Goal: Task Accomplishment & Management: Manage account settings

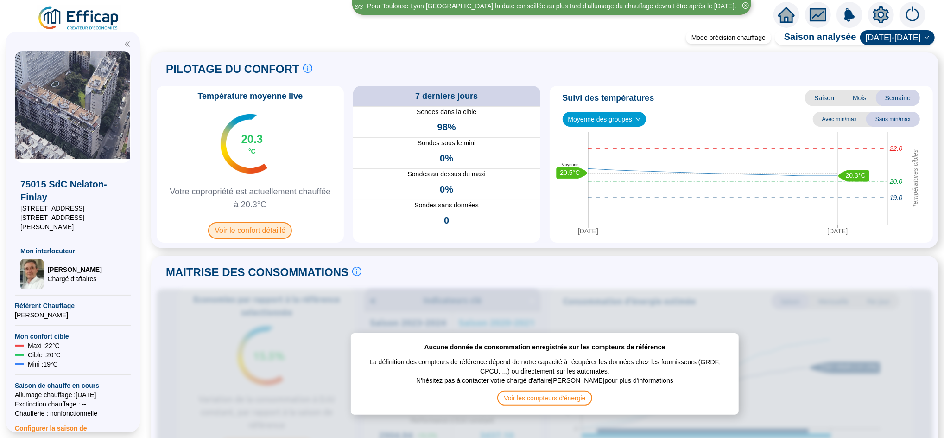
click at [279, 227] on span "Voir le confort détaillé" at bounding box center [250, 230] width 84 height 17
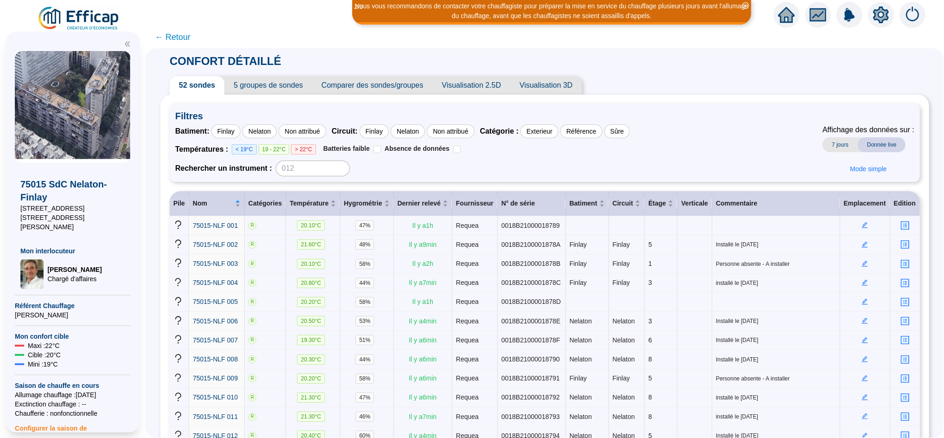
click at [176, 34] on span "← Retour" at bounding box center [173, 37] width 36 height 13
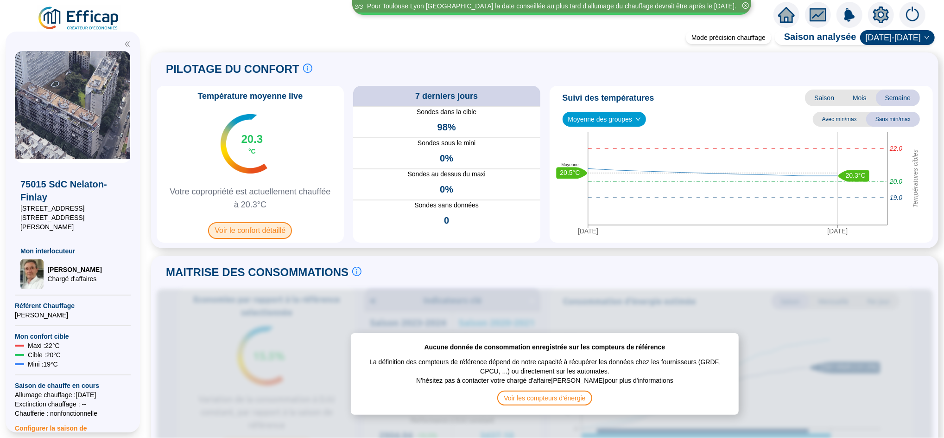
click at [275, 233] on span "Voir le confort détaillé" at bounding box center [250, 230] width 84 height 17
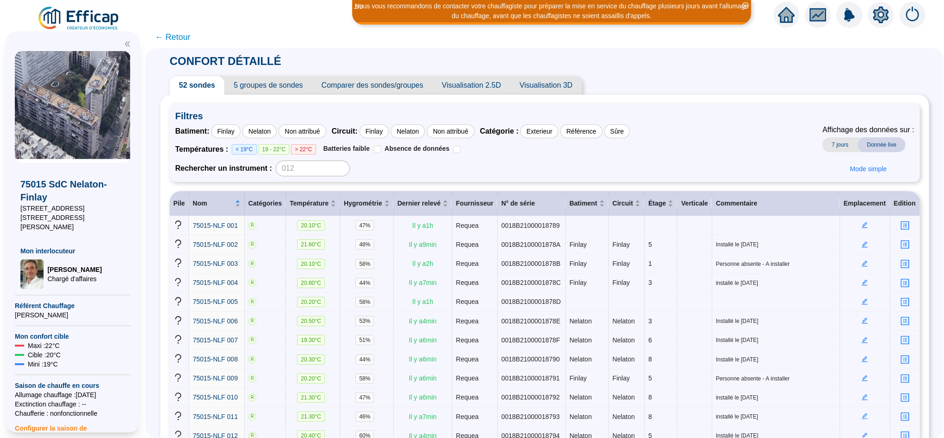
click at [297, 80] on span "5 groupes de sondes" at bounding box center [268, 85] width 88 height 19
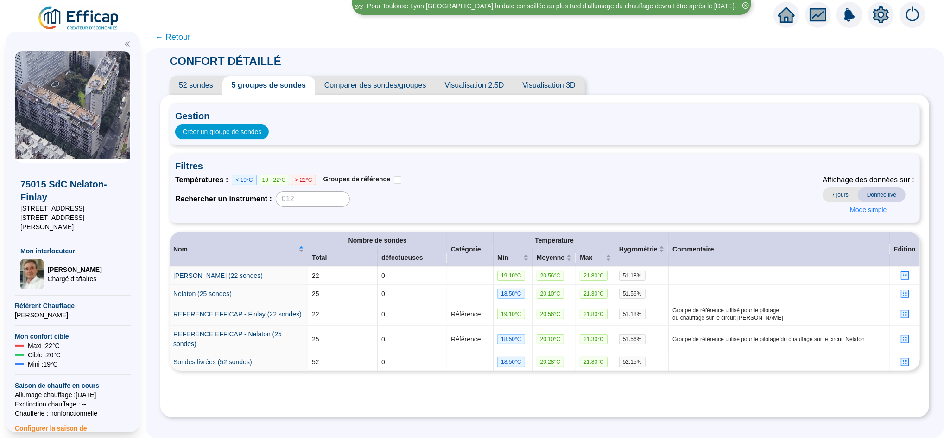
click at [190, 43] on span "← Retour" at bounding box center [173, 37] width 36 height 13
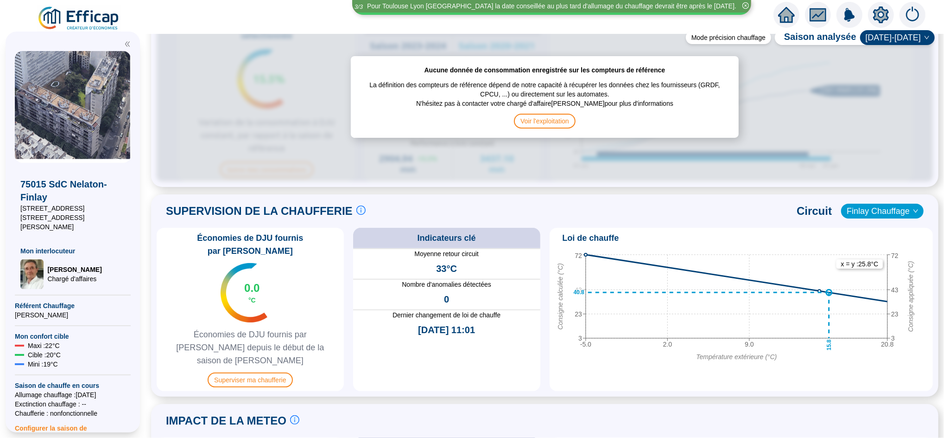
scroll to position [503, 0]
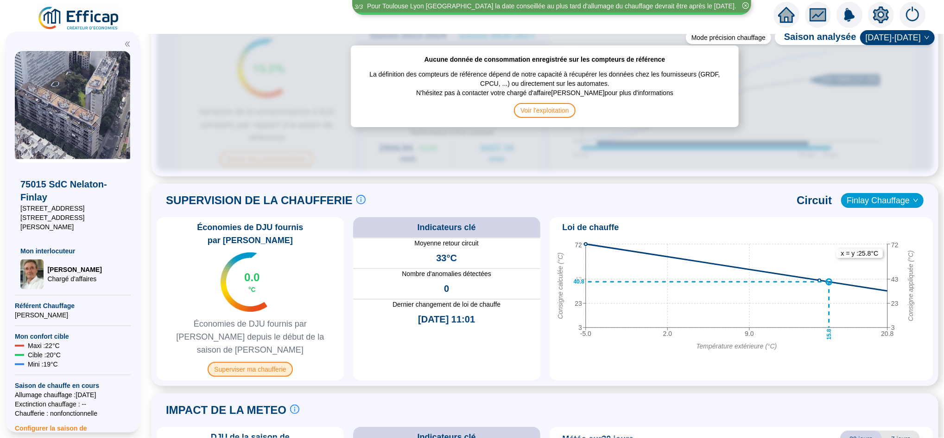
click at [270, 362] on span "Superviser ma chaufferie" at bounding box center [250, 369] width 85 height 15
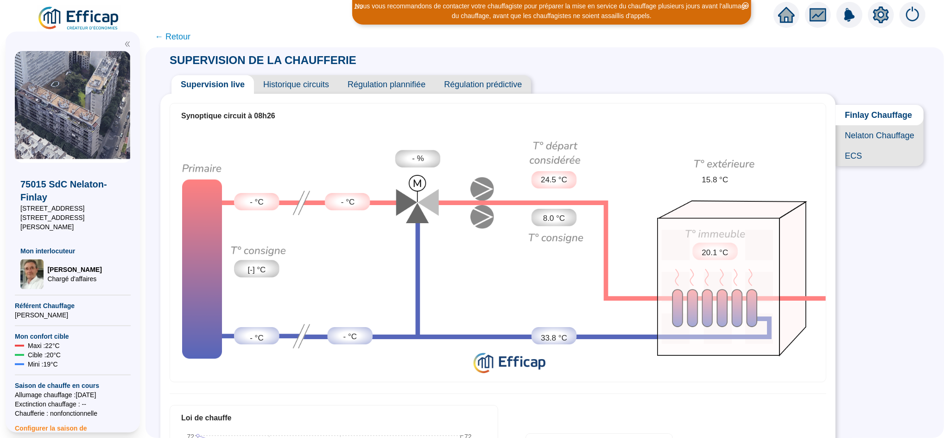
click at [186, 39] on span "← Retour" at bounding box center [173, 36] width 36 height 13
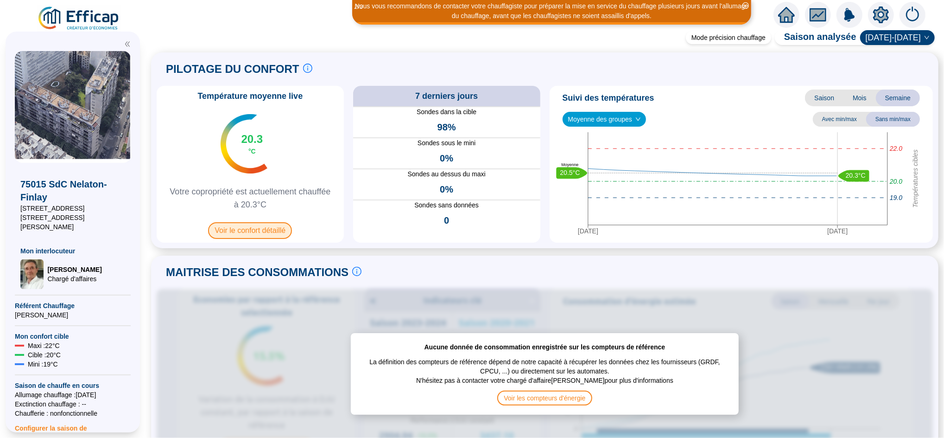
click at [264, 230] on span "Voir le confort détaillé" at bounding box center [250, 230] width 84 height 17
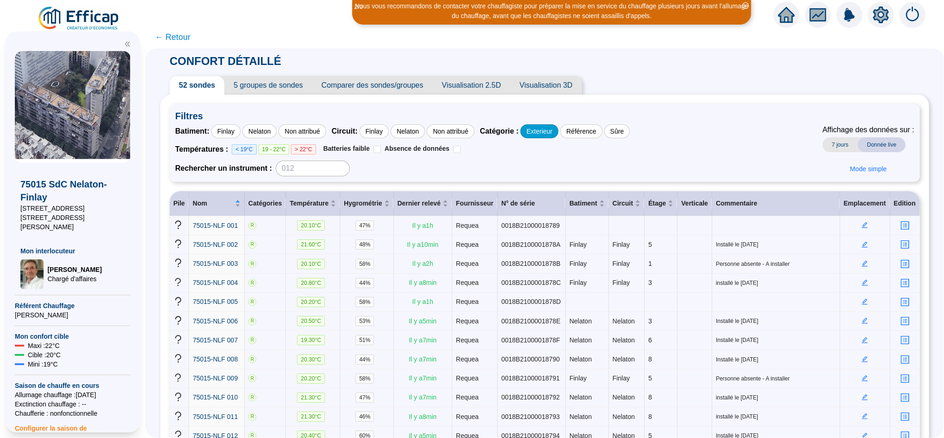
click at [541, 131] on div "Exterieur" at bounding box center [539, 131] width 38 height 14
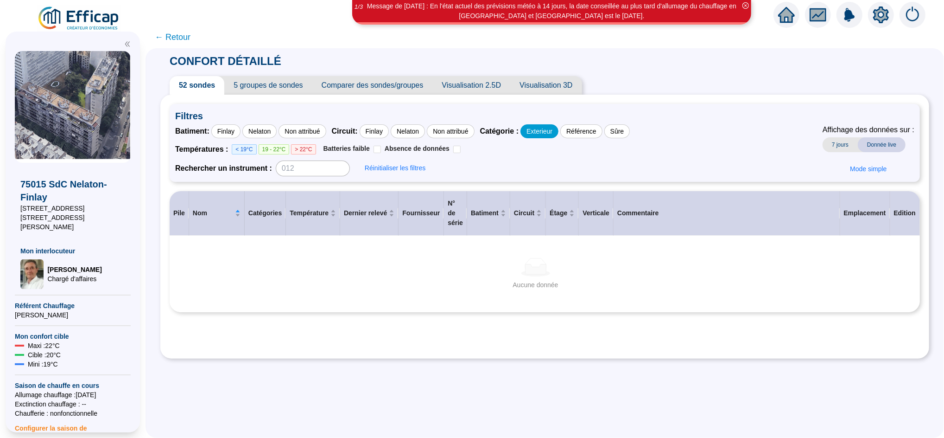
click at [558, 130] on div "Exterieur" at bounding box center [539, 131] width 38 height 14
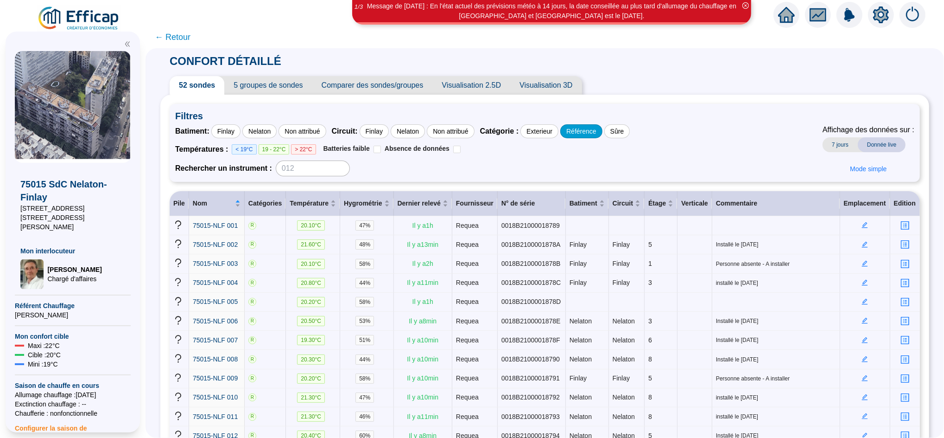
click at [589, 132] on div "Référence" at bounding box center [581, 131] width 42 height 14
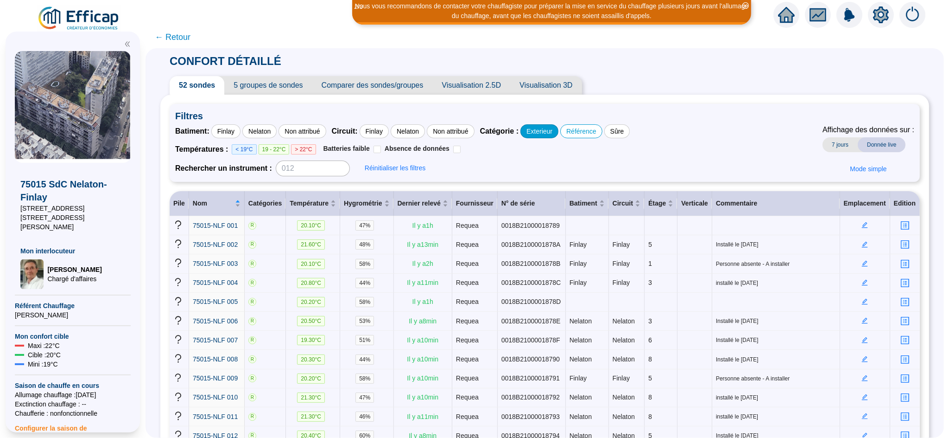
click at [558, 129] on div "Exterieur" at bounding box center [539, 131] width 38 height 14
click at [315, 130] on div "Non attribué" at bounding box center [302, 131] width 47 height 14
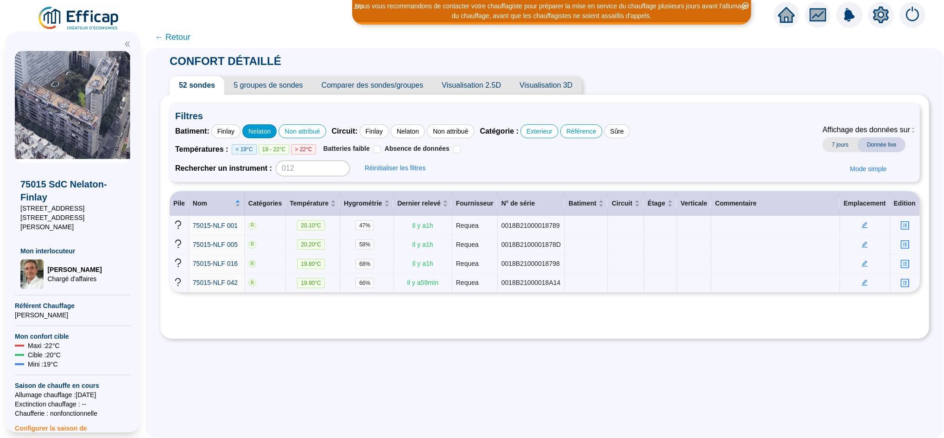
click at [270, 130] on div "Nelaton" at bounding box center [259, 131] width 34 height 14
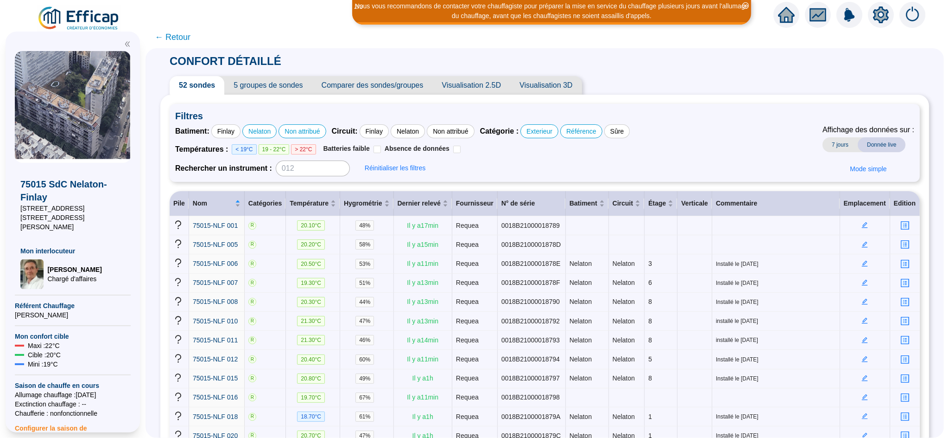
click at [190, 38] on span "← Retour" at bounding box center [173, 37] width 36 height 13
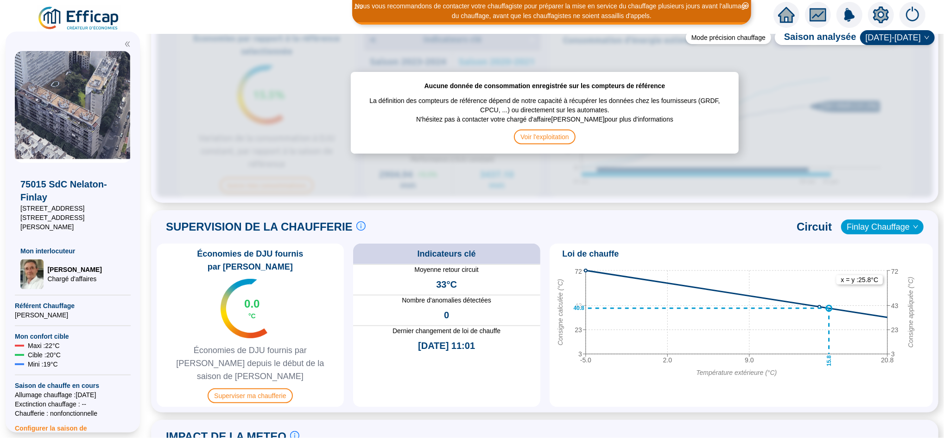
scroll to position [481, 0]
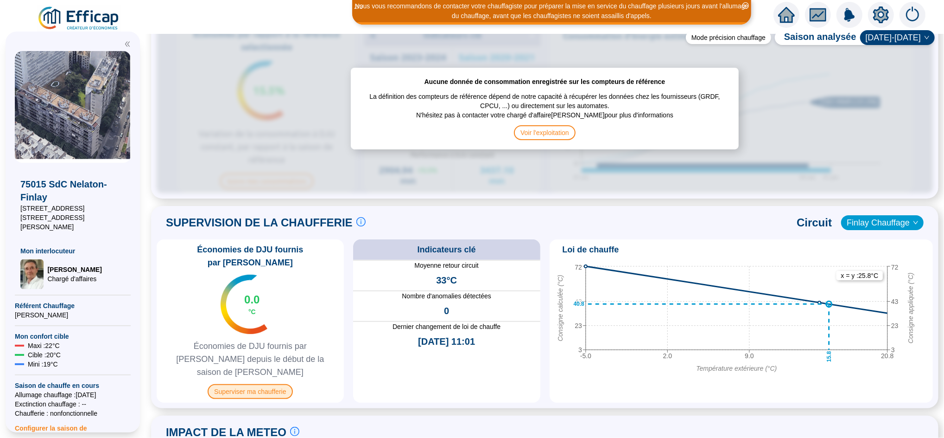
click at [276, 384] on span "Superviser ma chaufferie" at bounding box center [250, 391] width 85 height 15
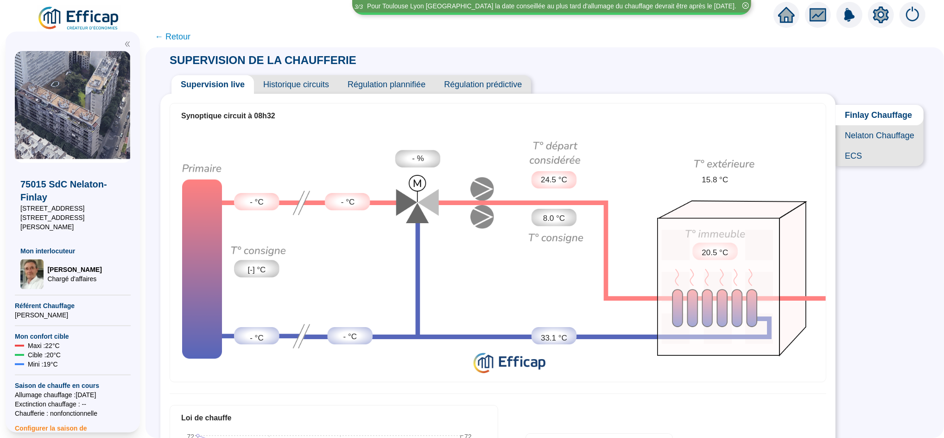
click at [853, 121] on span "Finlay Chauffage" at bounding box center [880, 115] width 88 height 20
drag, startPoint x: 857, startPoint y: 117, endPoint x: 856, endPoint y: 146, distance: 28.7
click at [856, 146] on div "Finlay Chauffage Nelaton Chauffage ECS" at bounding box center [880, 135] width 88 height 61
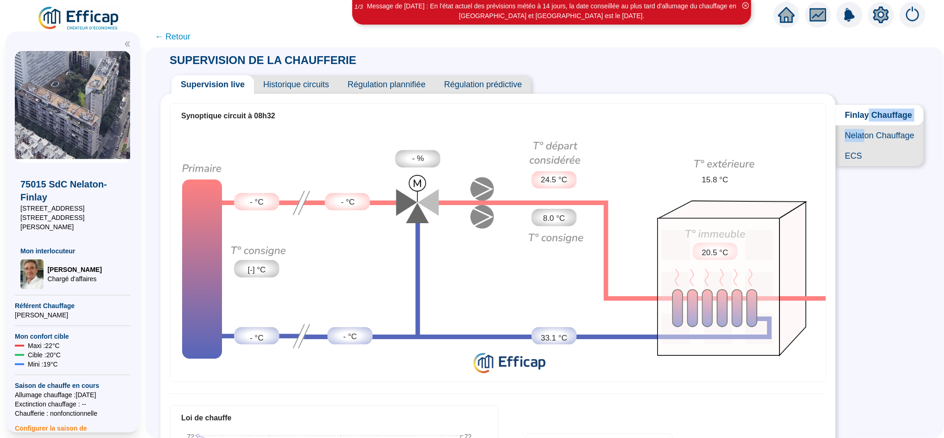
click at [856, 146] on span "Nelaton Chauffage" at bounding box center [880, 135] width 88 height 20
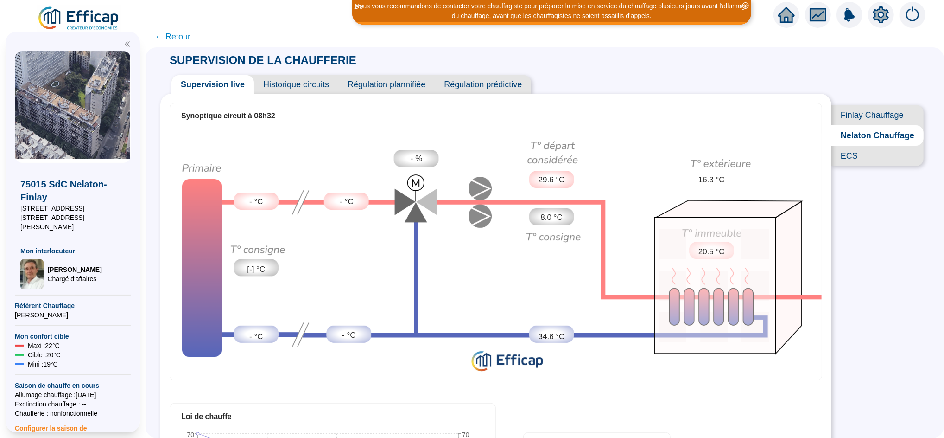
click at [183, 42] on span "← Retour" at bounding box center [173, 36] width 36 height 13
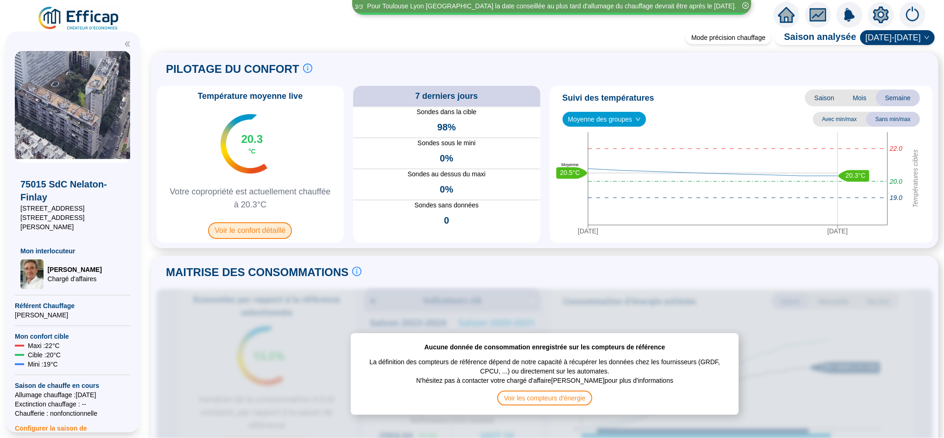
click at [274, 231] on span "Voir le confort détaillé" at bounding box center [250, 230] width 84 height 17
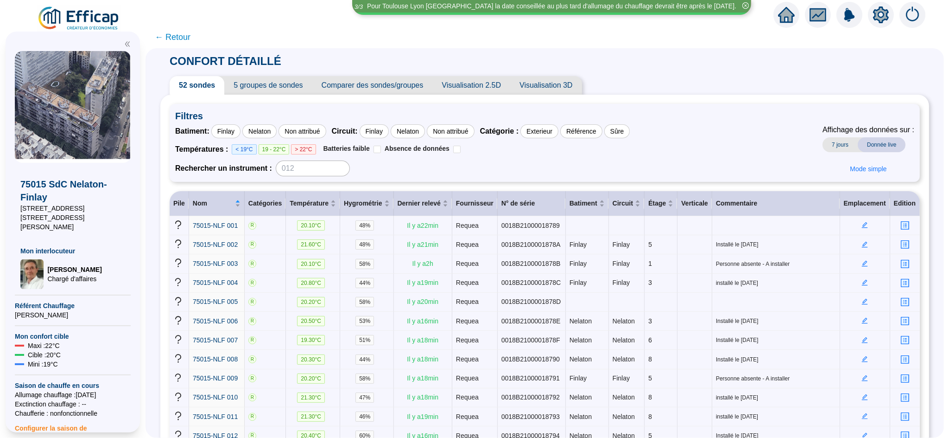
click at [190, 40] on span "← Retour" at bounding box center [173, 37] width 36 height 13
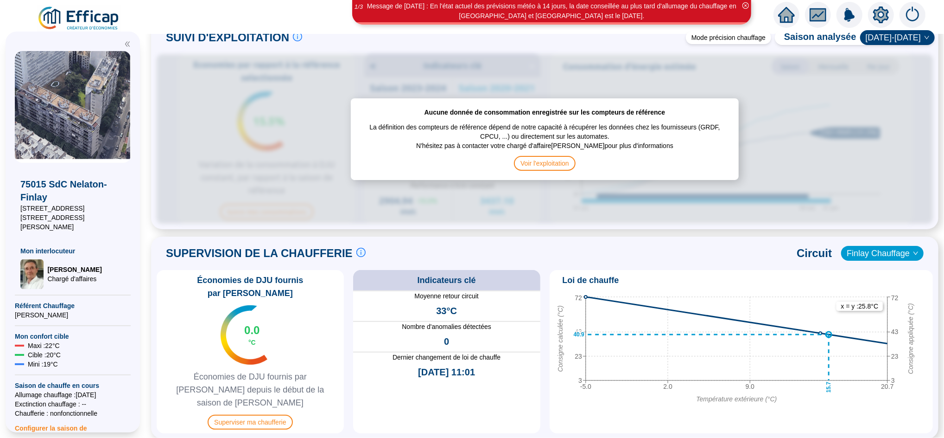
scroll to position [451, 0]
click at [271, 413] on span "Superviser ma chaufferie" at bounding box center [250, 420] width 85 height 15
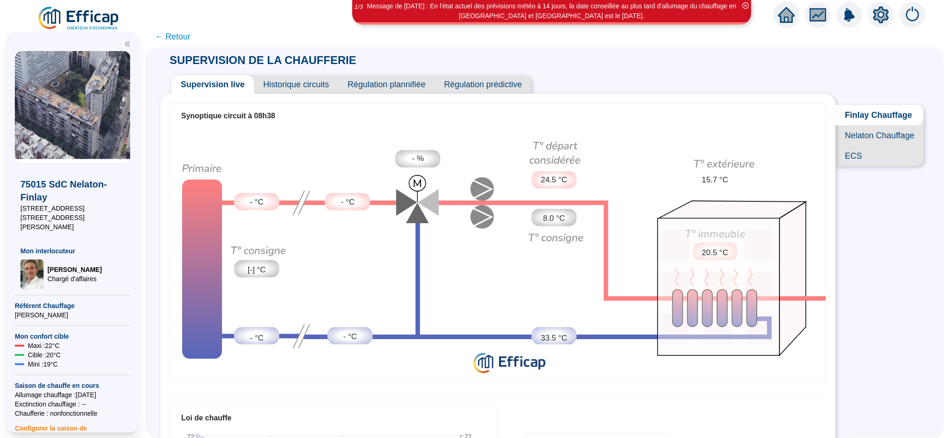
click at [855, 121] on span "Finlay Chauffage" at bounding box center [880, 115] width 88 height 20
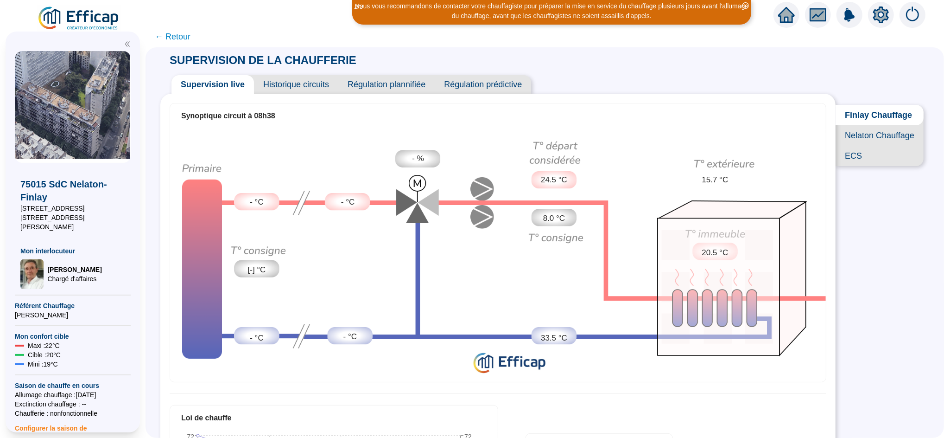
click at [861, 114] on span "Finlay Chauffage" at bounding box center [880, 115] width 88 height 20
click at [862, 145] on span "Nelaton Chauffage" at bounding box center [880, 135] width 88 height 20
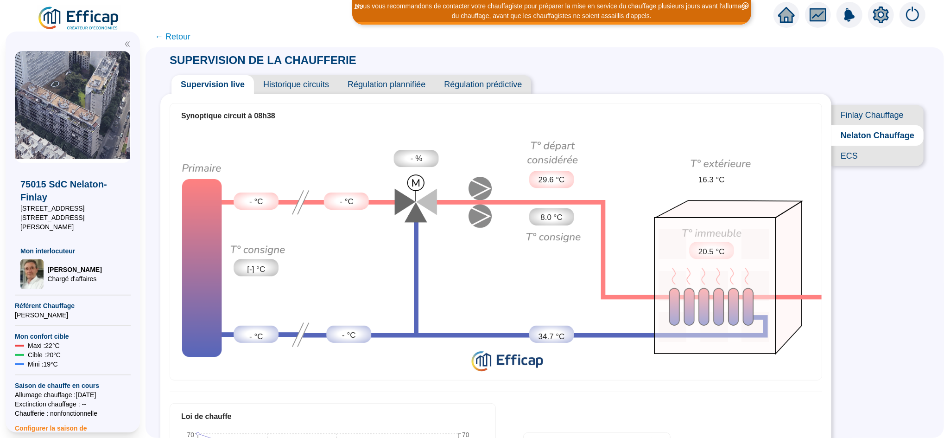
click at [858, 116] on span "Finlay Chauffage" at bounding box center [877, 115] width 92 height 20
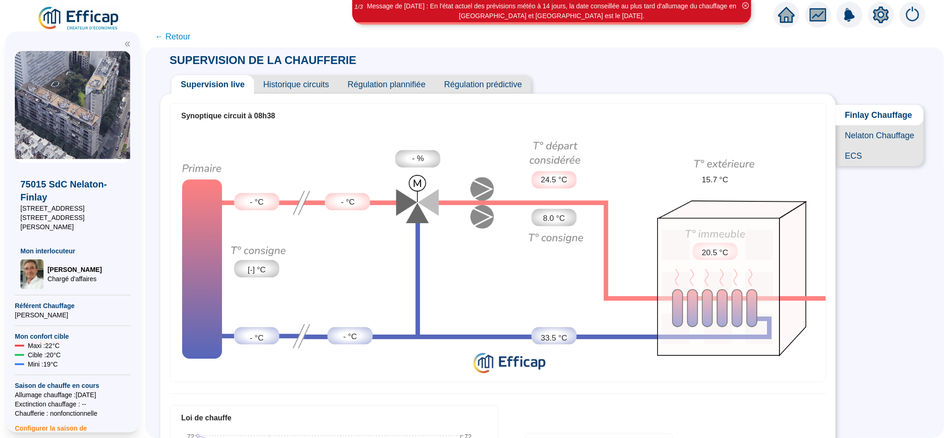
click at [851, 117] on span "Finlay Chauffage" at bounding box center [880, 115] width 88 height 20
click at [858, 144] on span "Nelaton Chauffage" at bounding box center [880, 135] width 88 height 20
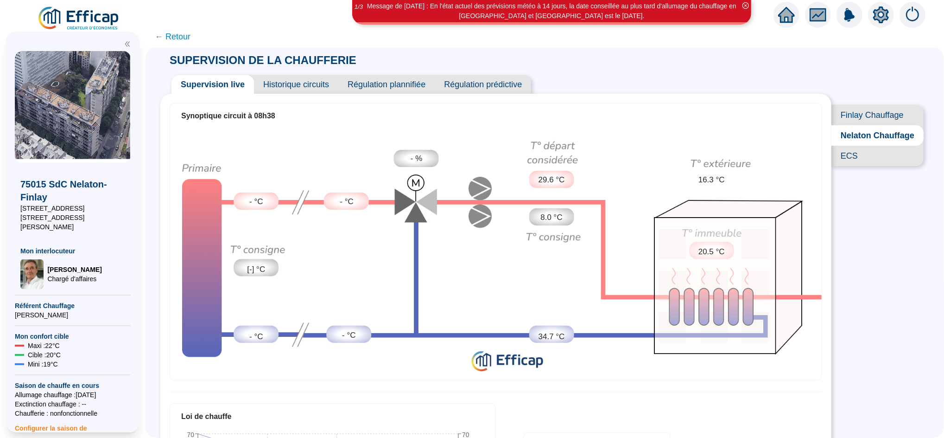
click at [858, 142] on span "Nelaton Chauffage" at bounding box center [877, 135] width 92 height 20
click at [859, 116] on span "Finlay Chauffage" at bounding box center [877, 115] width 92 height 20
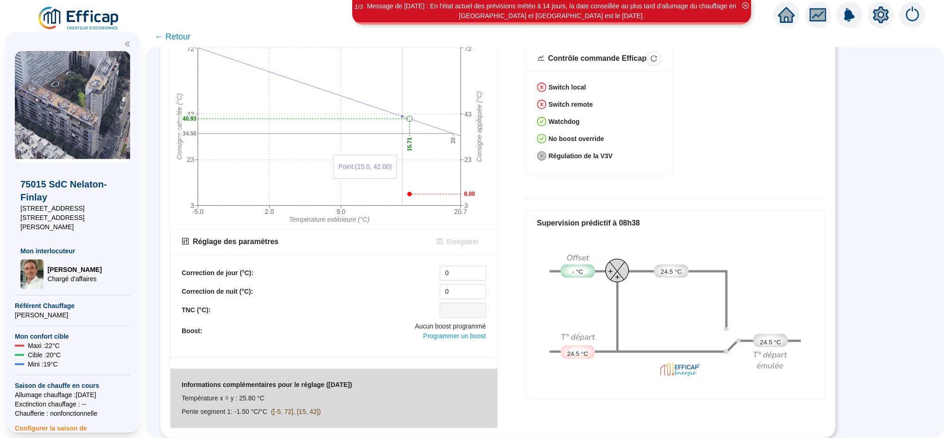
scroll to position [136, 0]
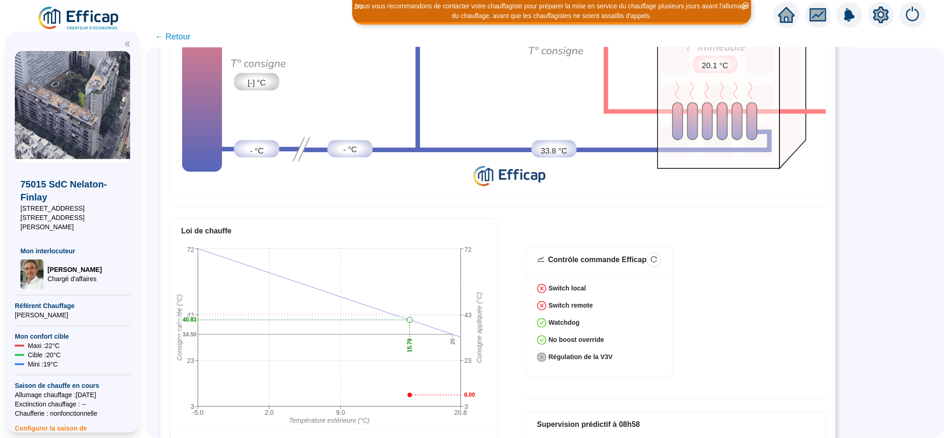
scroll to position [187, 0]
click at [789, 20] on icon "home" at bounding box center [786, 14] width 17 height 13
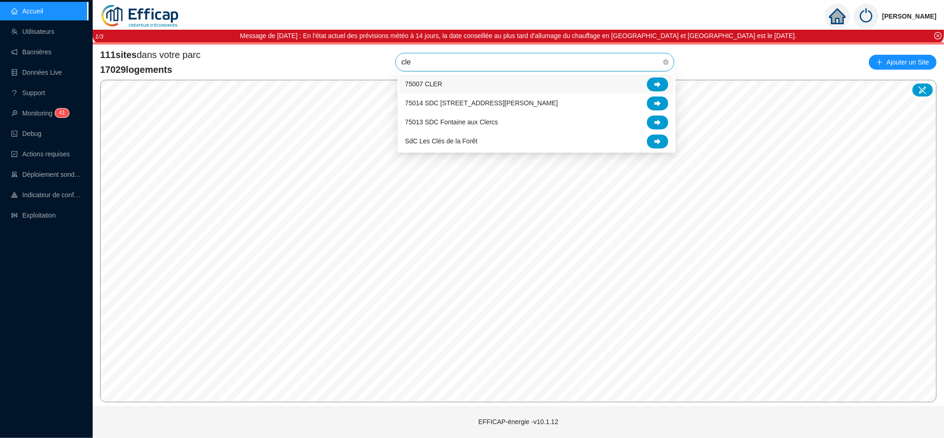
type input "cler"
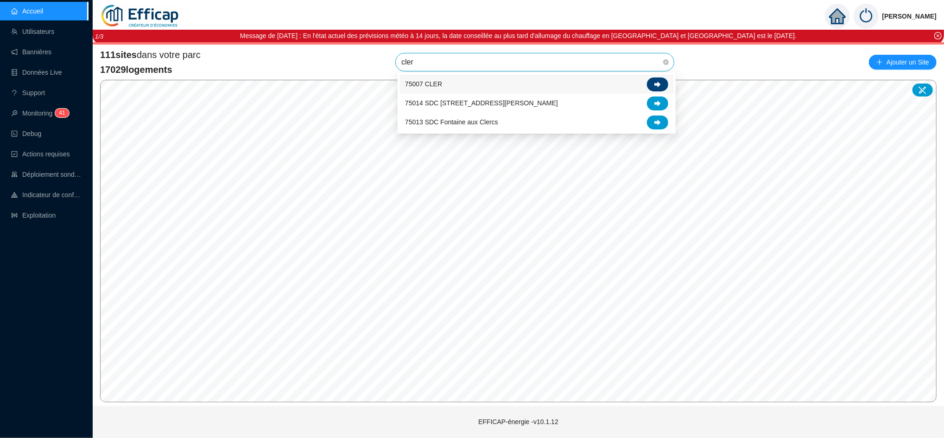
click at [656, 78] on div at bounding box center [657, 84] width 21 height 14
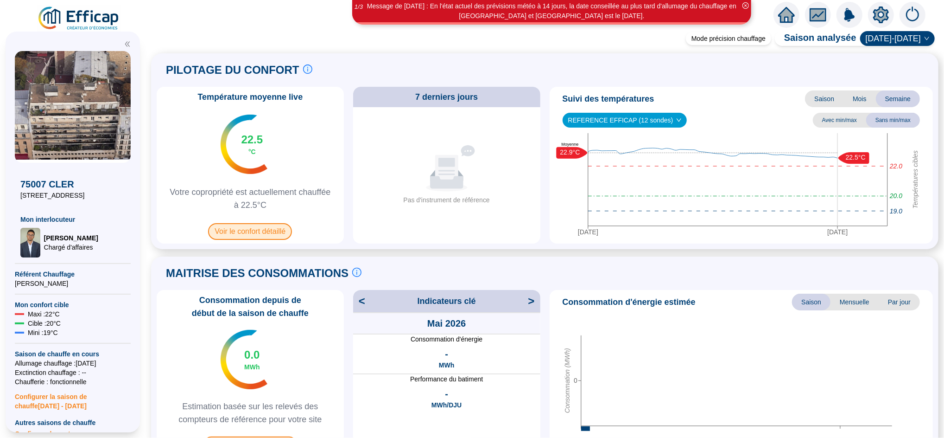
click at [245, 233] on span "Voir le confort détaillé" at bounding box center [250, 231] width 84 height 17
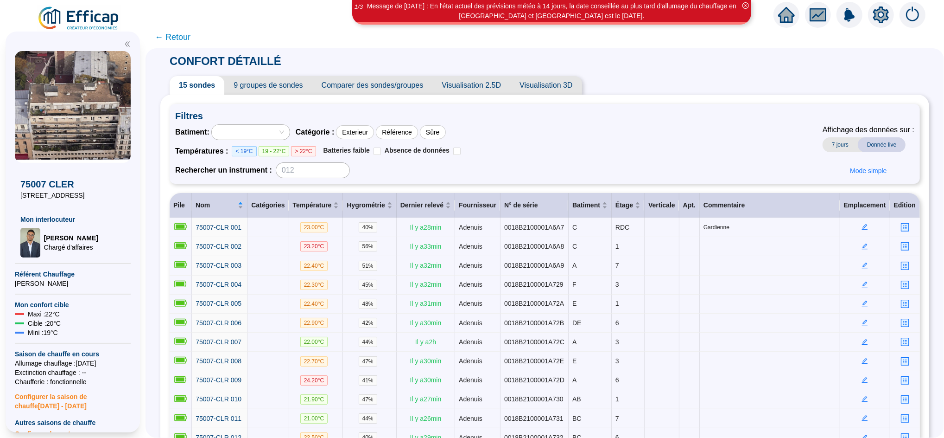
click at [277, 82] on span "9 groupes de sondes" at bounding box center [268, 85] width 88 height 19
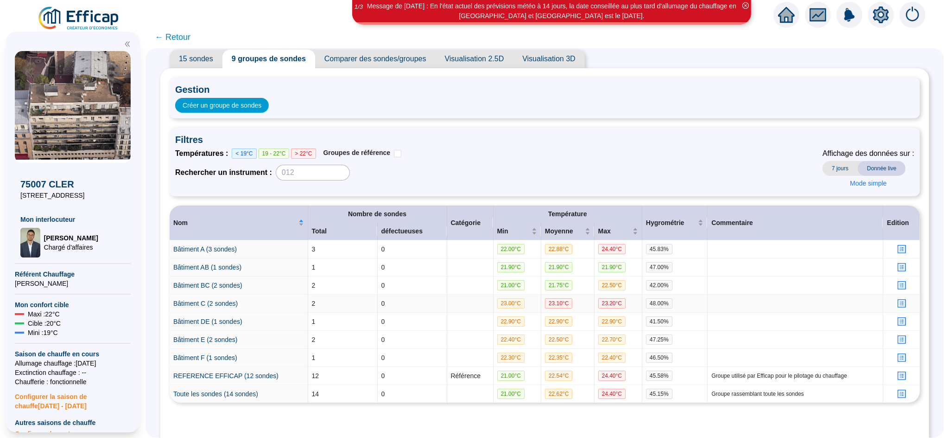
scroll to position [34, 0]
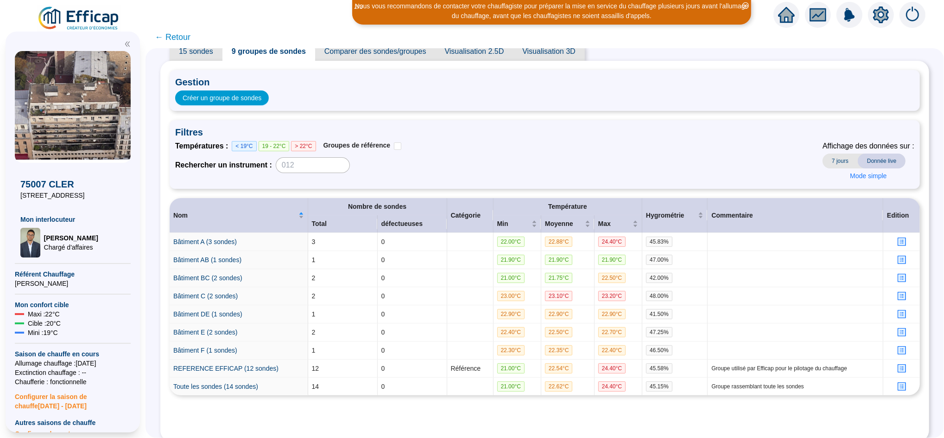
click at [184, 37] on span "← Retour" at bounding box center [173, 37] width 36 height 13
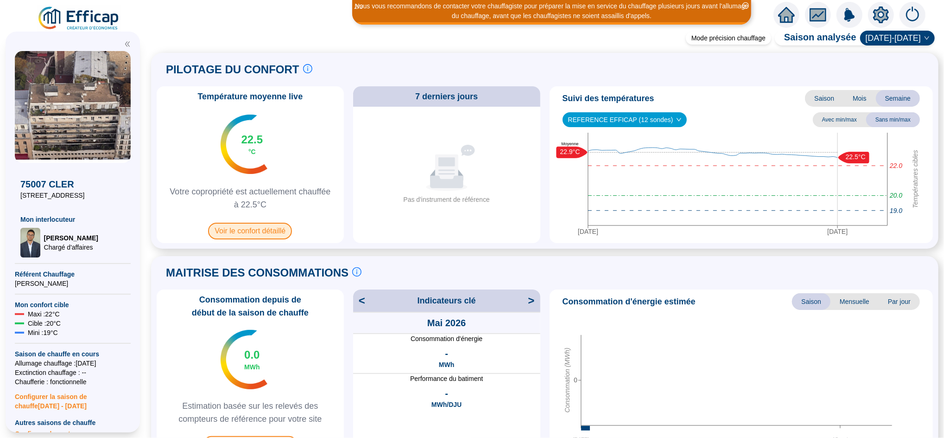
click at [261, 232] on span "Voir le confort détaillé" at bounding box center [250, 230] width 84 height 17
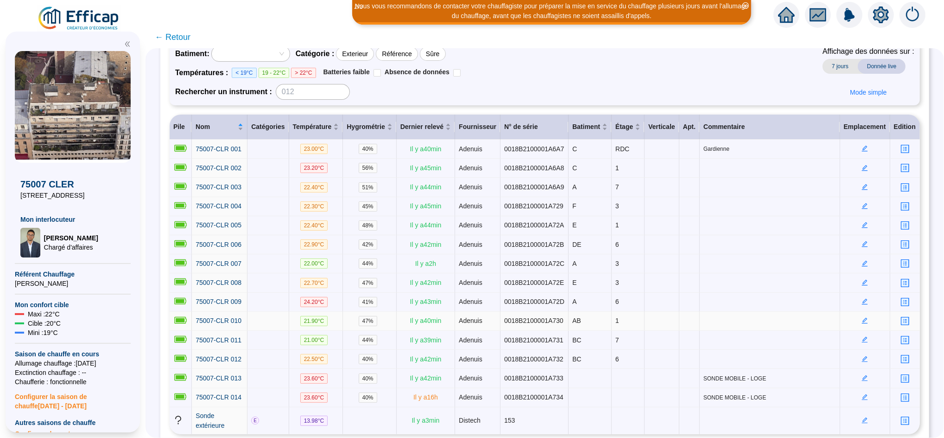
scroll to position [82, 0]
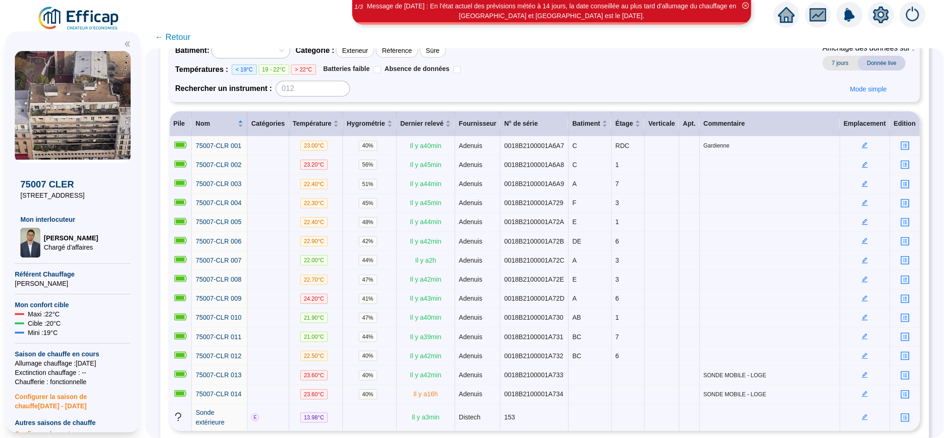
click at [190, 35] on span "← Retour" at bounding box center [173, 37] width 36 height 13
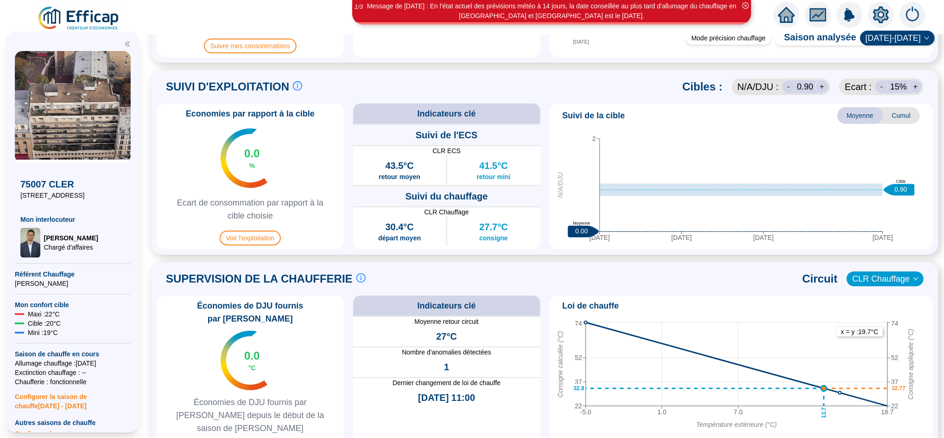
scroll to position [398, 0]
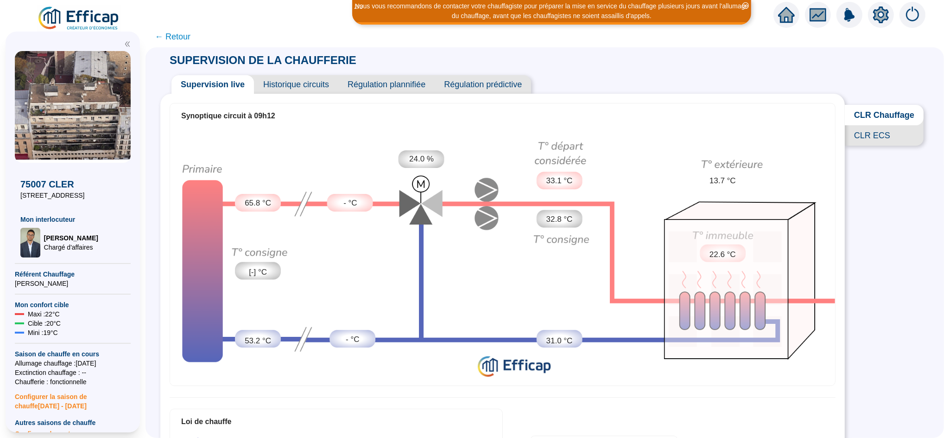
click at [179, 41] on span "← Retour" at bounding box center [173, 36] width 36 height 13
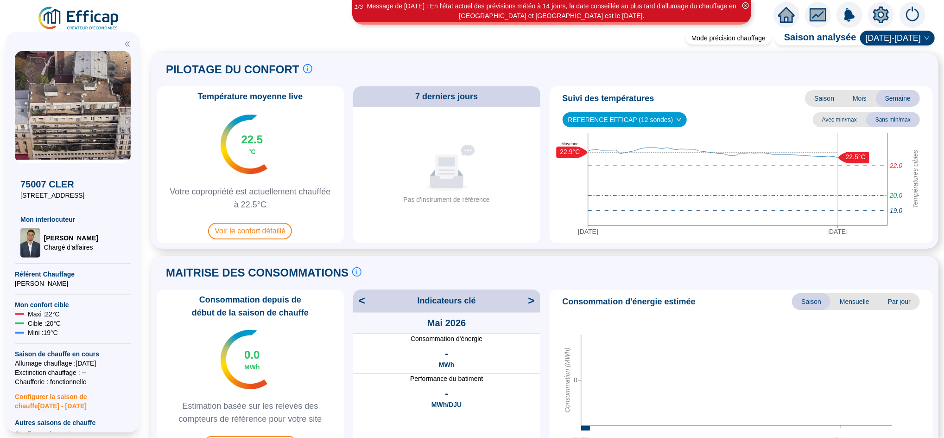
click at [787, 12] on icon "home" at bounding box center [786, 14] width 17 height 13
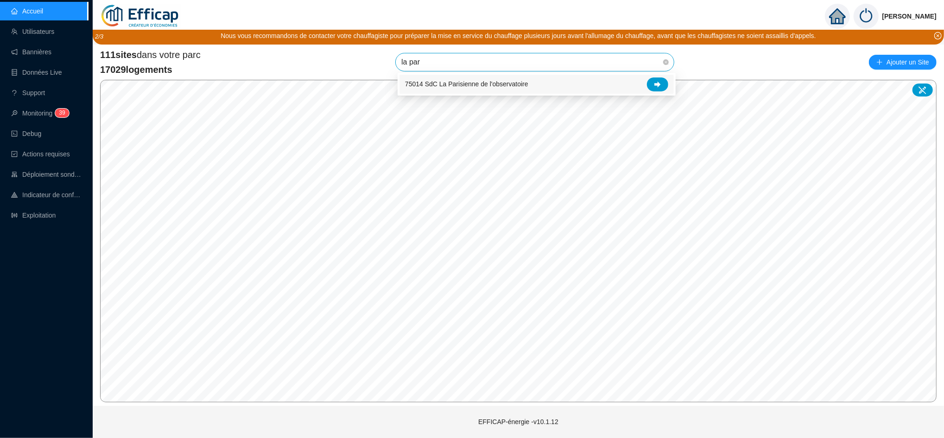
type input "la pari"
click at [660, 83] on icon at bounding box center [657, 84] width 6 height 6
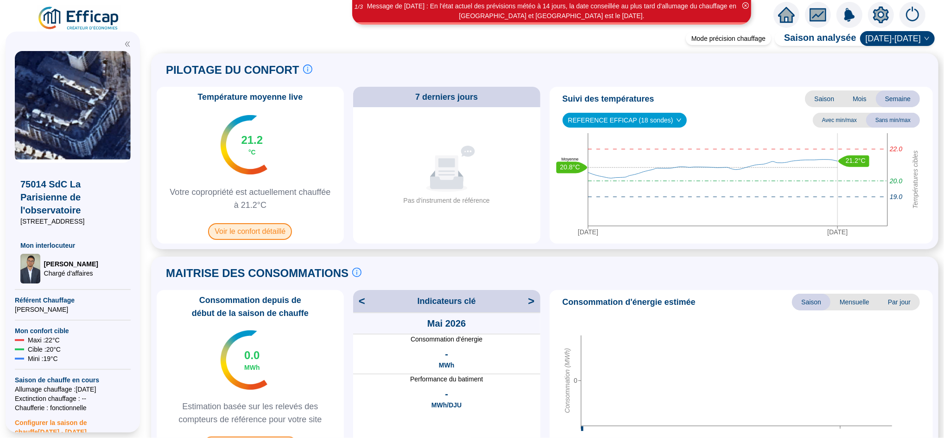
click at [284, 231] on span "Voir le confort détaillé" at bounding box center [250, 231] width 84 height 17
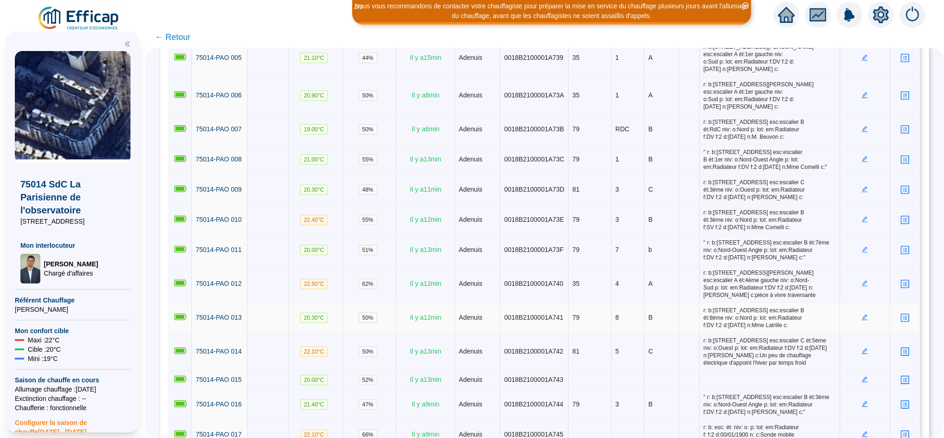
scroll to position [256, 0]
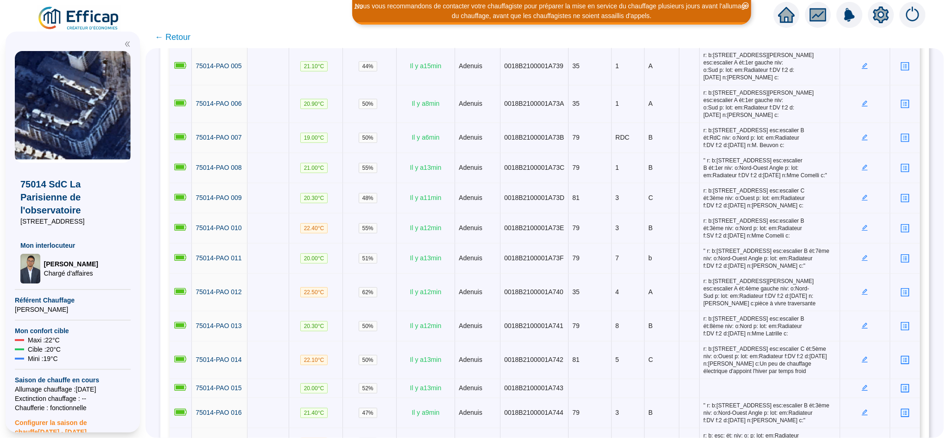
click at [190, 32] on span "← Retour" at bounding box center [173, 37] width 36 height 13
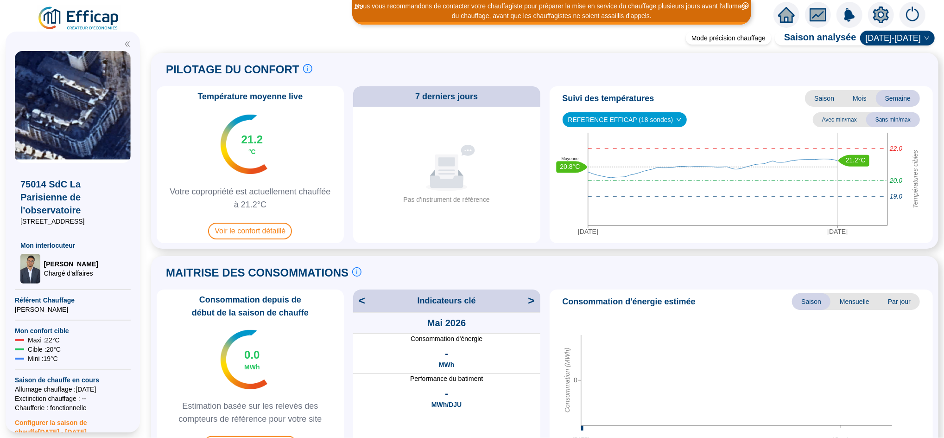
click at [787, 17] on icon "home" at bounding box center [786, 15] width 17 height 16
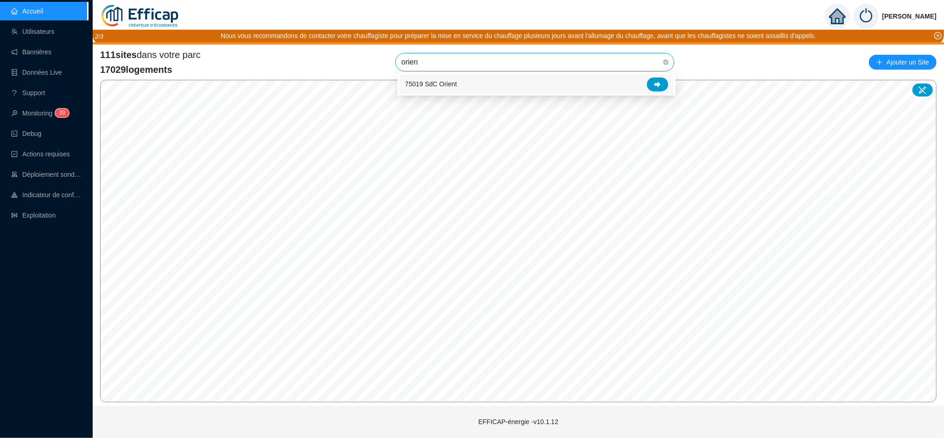
type input "orient"
click at [664, 78] on div at bounding box center [657, 84] width 21 height 14
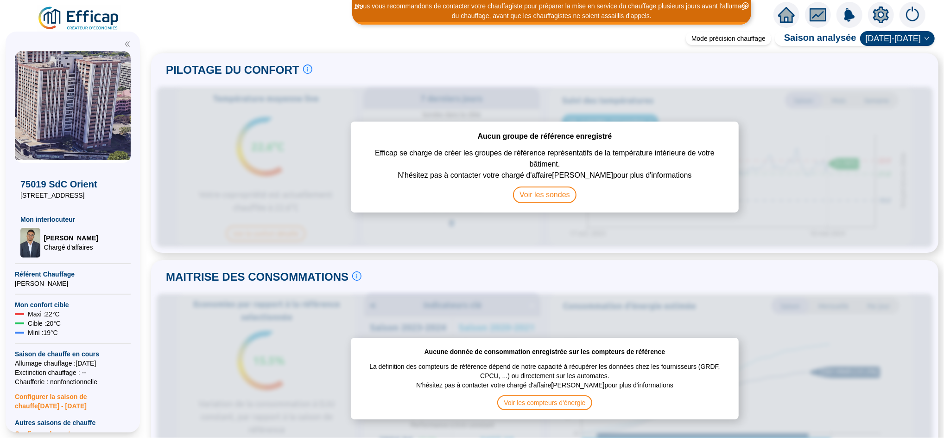
click at [781, 14] on icon "home" at bounding box center [786, 14] width 17 height 13
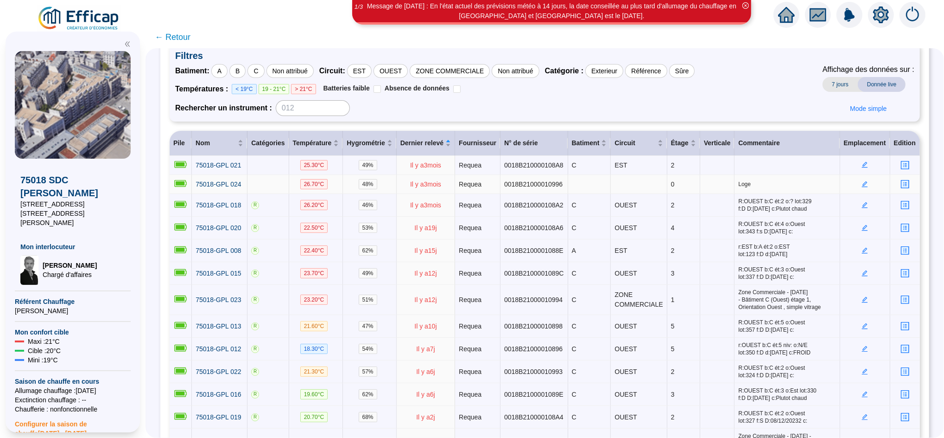
scroll to position [59, 0]
click at [177, 34] on span "← Retour" at bounding box center [173, 37] width 36 height 13
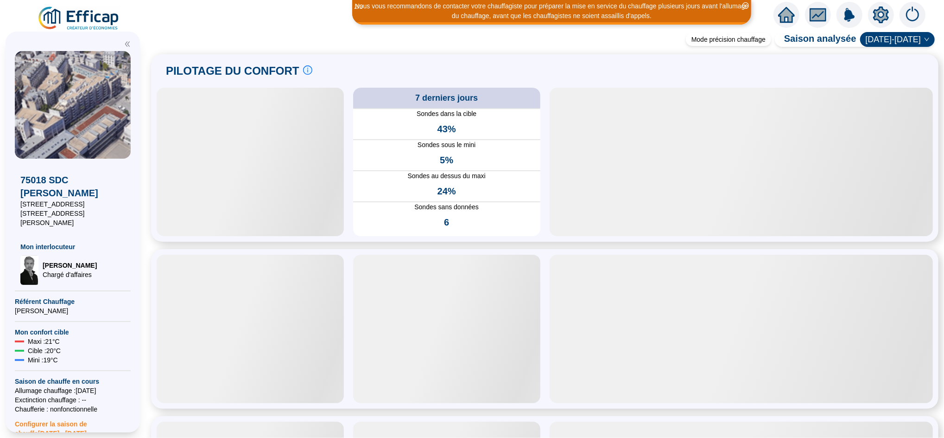
click at [787, 21] on icon "home" at bounding box center [786, 15] width 17 height 16
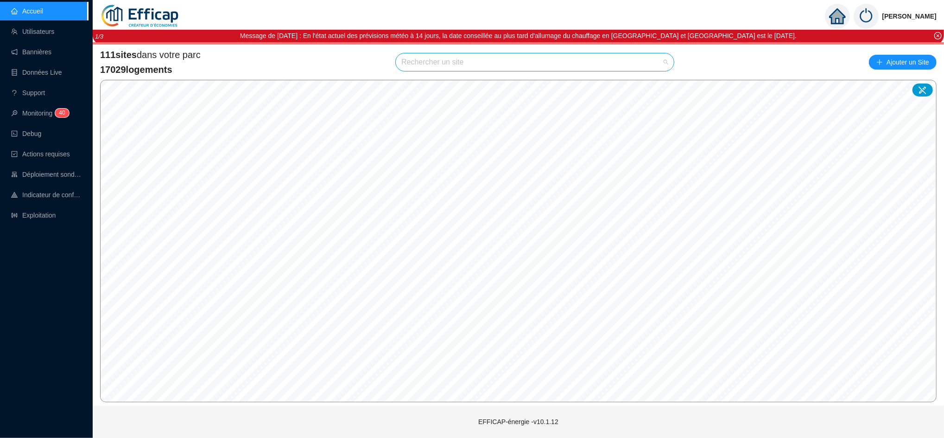
click at [441, 65] on input "search" at bounding box center [530, 62] width 259 height 18
type input "rochec"
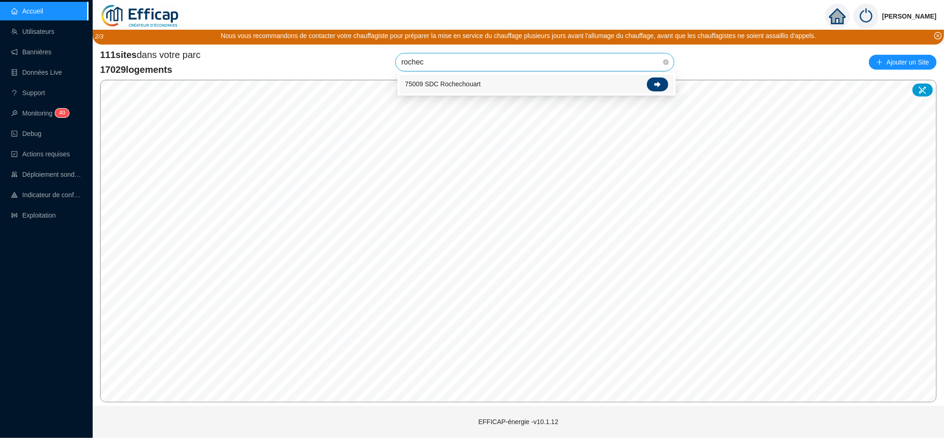
click at [657, 86] on icon at bounding box center [657, 84] width 6 height 6
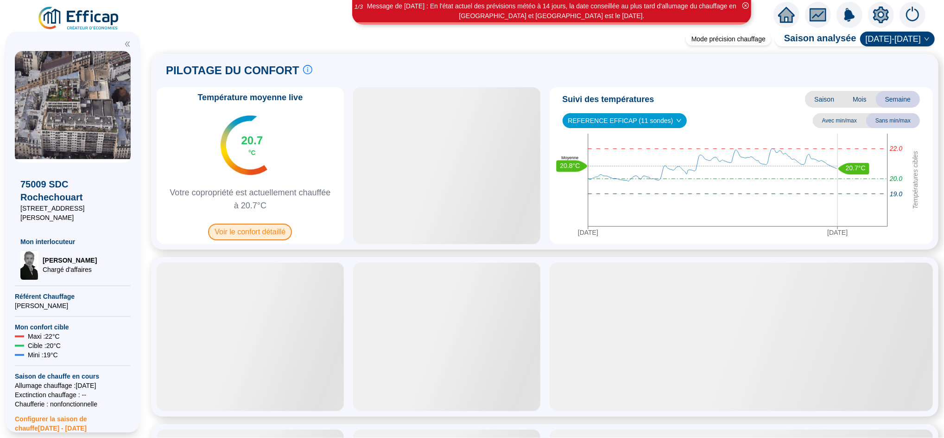
click at [265, 230] on span "Voir le confort détaillé" at bounding box center [250, 231] width 84 height 17
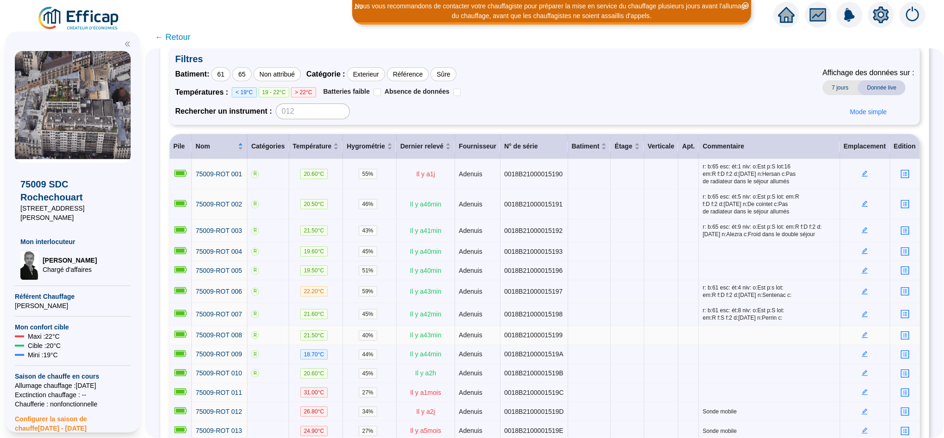
scroll to position [57, 0]
click at [189, 35] on span "← Retour" at bounding box center [173, 37] width 36 height 13
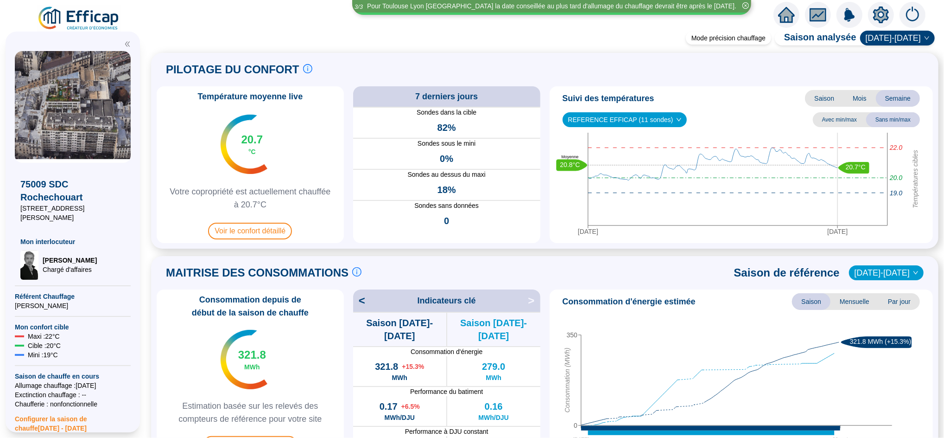
click at [785, 20] on icon "home" at bounding box center [786, 15] width 17 height 16
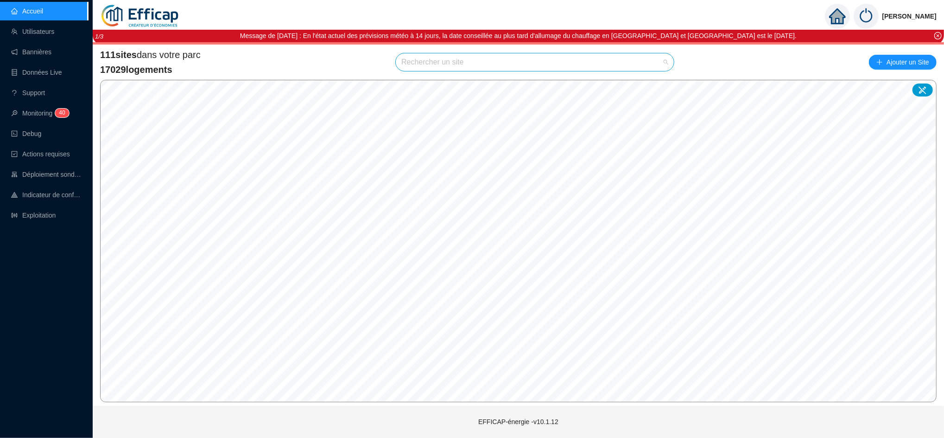
click at [476, 62] on input "search" at bounding box center [530, 62] width 259 height 18
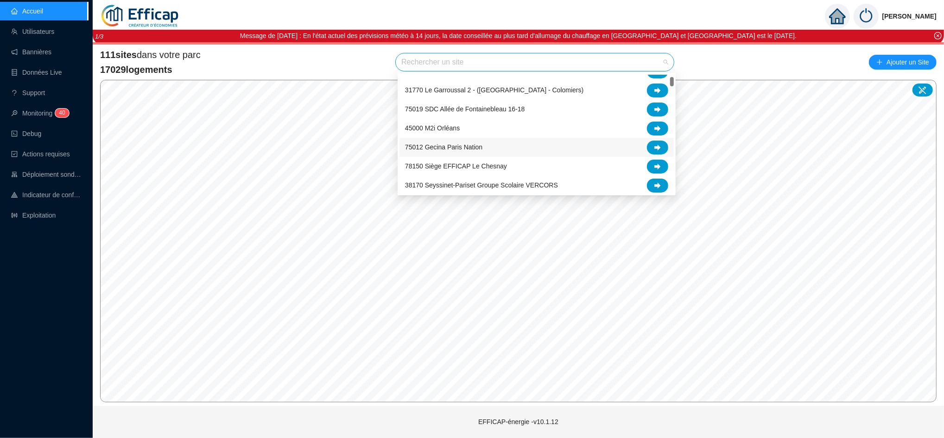
scroll to position [32, 0]
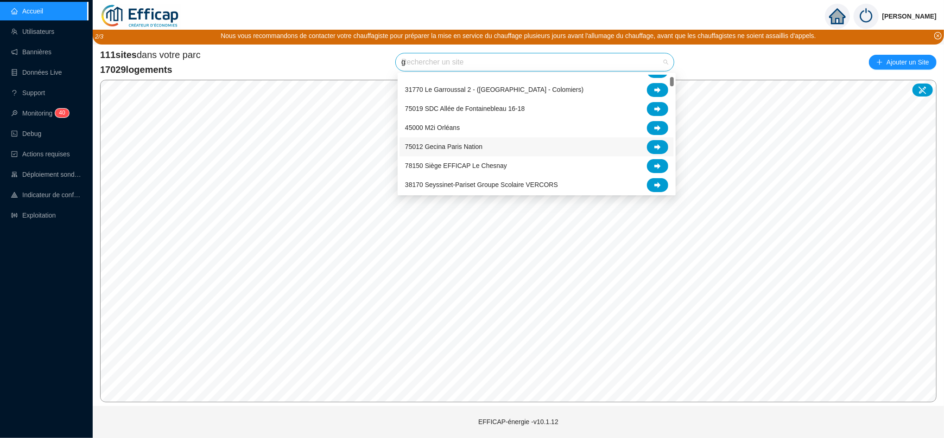
type input "ge"
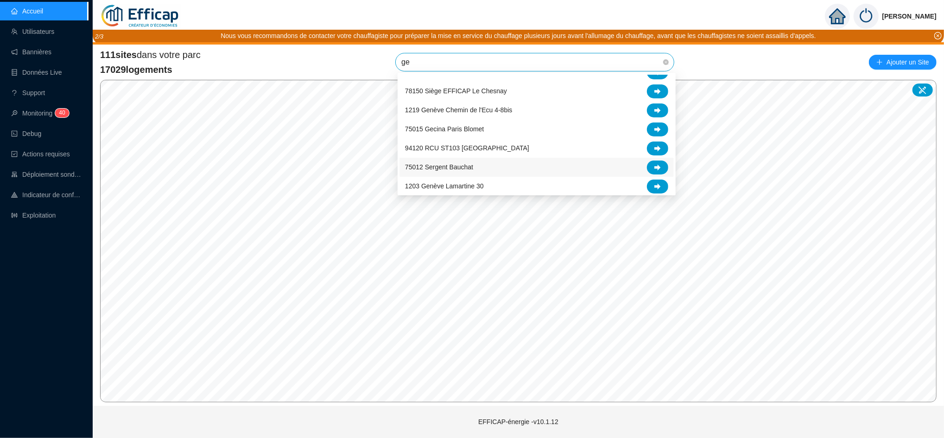
click at [615, 174] on div "75012 Sergent Bauchat" at bounding box center [537, 167] width 274 height 19
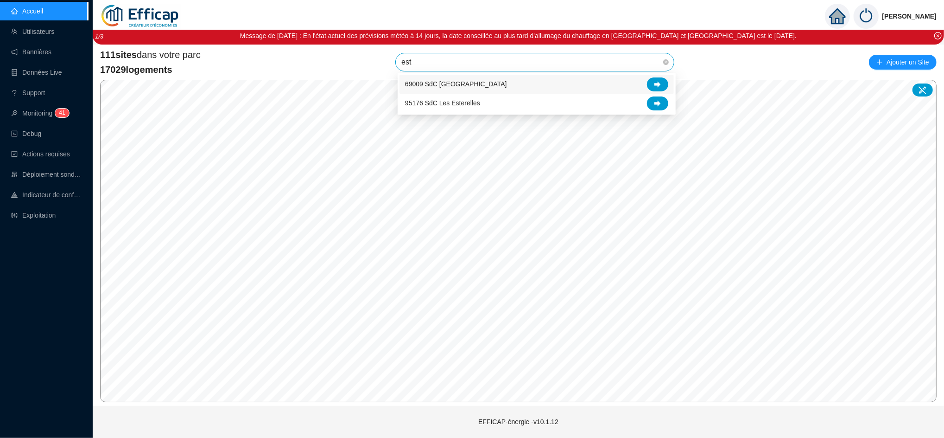
scroll to position [0, 0]
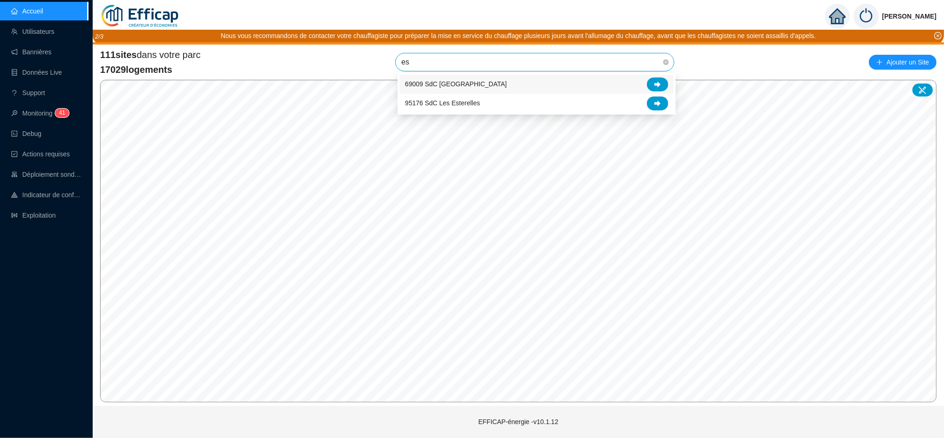
type input "e"
type input "les estere"
click at [660, 77] on div at bounding box center [657, 84] width 21 height 14
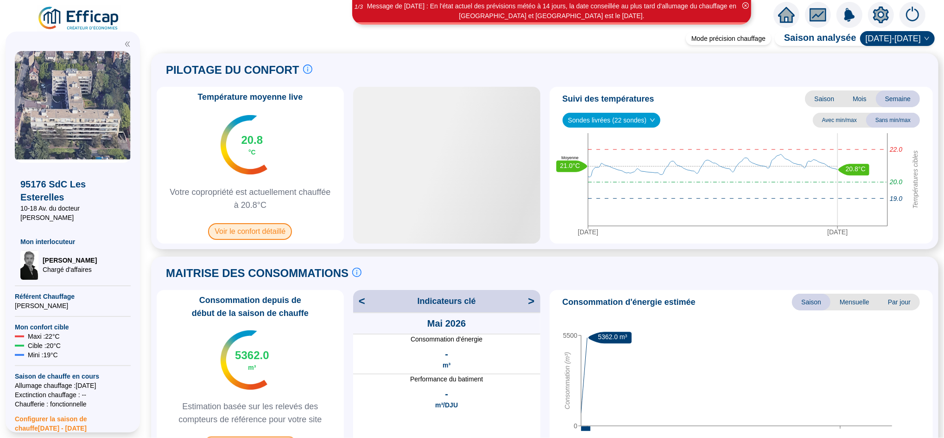
click at [250, 233] on span "Voir le confort détaillé" at bounding box center [250, 231] width 84 height 17
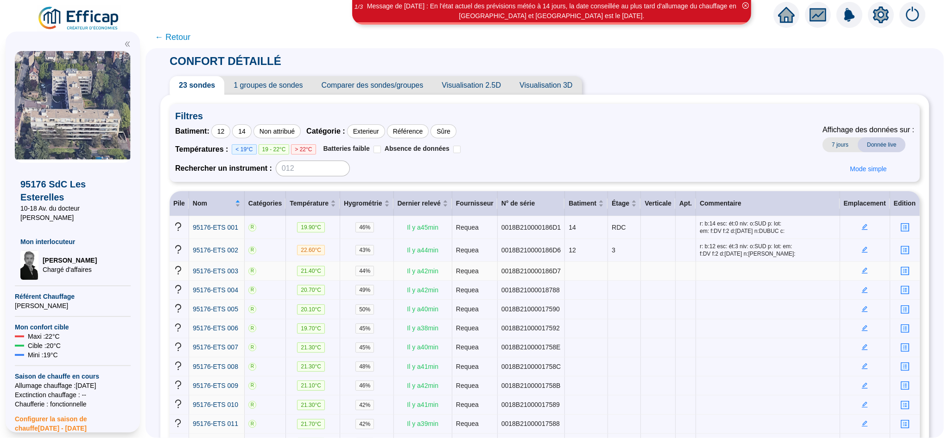
click at [862, 272] on icon "edit" at bounding box center [865, 270] width 6 height 6
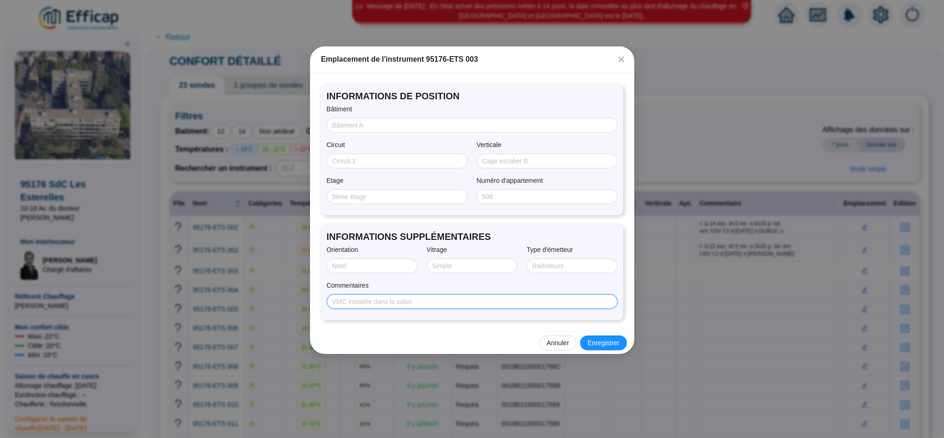
click at [427, 301] on input "Commentaires" at bounding box center [471, 302] width 278 height 10
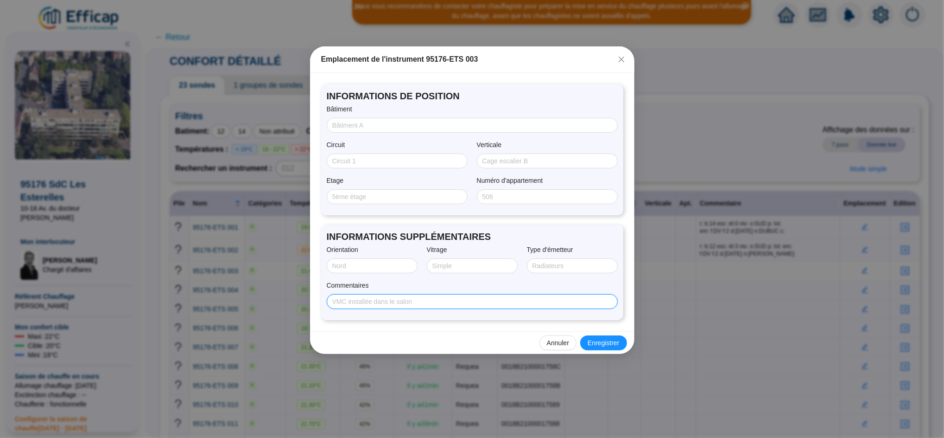
paste input "r: b:12 esc: ét:2 niv: o:EST p: lot: em: f:DV f:2 d:[DATE] n:GONCALVES c:"
type input "r: b:12 esc: ét:2 niv: o:EST p: lot: em: f:DV f:2 d:[DATE] n:GONCALVES c:"
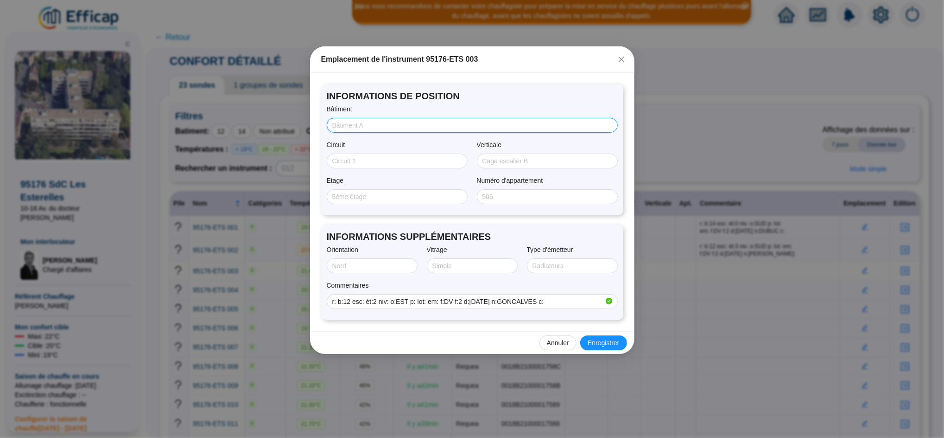
click at [351, 121] on input "Bâtiment" at bounding box center [471, 126] width 278 height 10
type input "12"
type input "2"
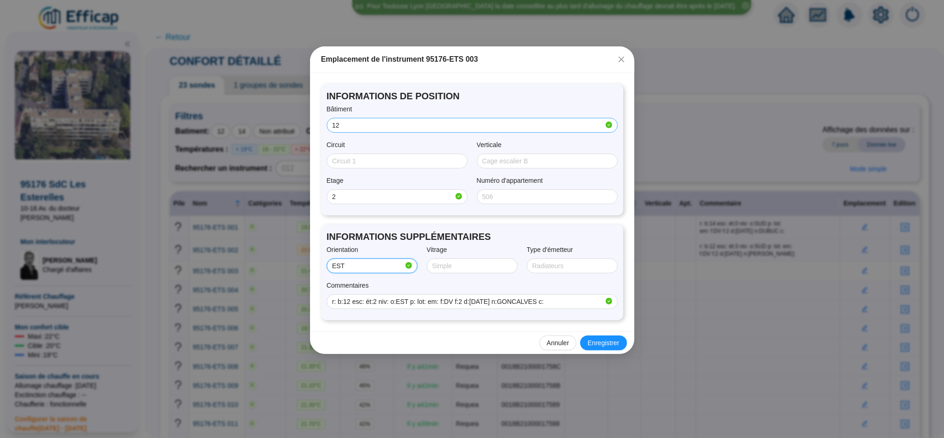
type input "EST"
type input "D"
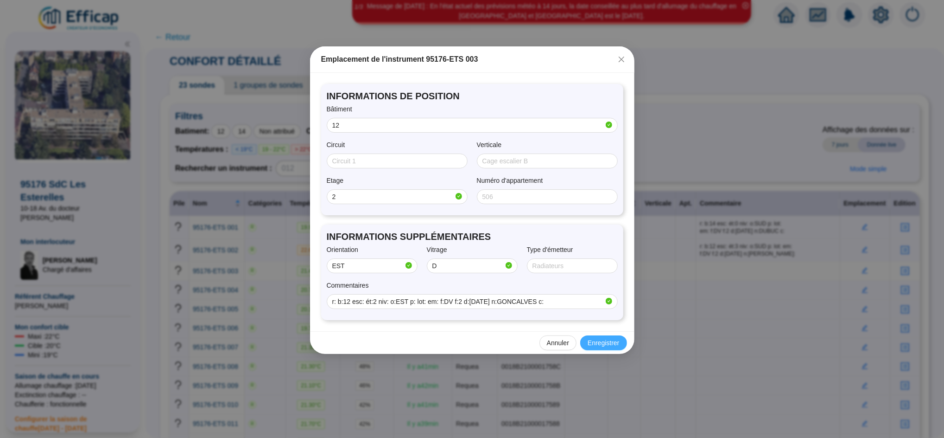
click at [610, 343] on span "Enregistrer" at bounding box center [604, 343] width 32 height 10
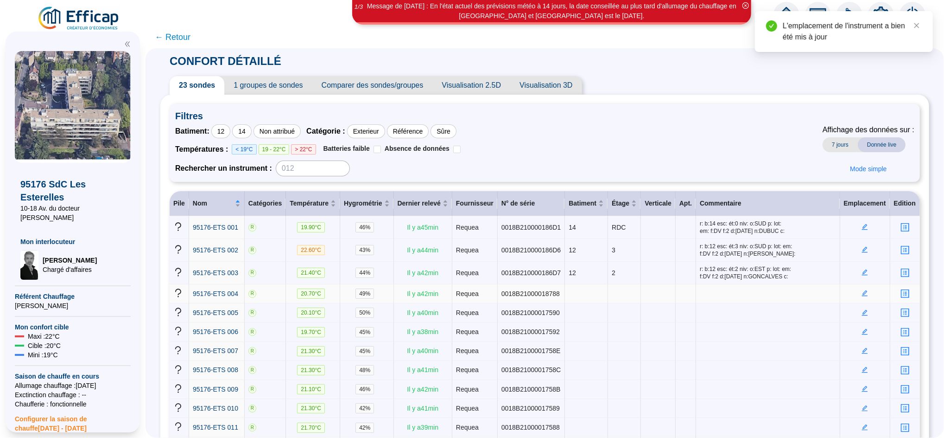
click at [857, 297] on td at bounding box center [865, 293] width 50 height 19
click at [862, 292] on icon "edit" at bounding box center [865, 293] width 6 height 6
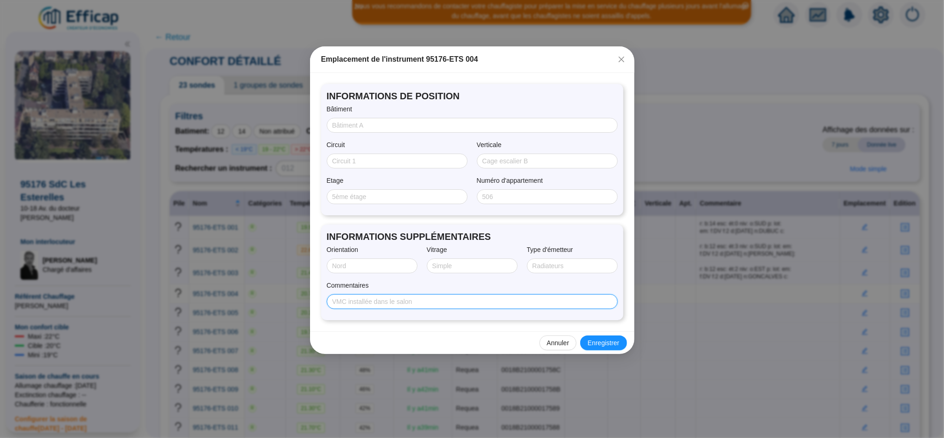
click at [423, 298] on input "Commentaires" at bounding box center [471, 302] width 278 height 10
paste input "r: b:10 esc: ét:1 niv: o:SUD p: lot: em: f:DV f:2 d:[DATE] n:CERISIER c:"
type input "r: b:10 esc: ét:1 niv: o:SUD p: lot: em: f:DV f:2 d:[DATE] n:CERISIER c:"
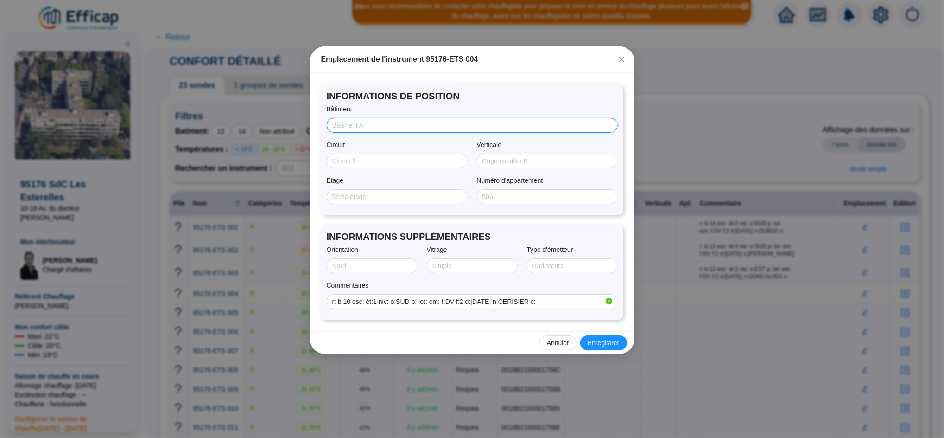
click at [353, 122] on input "Bâtiment" at bounding box center [471, 126] width 278 height 10
type input "10"
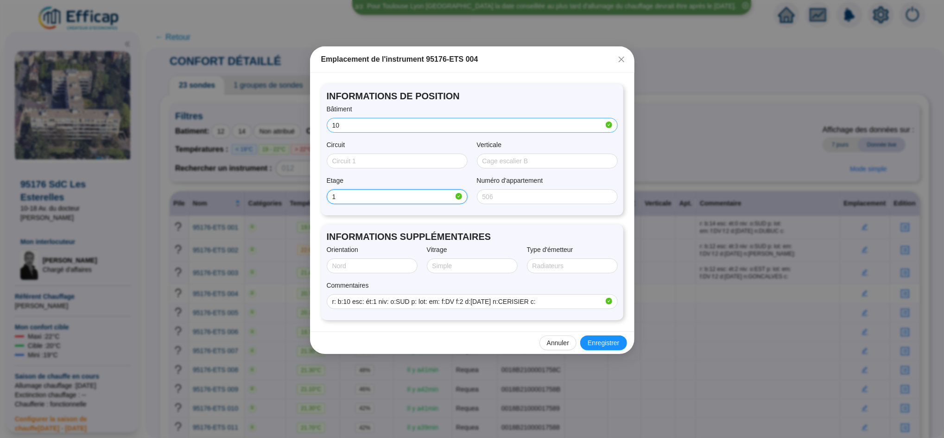
type input "1"
type input "SUD"
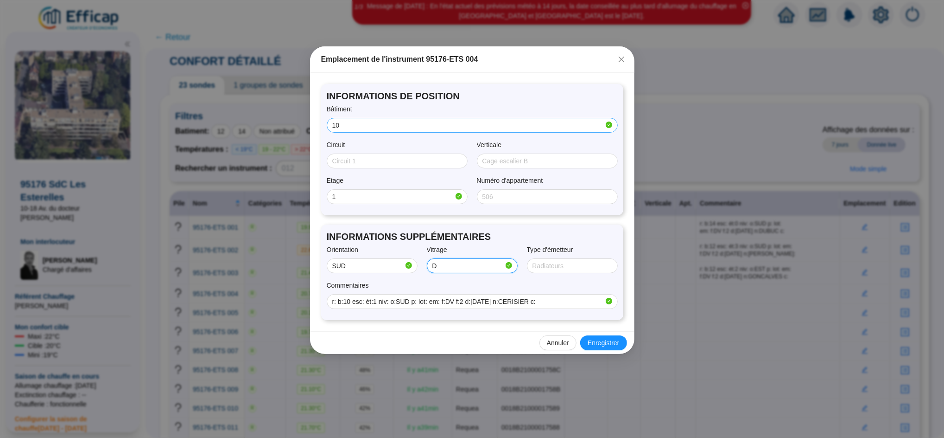
type input "Double"
click at [600, 345] on span "Enregistrer" at bounding box center [604, 343] width 32 height 10
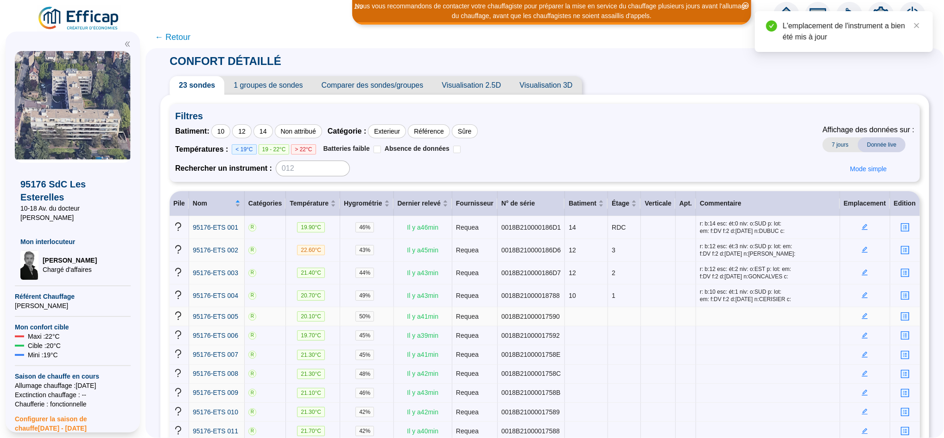
click at [862, 314] on icon "edit" at bounding box center [865, 315] width 6 height 6
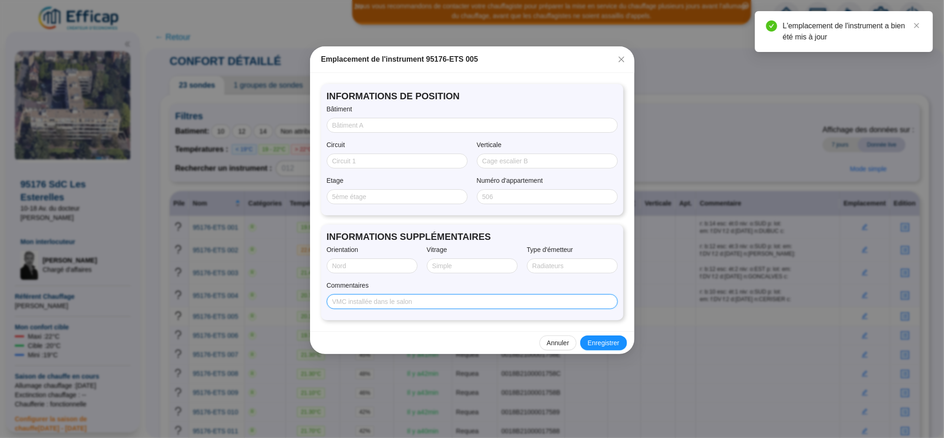
click at [558, 299] on input "Commentaires" at bounding box center [471, 302] width 278 height 10
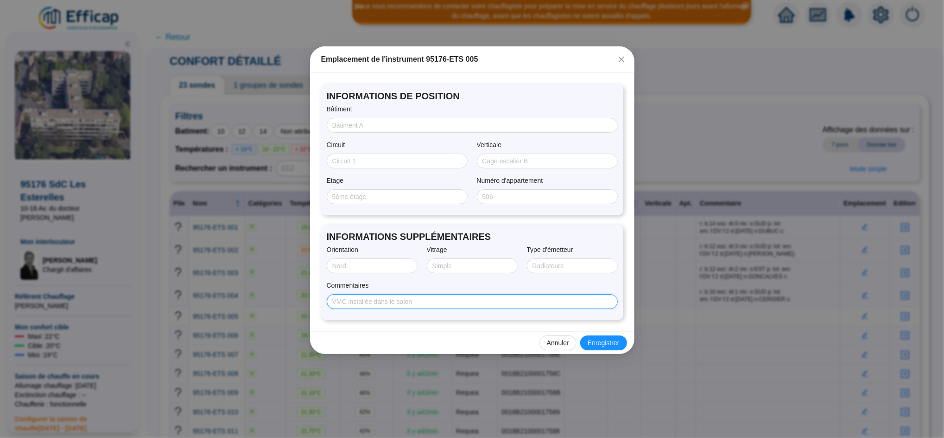
paste input "r: b:14 esc: ét:4 niv: o:SUD p: lot: em: f:DV f:2 d:[DATE] n:DECRAENE c:"
type input "r: b:14 esc: ét:4 niv: o:SUD p: lot: em: f:DV f:2 d:[DATE] n:DECRAENE c:"
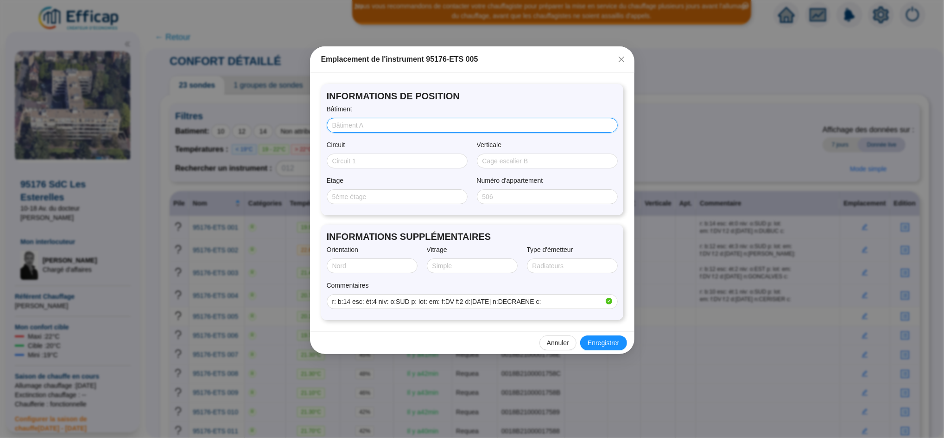
click at [383, 127] on input "Bâtiment" at bounding box center [471, 126] width 278 height 10
type input "14"
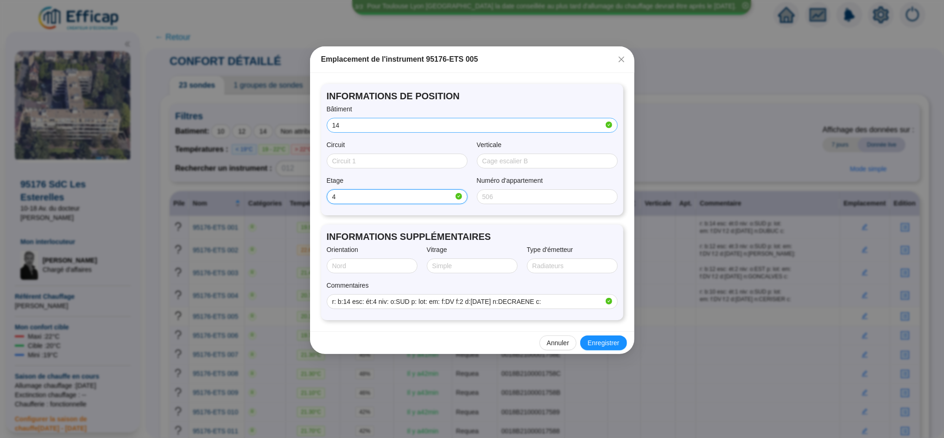
type input "4"
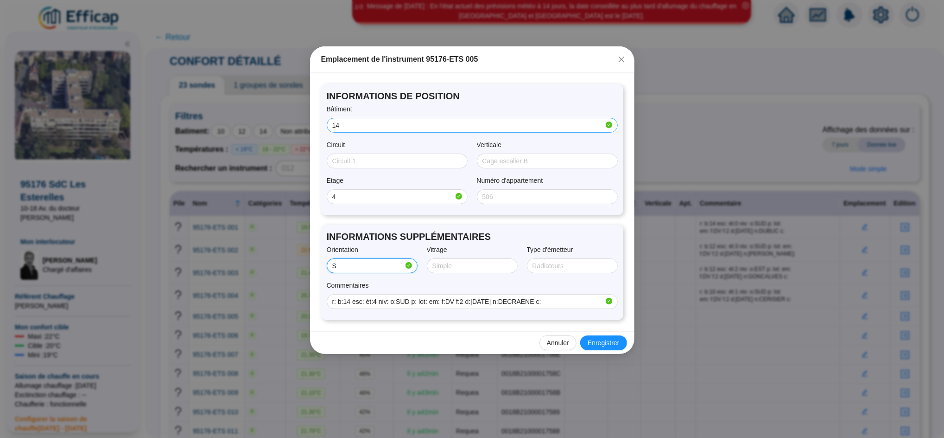
type input "SUD"
type input "Double"
click at [612, 338] on span "Enregistrer" at bounding box center [604, 343] width 32 height 10
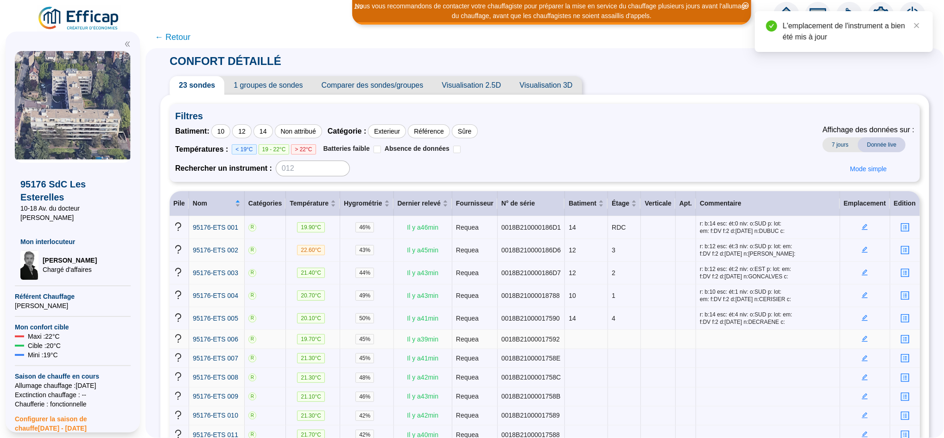
click at [862, 337] on icon "edit" at bounding box center [865, 339] width 6 height 6
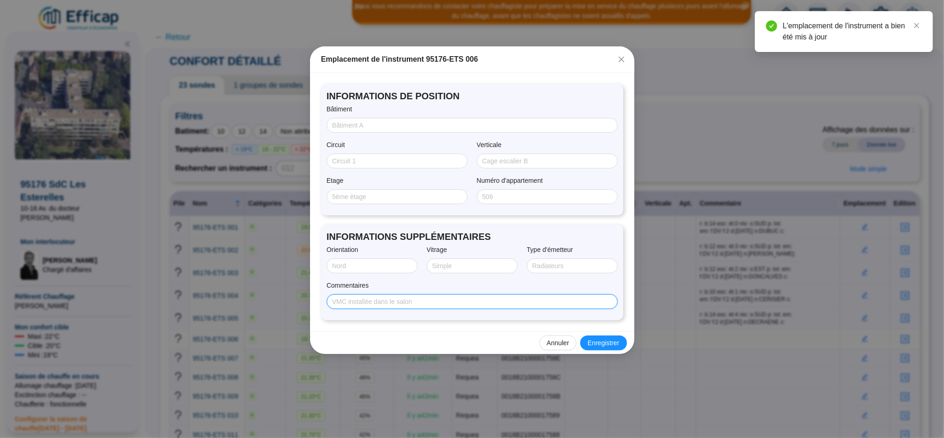
click at [420, 303] on input "Commentaires" at bounding box center [471, 302] width 278 height 10
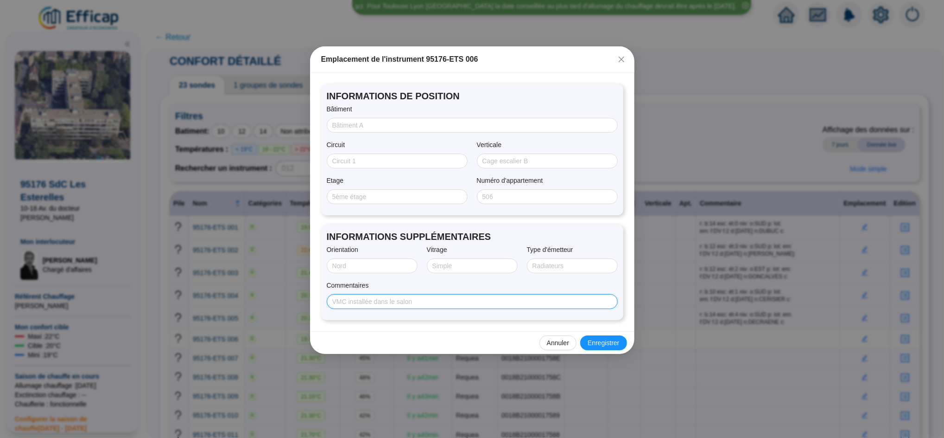
paste input "r: b:18 esc: ét:3 niv: o:EST p: lot: em: f:SV f:2 d:[DATE] n:CORNILLOT c:"
type input "r: b:18 esc: ét:3 niv: o:EST p: lot: em: f:SV f:2 d:[DATE] n:CORNILLOT c:"
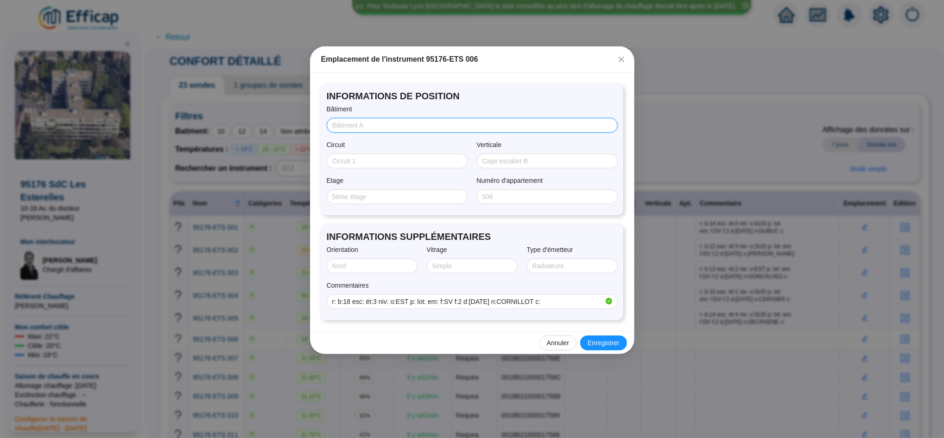
drag, startPoint x: 364, startPoint y: 118, endPoint x: 364, endPoint y: 122, distance: 4.7
click at [364, 122] on span at bounding box center [472, 125] width 291 height 15
click at [364, 122] on input "Bâtiment" at bounding box center [471, 126] width 278 height 10
type input "18"
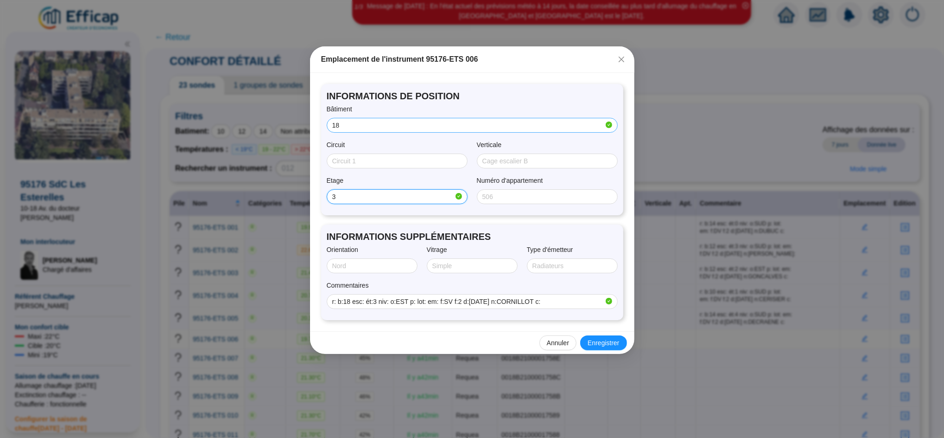
type input "3"
type input "EST"
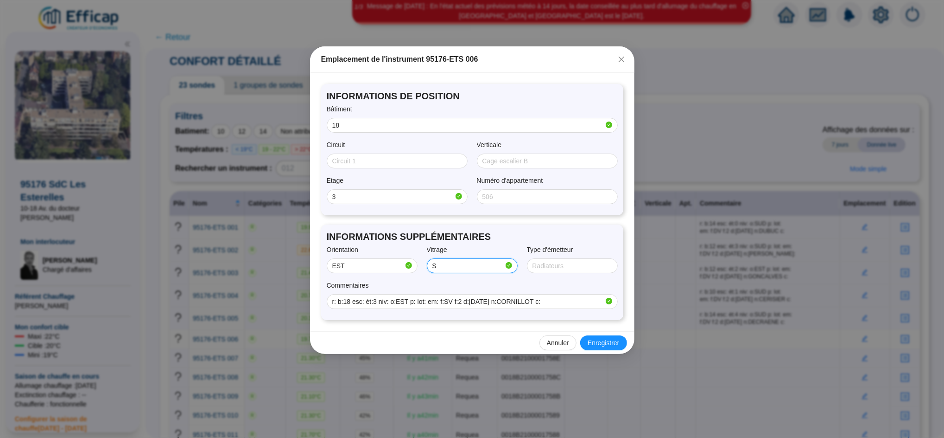
type input "S"
click at [413, 329] on div "INFORMATIONS DE POSITION Bâtiment 18 Circuit Verticale Etage 3 Numéro d'apparte…" at bounding box center [472, 202] width 324 height 258
click at [598, 346] on span "Enregistrer" at bounding box center [604, 343] width 32 height 10
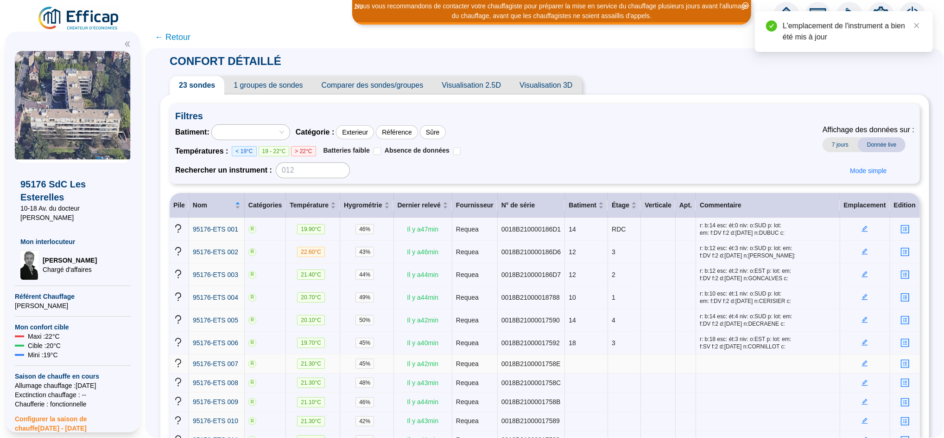
click at [862, 362] on icon "edit" at bounding box center [865, 363] width 6 height 6
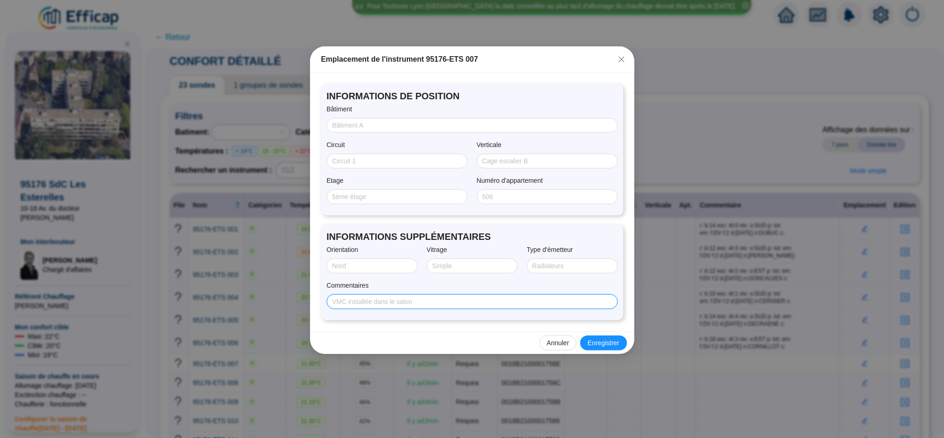
click at [469, 302] on input "Commentaires" at bounding box center [471, 302] width 278 height 10
paste input "r: b:16 esc: ét:5 niv: o:EST p: lot: em: f:DV f:2 d:[DATE] n:JOURDAIN c:"
type input "r: b:16 esc: ét:5 niv: o:EST p: lot: em: f:DV f:2 d:[DATE] n:JOURDAIN c:"
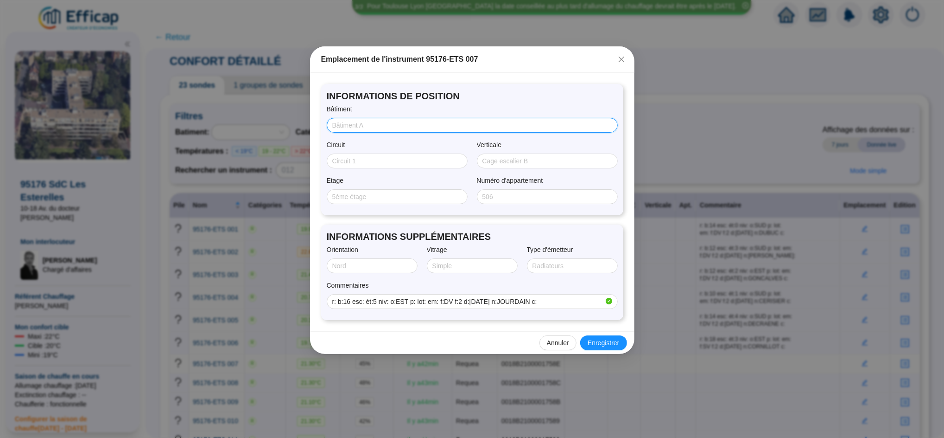
click at [359, 123] on input "Bâtiment" at bounding box center [471, 126] width 278 height 10
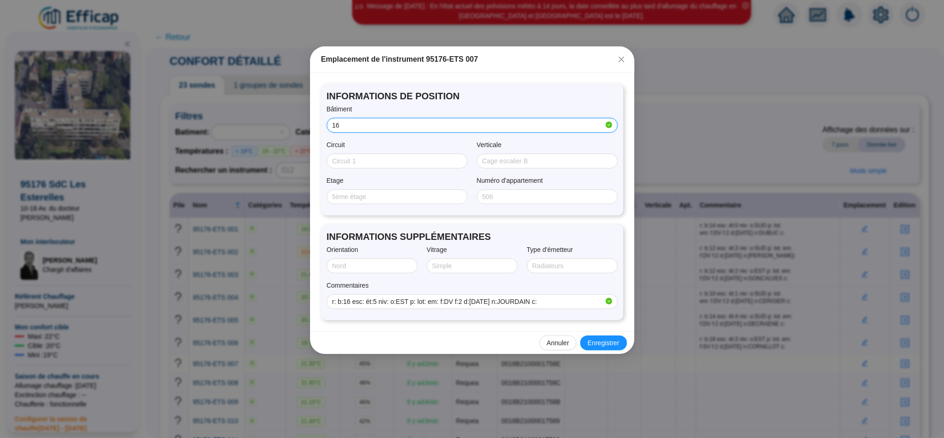
type input "16"
type input "5"
type input "EST"
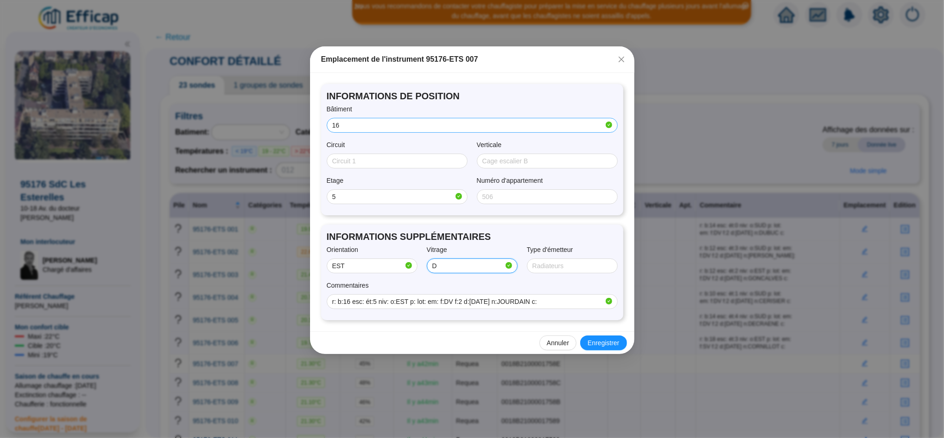
type input "Double"
click at [597, 337] on button "Enregistrer" at bounding box center [603, 342] width 46 height 15
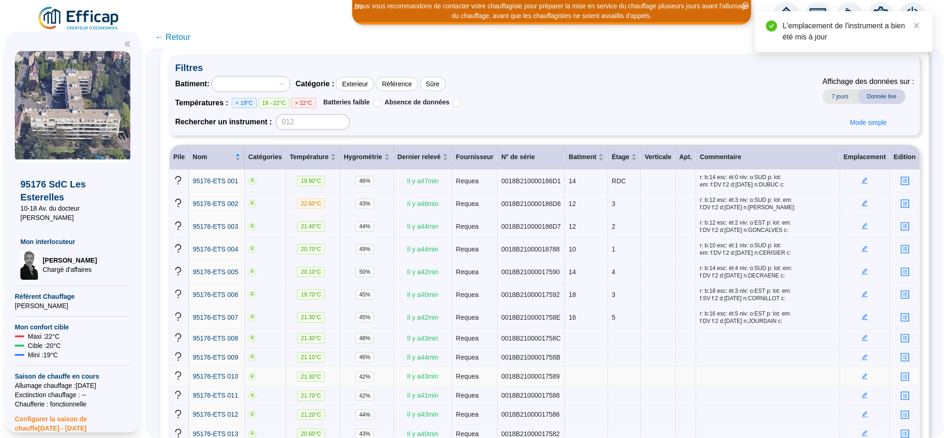
scroll to position [52, 0]
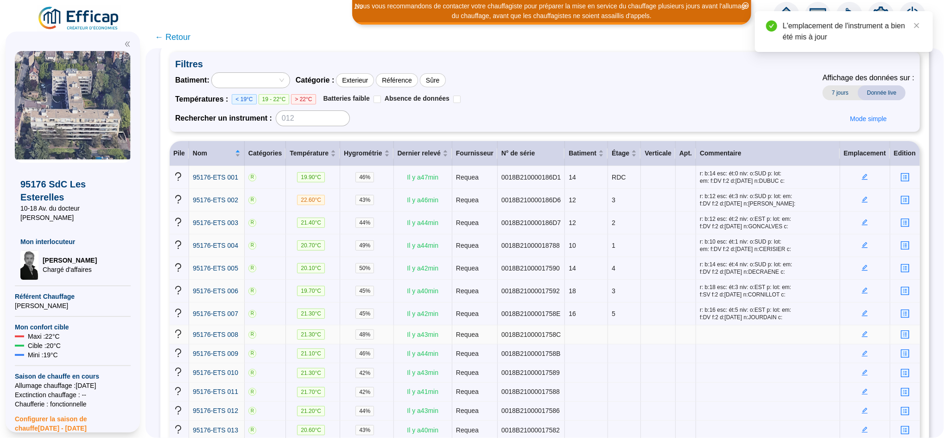
click at [862, 333] on icon "edit" at bounding box center [865, 333] width 6 height 6
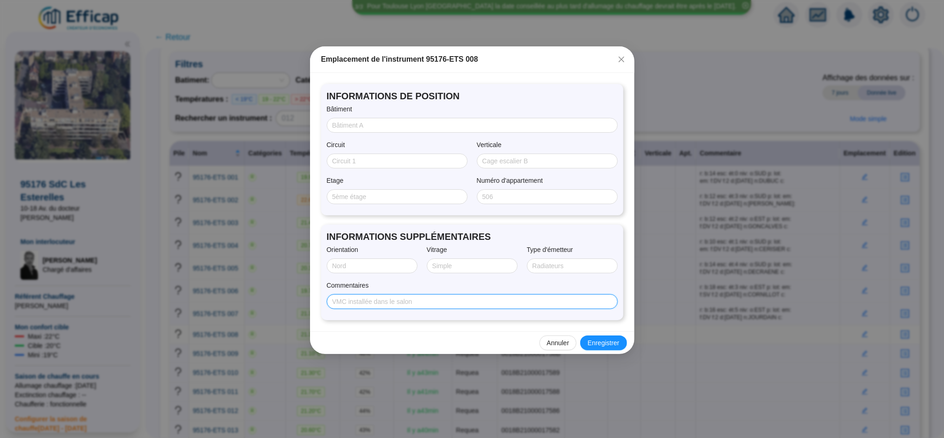
click at [470, 305] on input "Commentaires" at bounding box center [471, 302] width 278 height 10
paste input "r: b:18 esc: ét:0 niv: o:EST p: lot: em: f:DV f:2 d:[DATE] n:DESJARDIN c:"
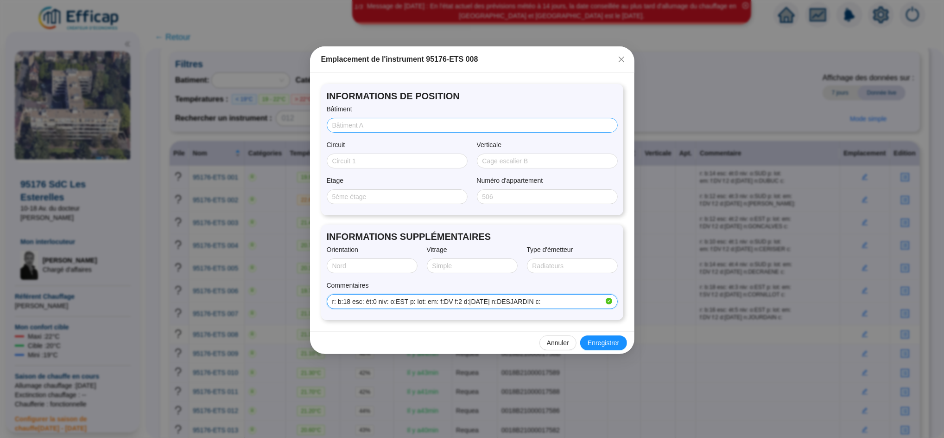
type input "r: b:18 esc: ét:0 niv: o:EST p: lot: em: f:DV f:2 d:[DATE] n:DESJARDIN c:"
click at [384, 127] on input "Bâtiment" at bounding box center [471, 126] width 278 height 10
type input "18"
type input "RDC"
type input "EST"
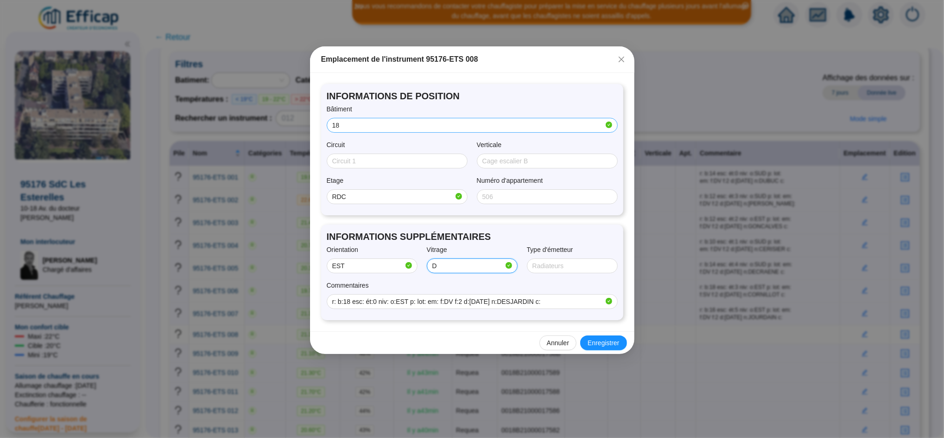
type input "Double"
click at [595, 345] on span "Enregistrer" at bounding box center [604, 343] width 32 height 10
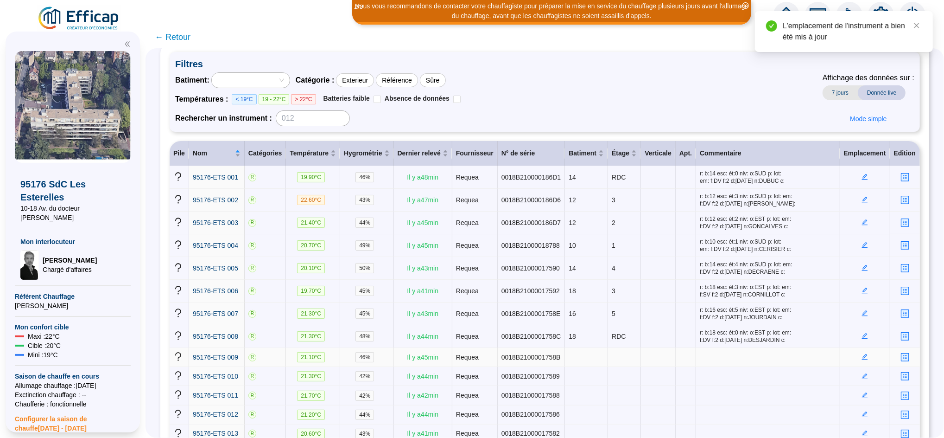
click at [862, 358] on icon "edit" at bounding box center [865, 356] width 6 height 6
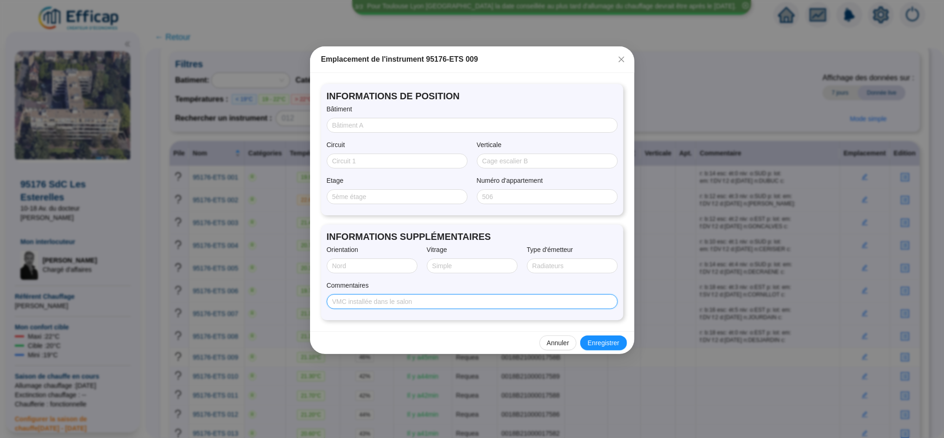
click at [500, 303] on input "Commentaires" at bounding box center [471, 302] width 278 height 10
paste input "r: b:18 esc: ét:5 niv: o:EST p: lot: em: f:DV f:2 d:[DATE] n:FEYT c:"
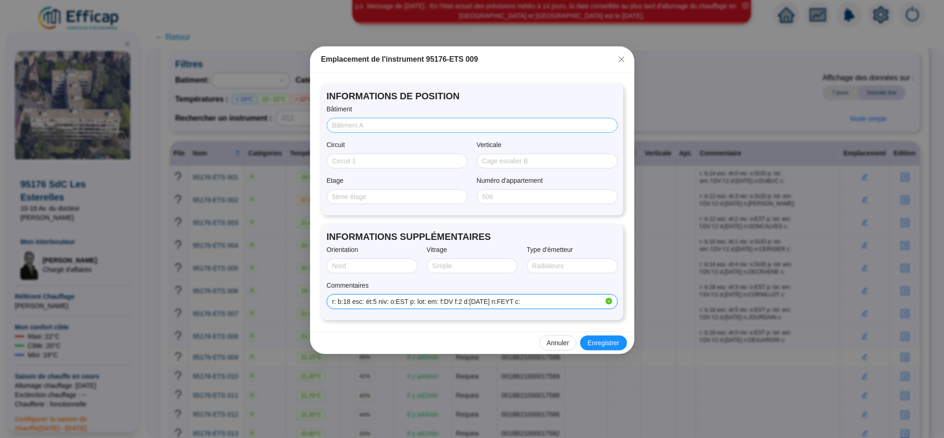
type input "r: b:18 esc: ét:5 niv: o:EST p: lot: em: f:DV f:2 d:[DATE] n:FEYT c:"
click at [381, 123] on input "Bâtiment" at bounding box center [471, 126] width 278 height 10
type input "18"
type input "5"
type input "EST"
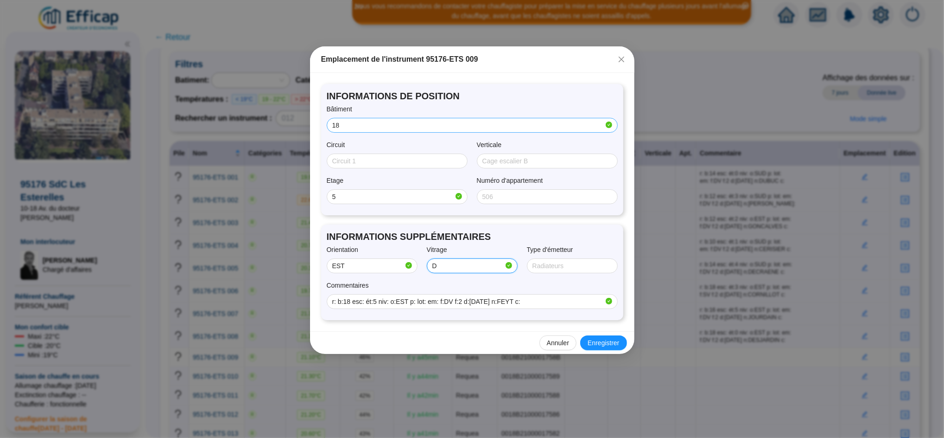
type input "Double"
click at [602, 345] on span "Enregistrer" at bounding box center [604, 343] width 32 height 10
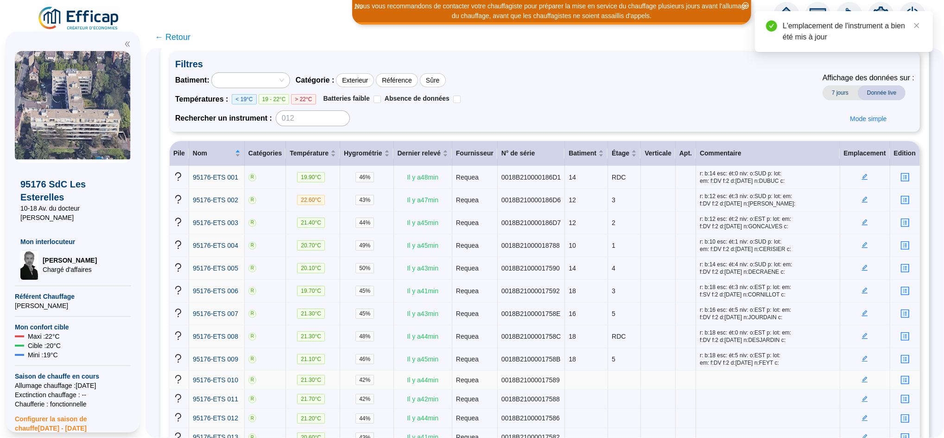
click at [862, 382] on icon "edit" at bounding box center [865, 379] width 6 height 6
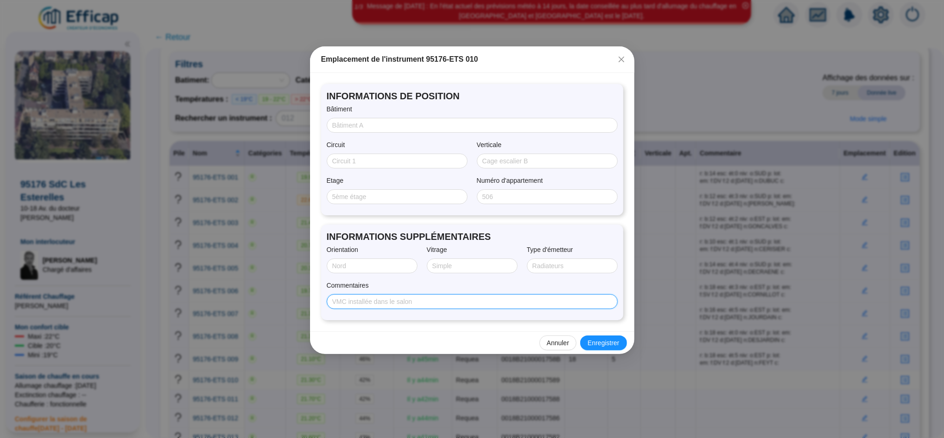
click at [528, 297] on input "Commentaires" at bounding box center [471, 302] width 278 height 10
paste input "r: b:20 esc: ét:4 niv: o:SUD p: lot: em: f:DV f:2 d:[DATE] n:[PERSON_NAME] c:"
type input "r: b:20 esc: ét:4 niv: o:SUD p: lot: em: f:DV f:2 d:[DATE] n:[PERSON_NAME] c:"
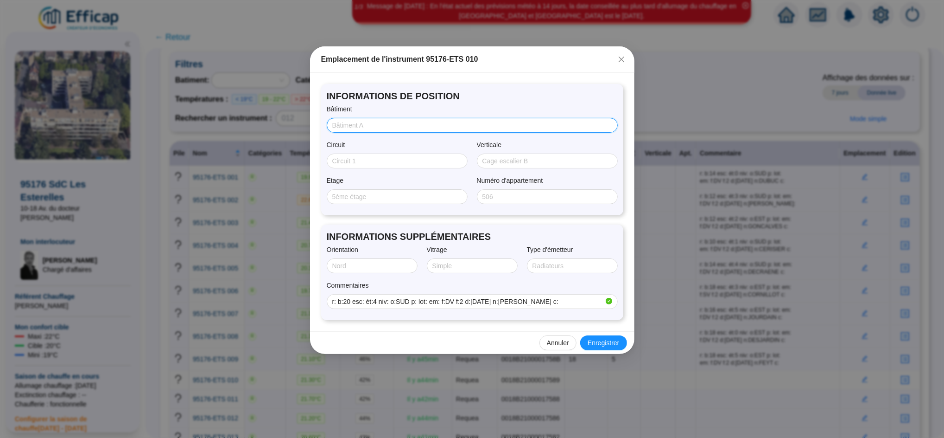
click at [371, 121] on input "Bâtiment" at bounding box center [471, 126] width 278 height 10
type input "20"
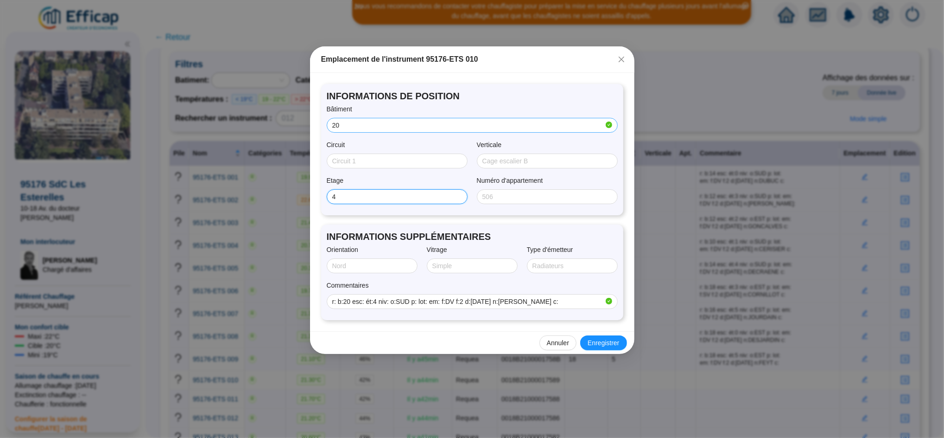
type input "4"
type input "SUD"
type input "Double"
drag, startPoint x: 595, startPoint y: 351, endPoint x: 601, endPoint y: 345, distance: 8.5
click at [601, 345] on div "Annuler Enregistrer" at bounding box center [472, 342] width 324 height 23
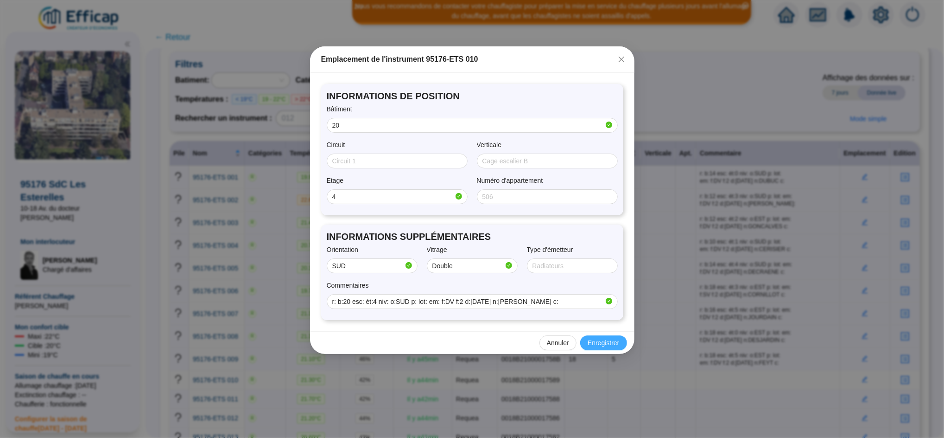
click at [601, 345] on span "Enregistrer" at bounding box center [604, 343] width 32 height 10
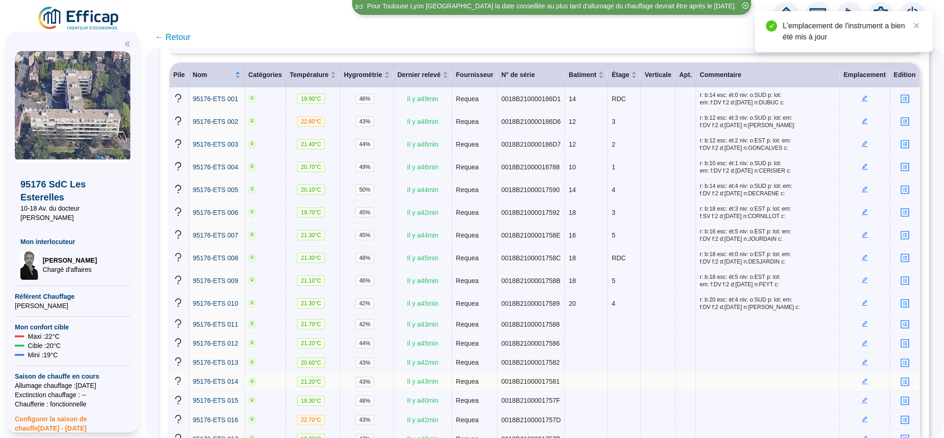
scroll to position [134, 0]
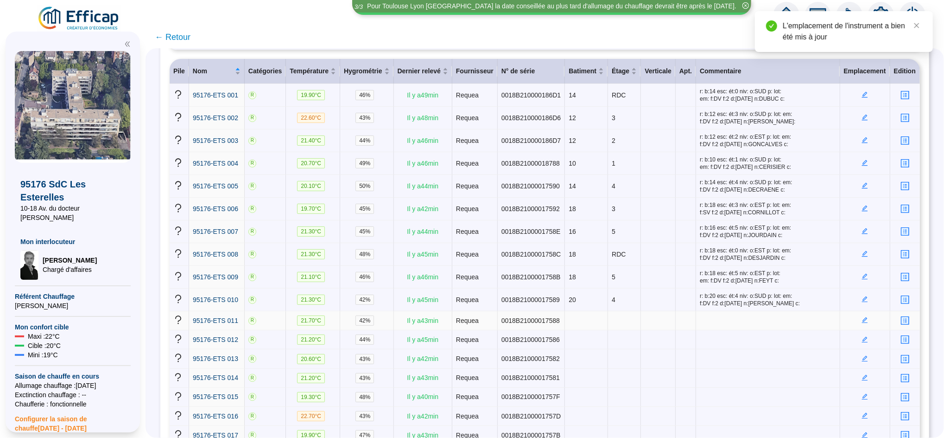
click at [862, 322] on icon "edit" at bounding box center [865, 320] width 6 height 6
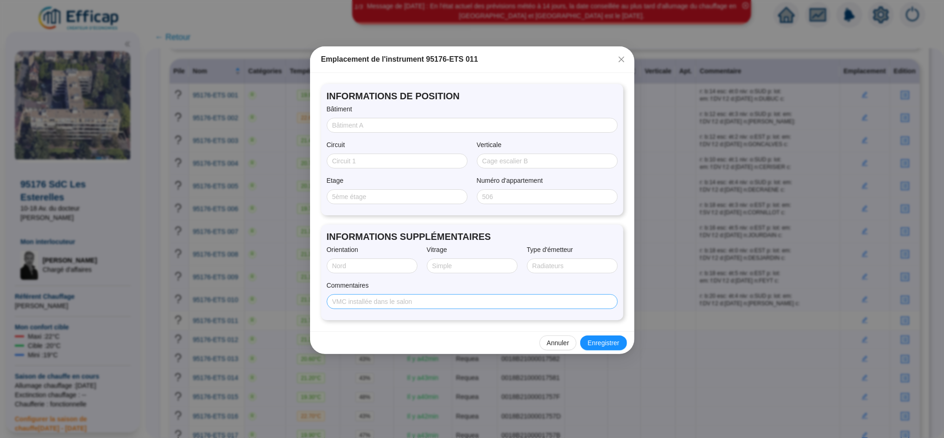
click at [440, 294] on span at bounding box center [472, 301] width 291 height 15
click at [439, 298] on span at bounding box center [472, 301] width 291 height 15
click at [439, 298] on input "Commentaires" at bounding box center [471, 302] width 278 height 10
paste input "r: b:20 esc: ét:4 niv: o:EST p: lot: em: f:DV f:2 d:[DATE] n:BRETILLE c:"
type input "r: b:20 esc: ét:4 niv: o:EST p: lot: em: f:DV f:2 d:[DATE] n:BRETILLE c:"
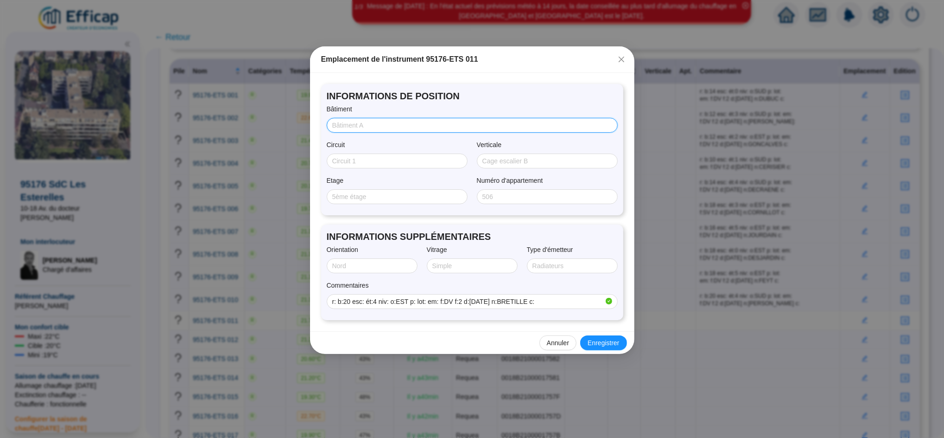
click at [373, 121] on input "Bâtiment" at bounding box center [471, 126] width 278 height 10
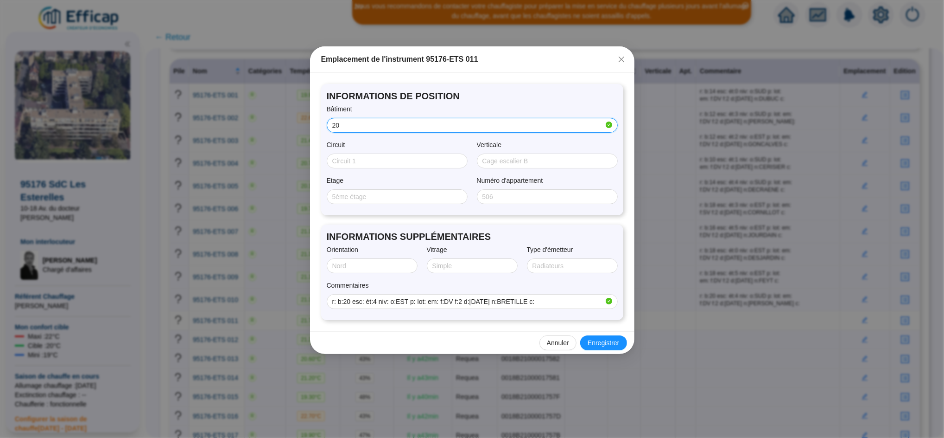
type input "20"
type input "4"
type input "EST"
type input "Double"
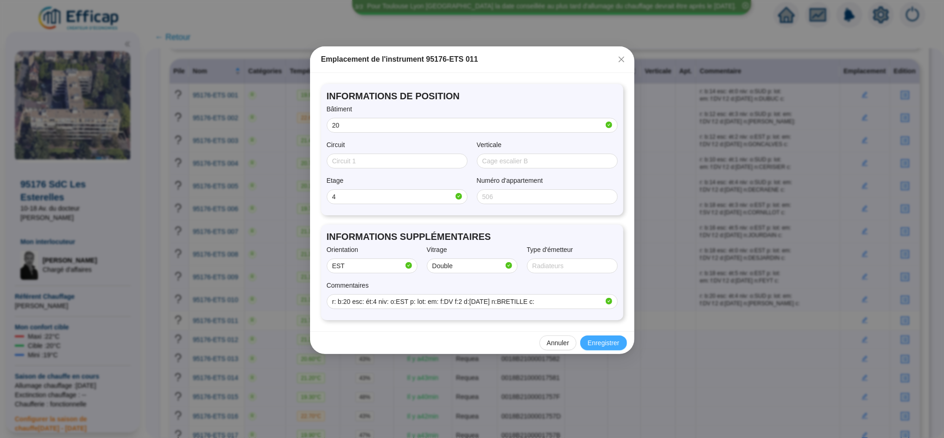
drag, startPoint x: 607, startPoint y: 351, endPoint x: 609, endPoint y: 345, distance: 6.6
click at [609, 345] on div "Annuler Enregistrer" at bounding box center [472, 342] width 324 height 23
click at [609, 345] on span "Enregistrer" at bounding box center [604, 343] width 32 height 10
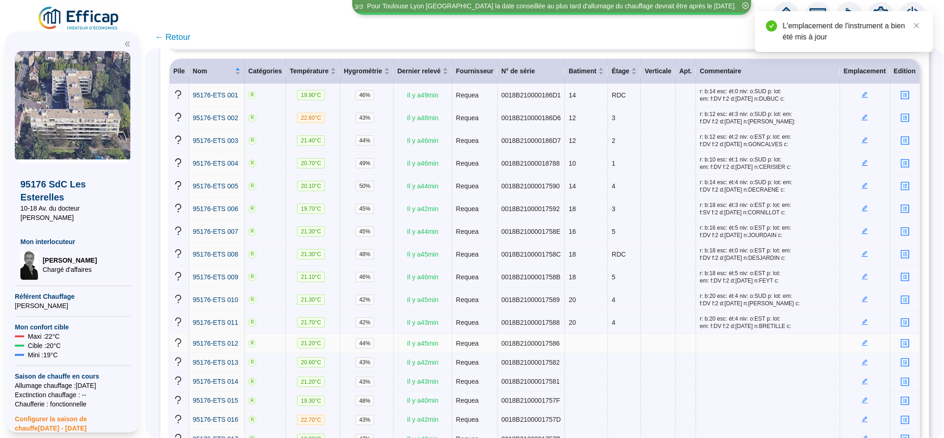
click at [862, 343] on icon "edit" at bounding box center [865, 342] width 6 height 6
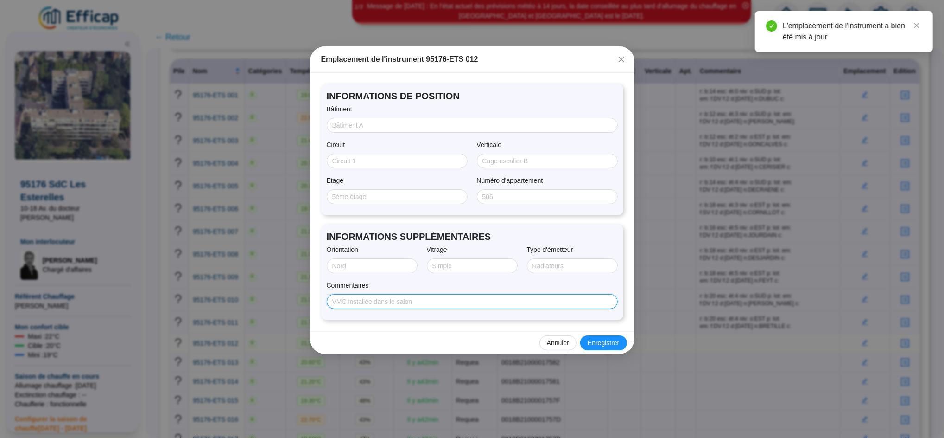
click at [512, 302] on input "Commentaires" at bounding box center [471, 302] width 278 height 10
paste input "r: b:20 esc: ét:2 niv: o:EST p: lot: em: f:DV f:2 d:[DATE] n:COLLAS c:"
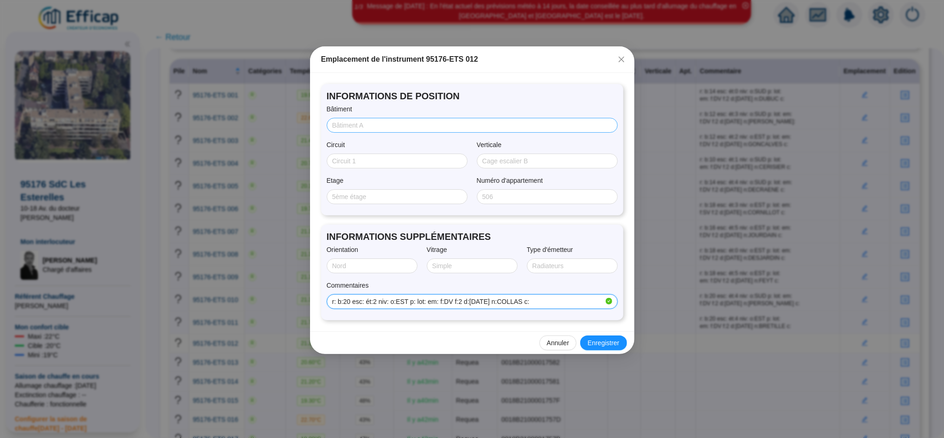
type input "r: b:20 esc: ét:2 niv: o:EST p: lot: em: f:DV f:2 d:[DATE] n:COLLAS c:"
click at [380, 121] on input "Bâtiment" at bounding box center [471, 126] width 278 height 10
type input "20"
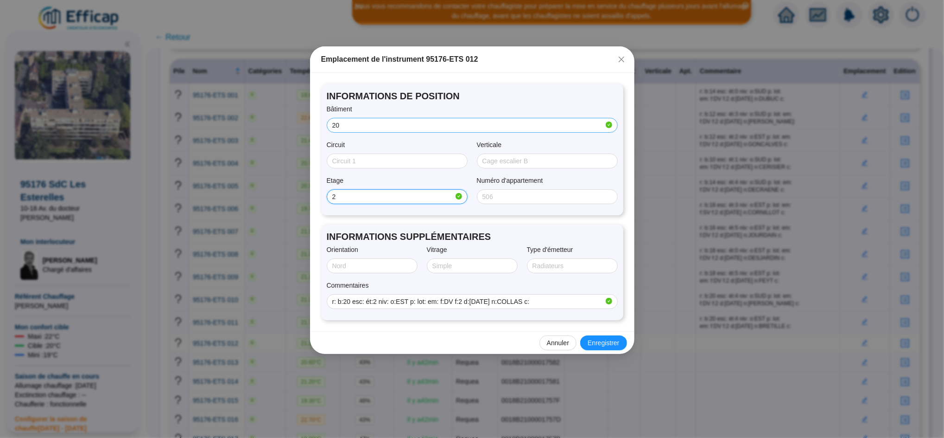
type input "2"
type input "EST"
type input "Double"
click at [607, 349] on button "Enregistrer" at bounding box center [603, 342] width 46 height 15
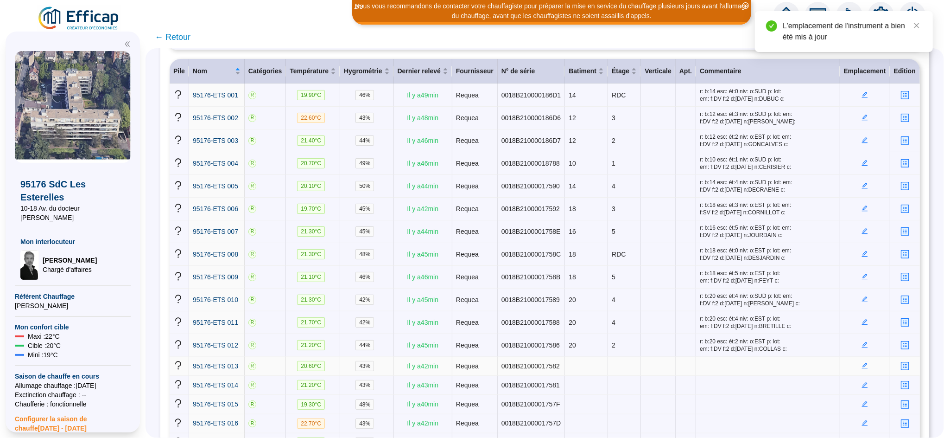
click at [862, 364] on icon "edit" at bounding box center [865, 365] width 6 height 6
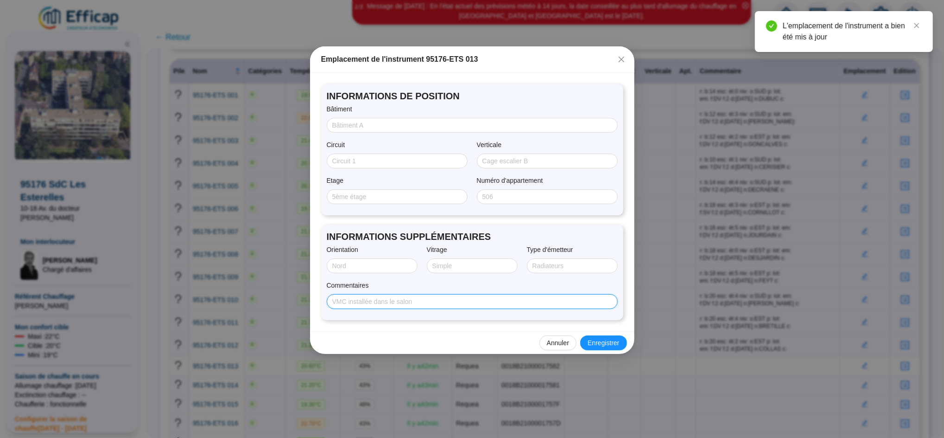
click at [498, 305] on input "Commentaires" at bounding box center [471, 302] width 278 height 10
paste input "r: b:20 esc: ét:1 niv: o:SUD p: lot: em: f:DV f:2 d:[DATE] n:[PERSON_NAME]:"
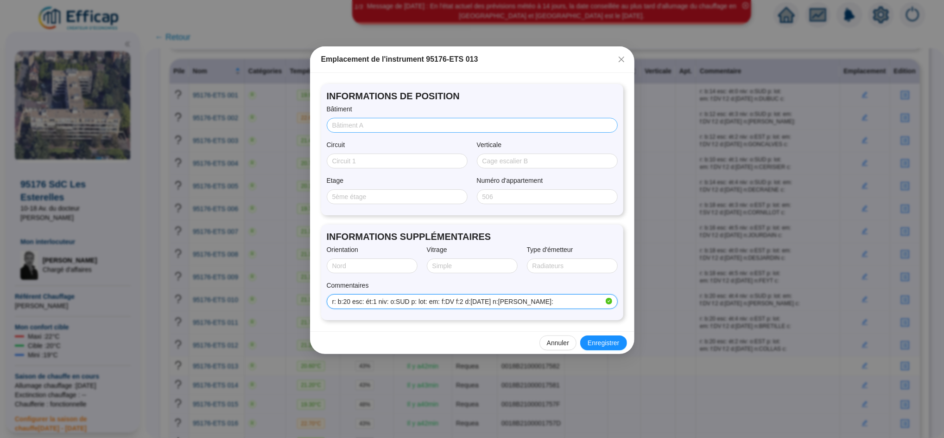
type input "r: b:20 esc: ét:1 niv: o:SUD p: lot: em: f:DV f:2 d:[DATE] n:[PERSON_NAME]:"
click at [367, 121] on input "Bâtiment" at bounding box center [471, 126] width 278 height 10
type input "20"
type input "1"
type input "SUD"
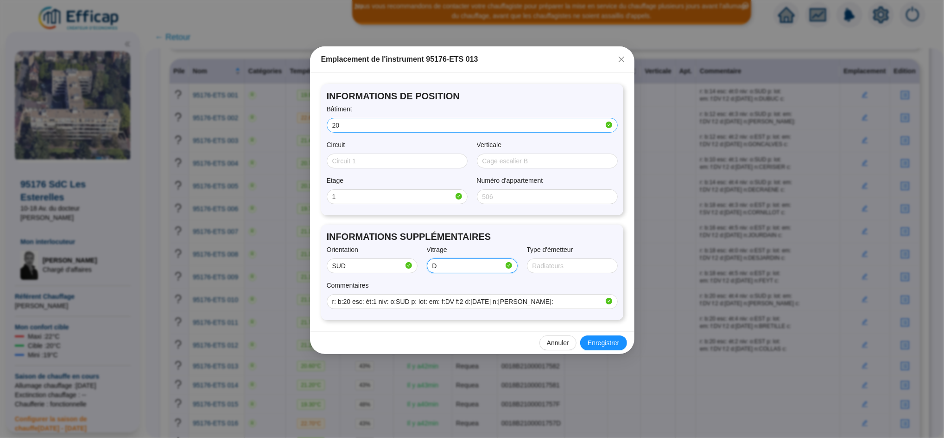
type input "Double"
click at [594, 342] on span "Enregistrer" at bounding box center [604, 343] width 32 height 10
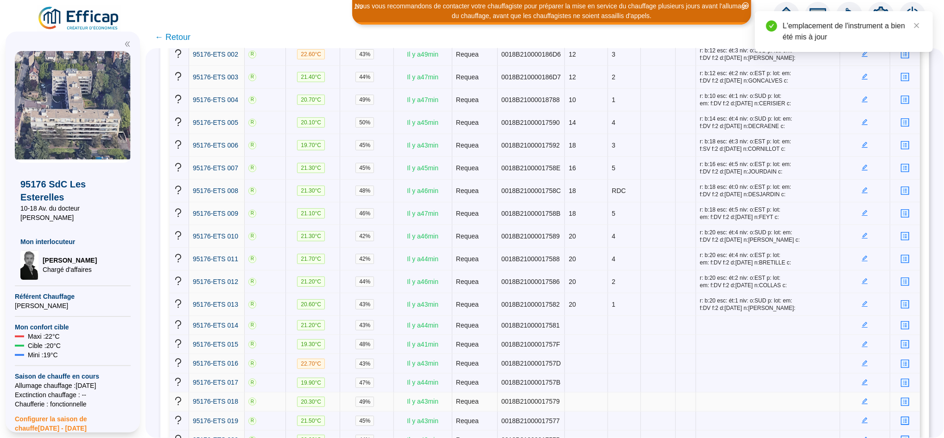
scroll to position [200, 0]
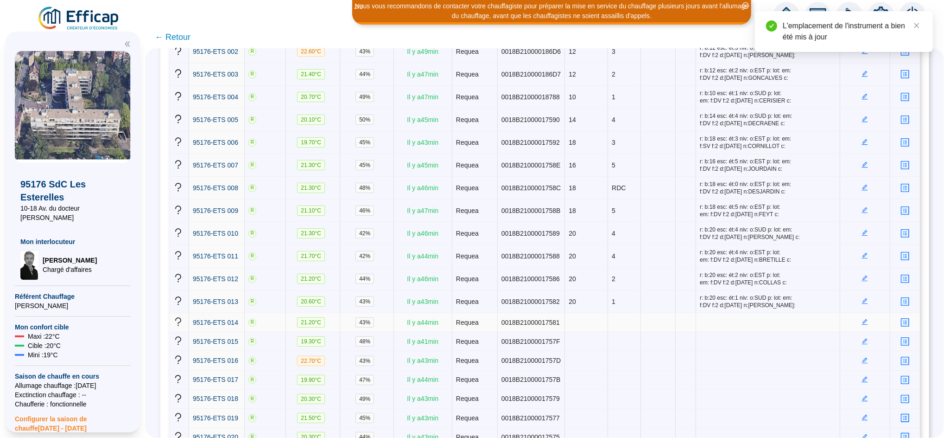
click at [862, 322] on icon "edit" at bounding box center [865, 322] width 6 height 6
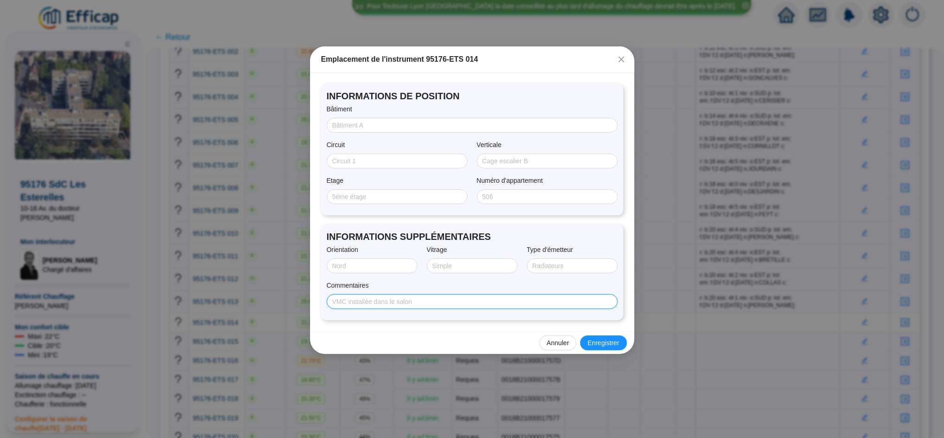
click at [450, 301] on input "Commentaires" at bounding box center [471, 302] width 278 height 10
paste input "r: b:20 esc: ét:5 niv: o:EST p: lot: em: f:DV f:2 d:[DATE] n:[PERSON_NAME] c:"
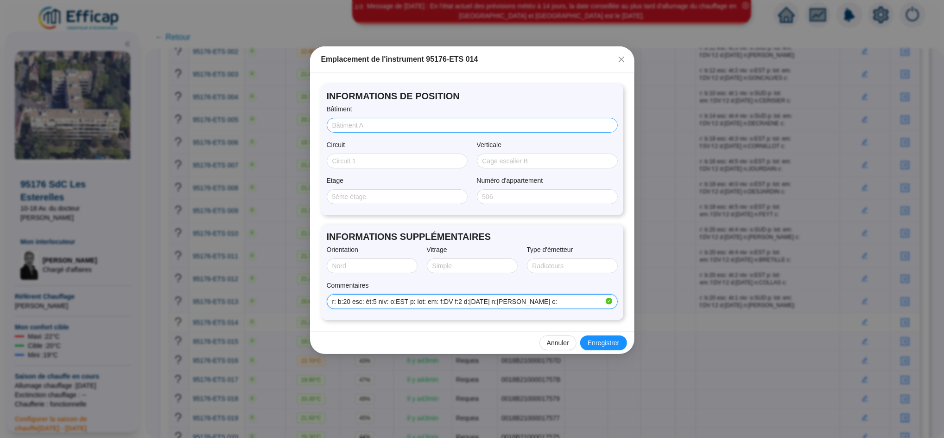
type input "r: b:20 esc: ét:5 niv: o:EST p: lot: em: f:DV f:2 d:[DATE] n:[PERSON_NAME] c:"
click at [351, 121] on input "Bâtiment" at bounding box center [471, 126] width 278 height 10
type input "20"
type input "5"
type input "EST"
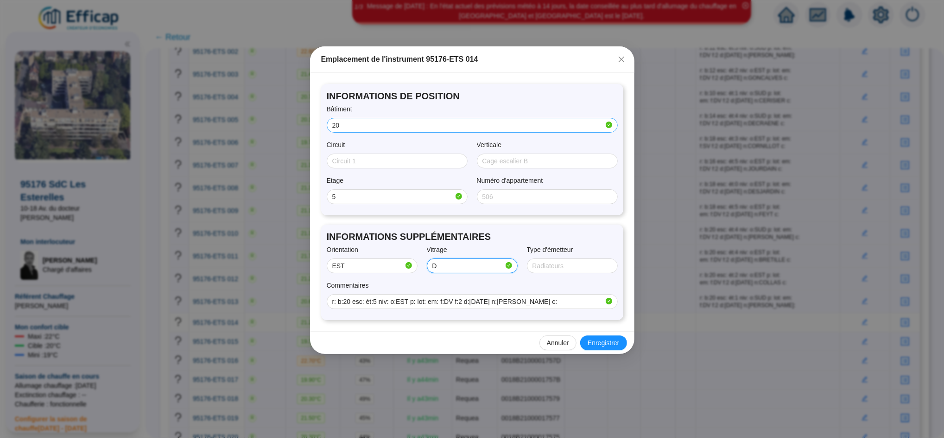
type input "Double"
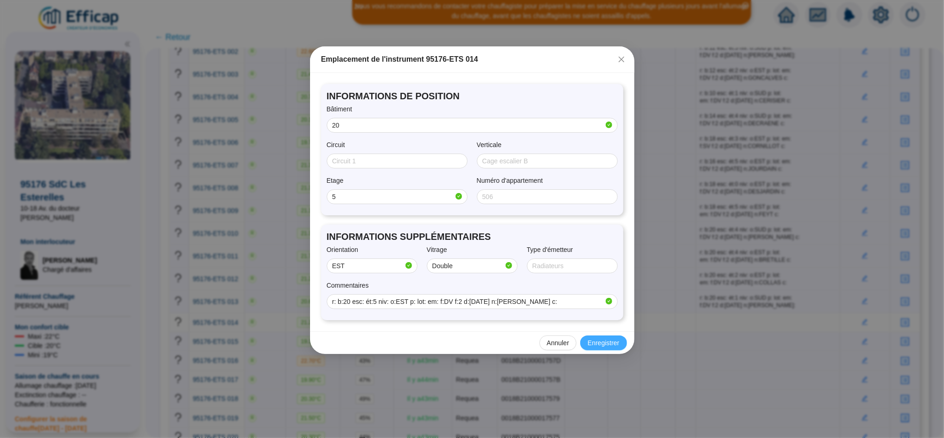
click at [596, 338] on span "Enregistrer" at bounding box center [604, 343] width 32 height 10
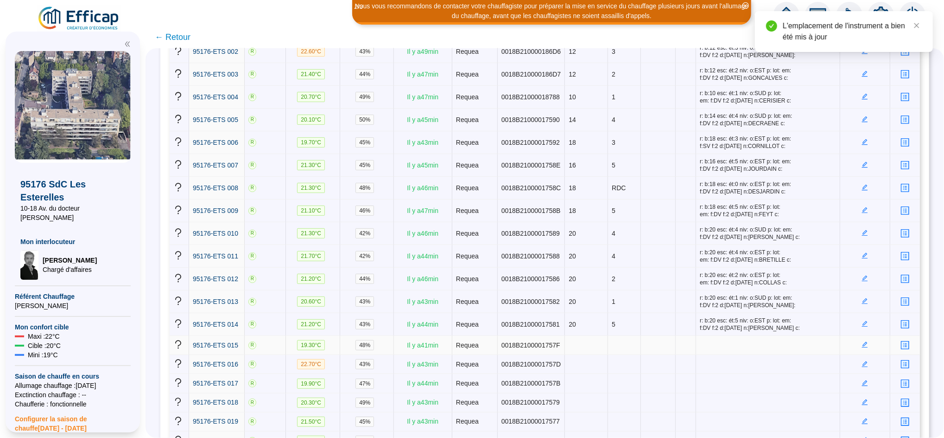
click at [862, 347] on icon "edit" at bounding box center [865, 344] width 6 height 6
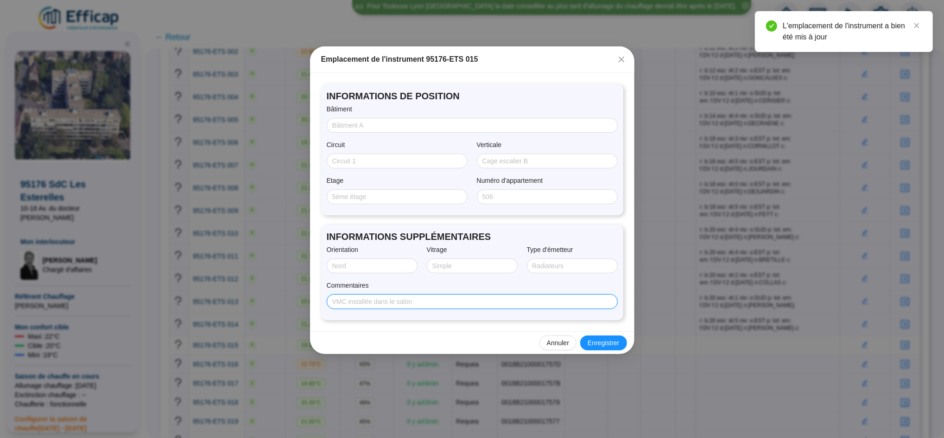
click at [461, 298] on input "Commentaires" at bounding box center [471, 302] width 278 height 10
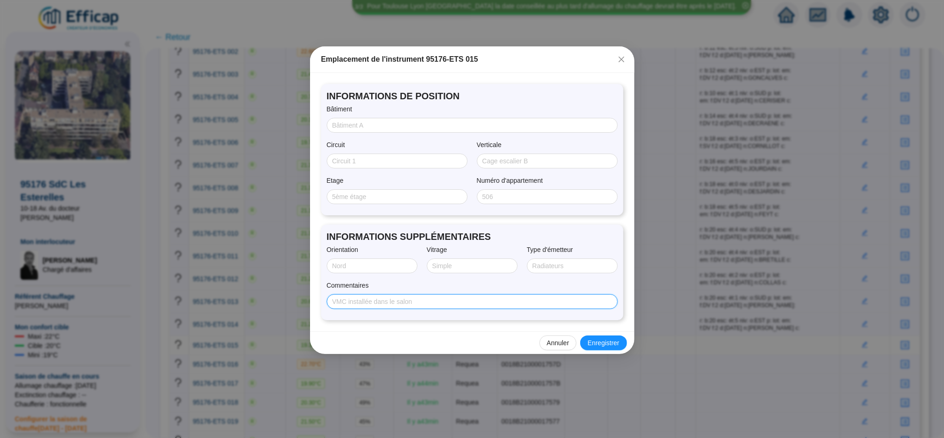
paste input "r: b:20 esc: ét:3 niv: o:NORD p: lot: em: f:SV f:2 d:00/01/1900 n:DAOUES c:Non …"
type input "r: b:20 esc: ét:3 niv: o:NORD p: lot: em: f:SV f:2 d:00/01/1900 n:DAOUES c:Non …"
drag, startPoint x: 414, startPoint y: 310, endPoint x: 416, endPoint y: 305, distance: 5.3
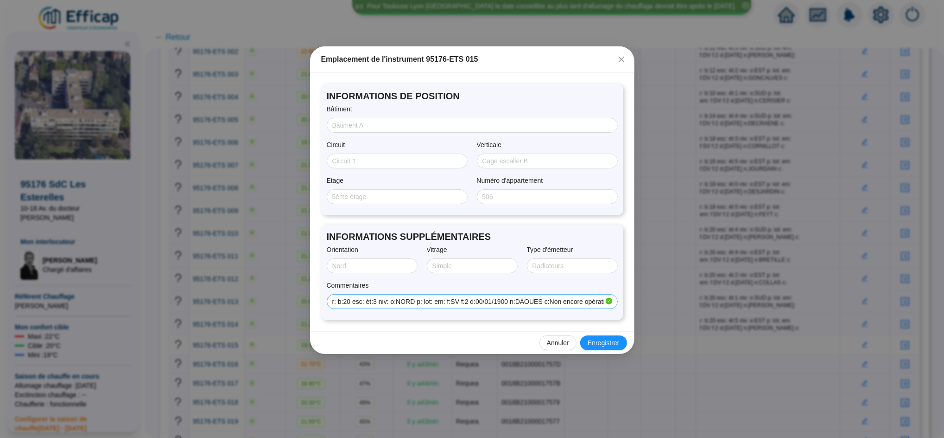
click at [416, 305] on div "INFORMATIONS SUPPLÉMENTAIRES Orientation Vitrage Type d'émetteur Commentaires r…" at bounding box center [472, 271] width 302 height 95
click at [416, 305] on input "r: b:20 esc: ét:3 niv: o:NORD p: lot: em: f:SV f:2 d:00/01/1900 n:DAOUES c:Non …" at bounding box center [468, 302] width 272 height 10
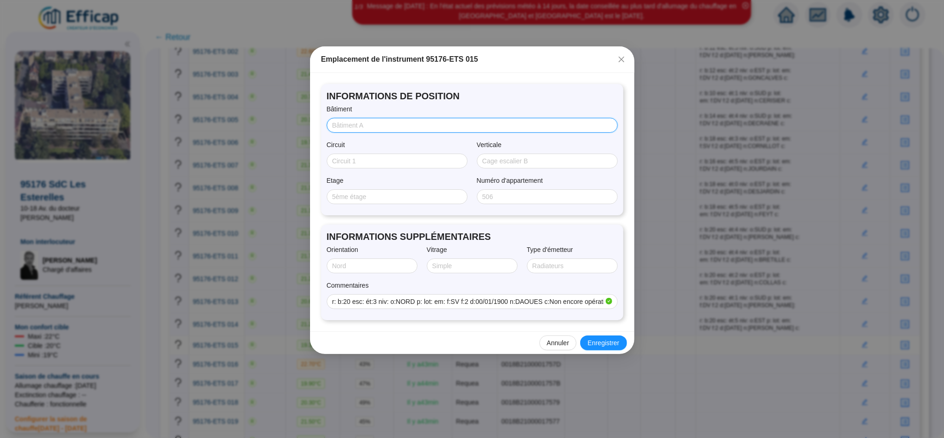
click at [362, 130] on input "Bâtiment" at bounding box center [471, 126] width 278 height 10
type input "20"
type input "N"
type input "3"
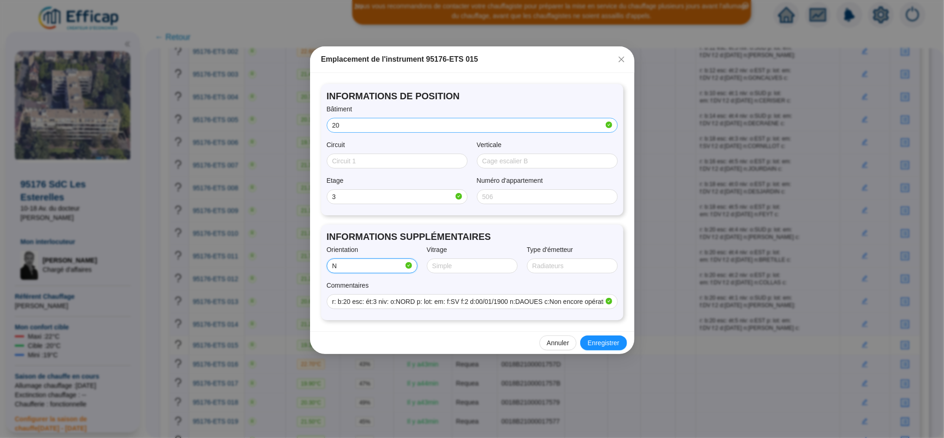
type input "NORD"
type input "SIMPLE"
click at [618, 346] on span "Enregistrer" at bounding box center [604, 343] width 32 height 10
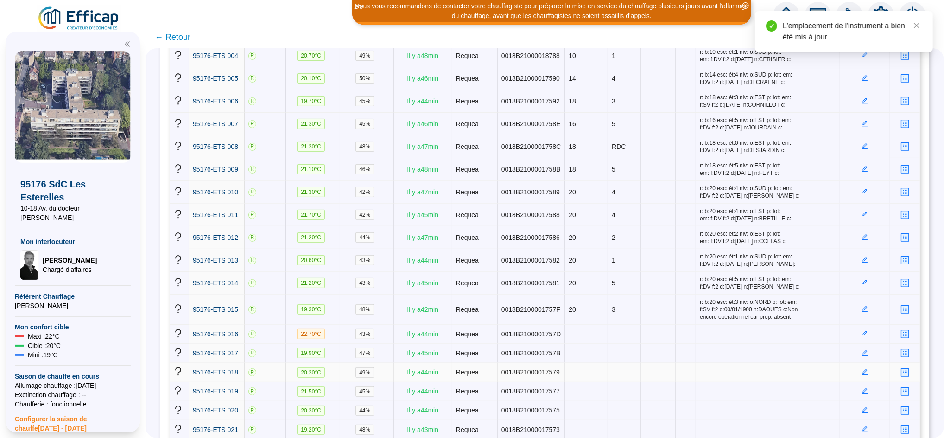
scroll to position [242, 0]
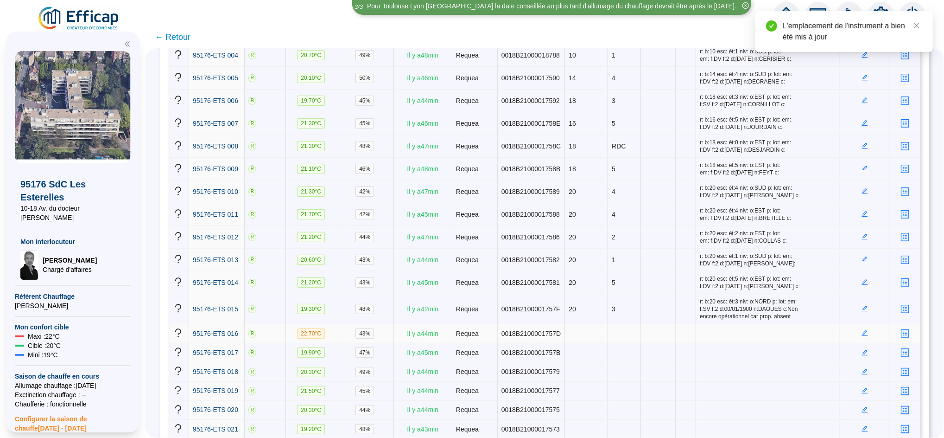
click at [862, 335] on icon "edit" at bounding box center [865, 333] width 6 height 6
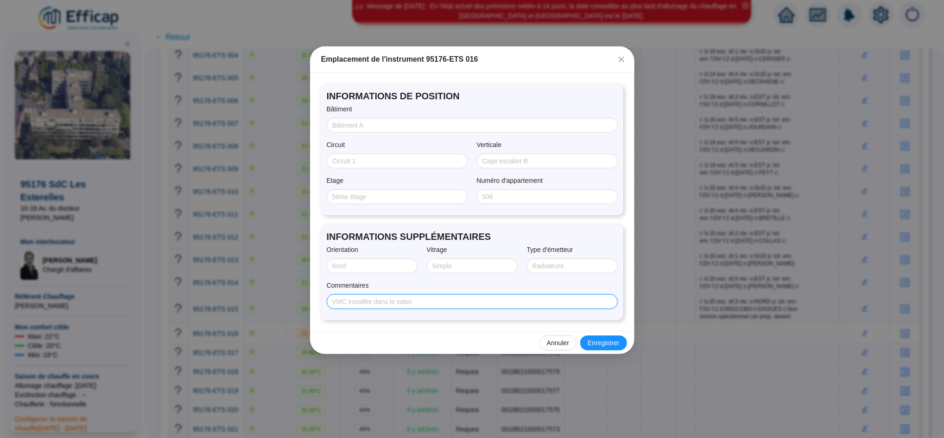
click at [484, 302] on input "Commentaires" at bounding box center [471, 302] width 278 height 10
paste input "r: b:12 esc: ét:5 niv: o:SUD p: lot: em: f: f:2 d:[DATE] n:POINSARD c:"
type input "r: b:12 esc: ét:5 niv: o:SUD p: lot: em: f: f:2 d:[DATE] n:POINSARD c:"
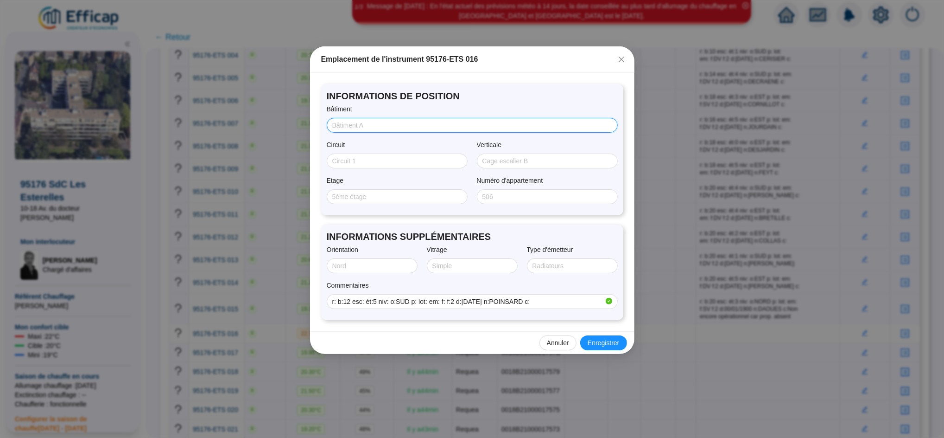
click at [394, 129] on input "Bâtiment" at bounding box center [471, 126] width 278 height 10
type input "12"
type input "5"
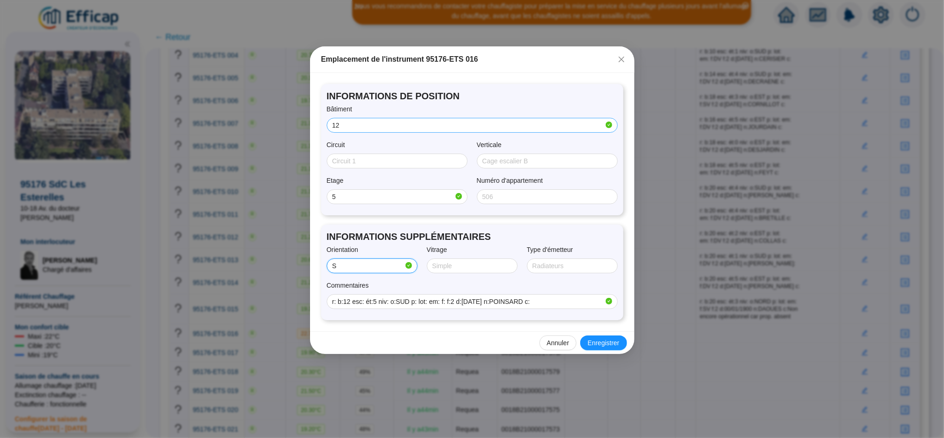
type input "SUD"
click at [617, 341] on span "Enregistrer" at bounding box center [604, 343] width 32 height 10
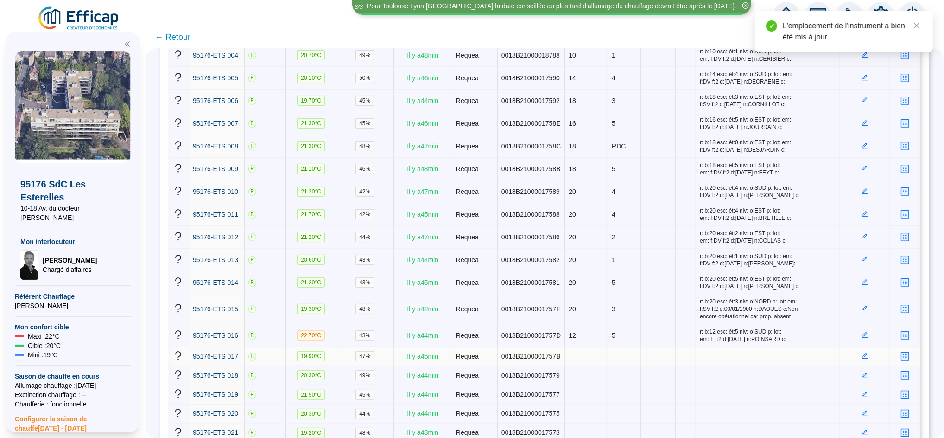
click at [856, 360] on td at bounding box center [865, 356] width 50 height 19
click at [862, 354] on icon "edit" at bounding box center [865, 356] width 6 height 6
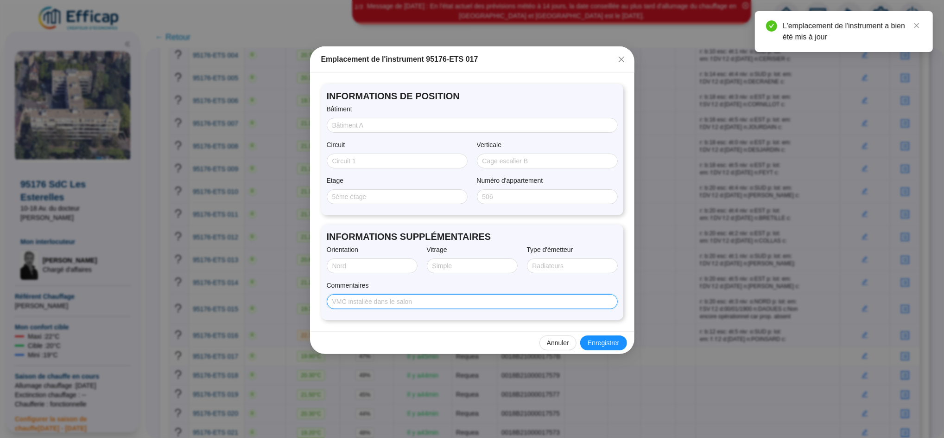
click at [468, 305] on input "Commentaires" at bounding box center [471, 302] width 278 height 10
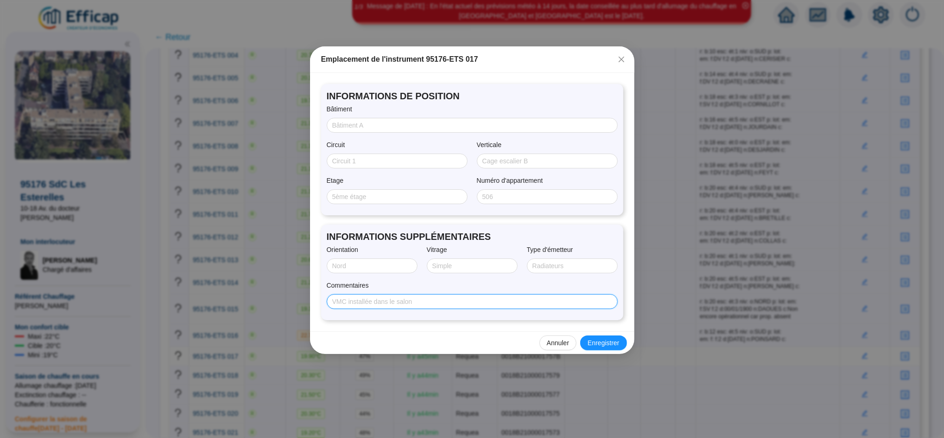
paste input "r: b:16 esc: ét:1 niv: o:EST p: lot: em: f: f:2 d:[DATE] n:MENIER c:"
type input "r: b:16 esc: ét:1 niv: o:EST p: lot: em: f: f:2 d:[DATE] n:MENIER c:"
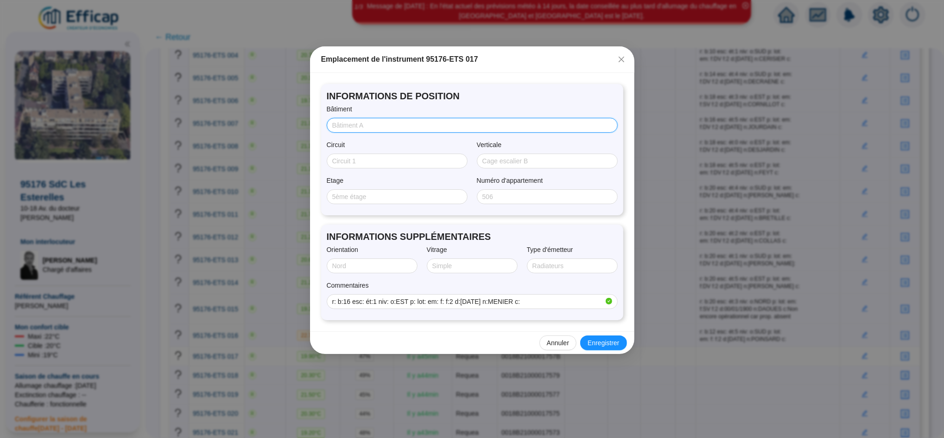
click at [351, 121] on input "Bâtiment" at bounding box center [471, 126] width 278 height 10
type input "16"
type input "1"
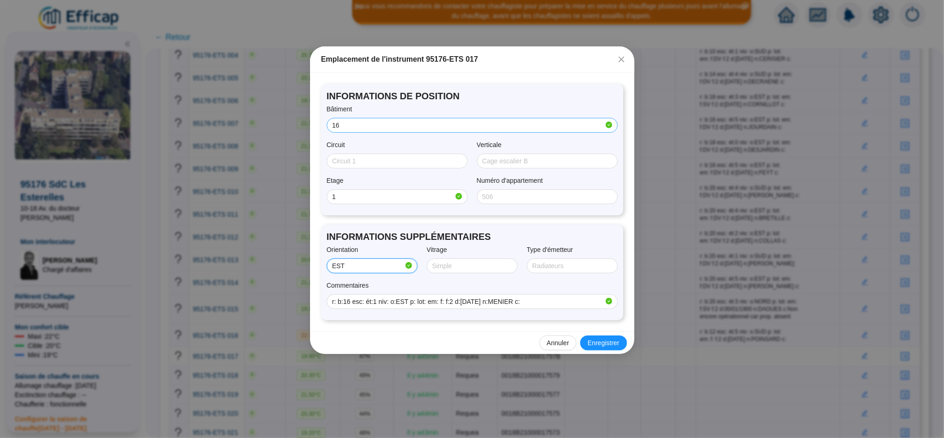
type input "EST"
click at [603, 346] on span "Enregistrer" at bounding box center [604, 343] width 32 height 10
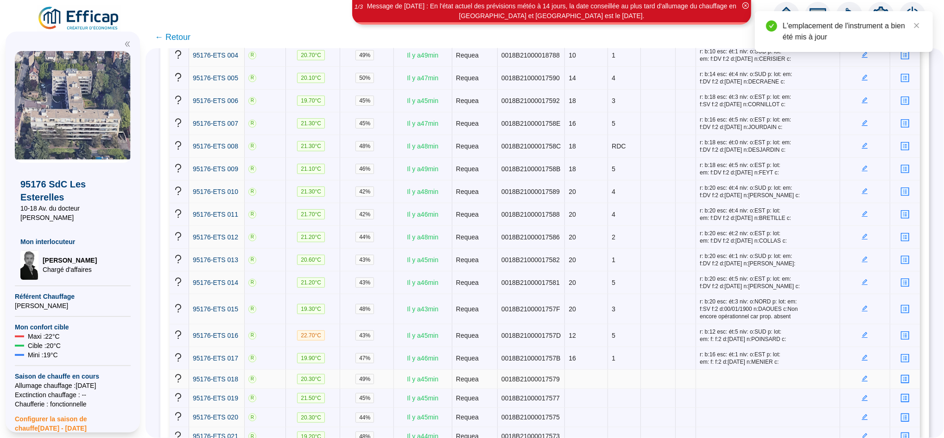
click at [863, 377] on icon "edit" at bounding box center [864, 377] width 3 height 3
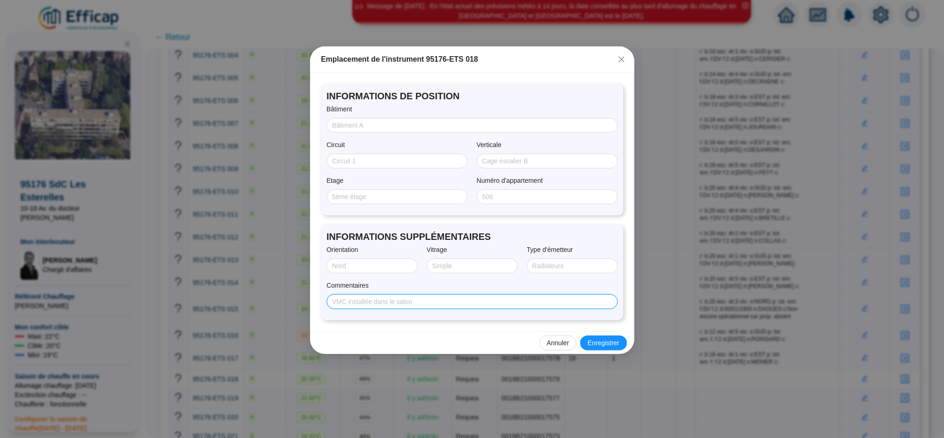
click at [589, 304] on input "Commentaires" at bounding box center [471, 302] width 278 height 10
paste input "r: b:14 esc: ét:2 niv: o:SUD p: lot: em: f: f:2 d:[DATE] n:GUILLEMEAU c:"
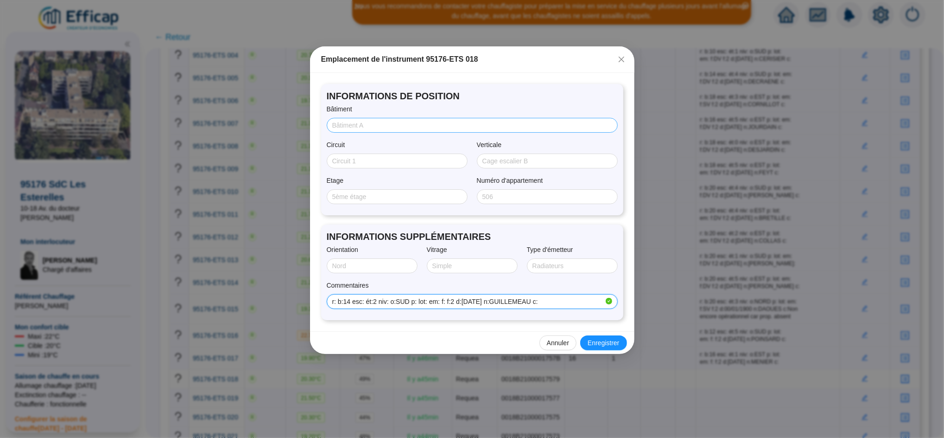
type input "r: b:14 esc: ét:2 niv: o:SUD p: lot: em: f: f:2 d:[DATE] n:GUILLEMEAU c:"
click at [358, 125] on input "Bâtiment" at bounding box center [471, 126] width 278 height 10
type input "14"
type input "2"
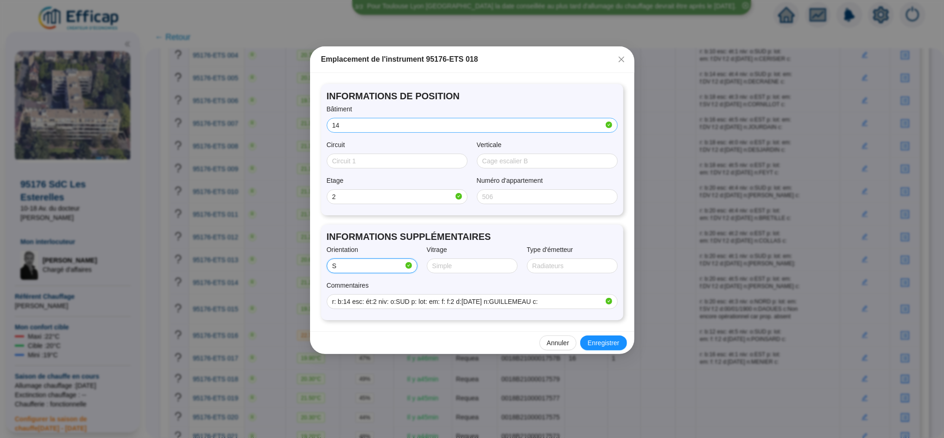
type input "SUD"
click at [605, 347] on span "Enregistrer" at bounding box center [604, 343] width 32 height 10
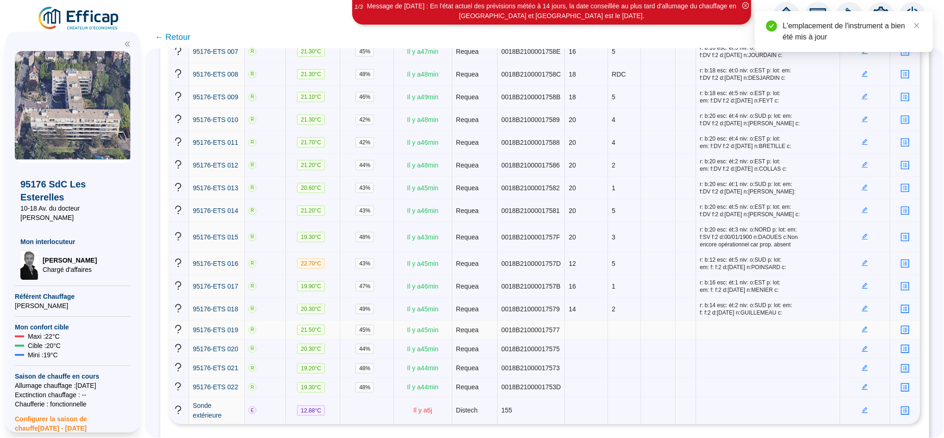
scroll to position [317, 0]
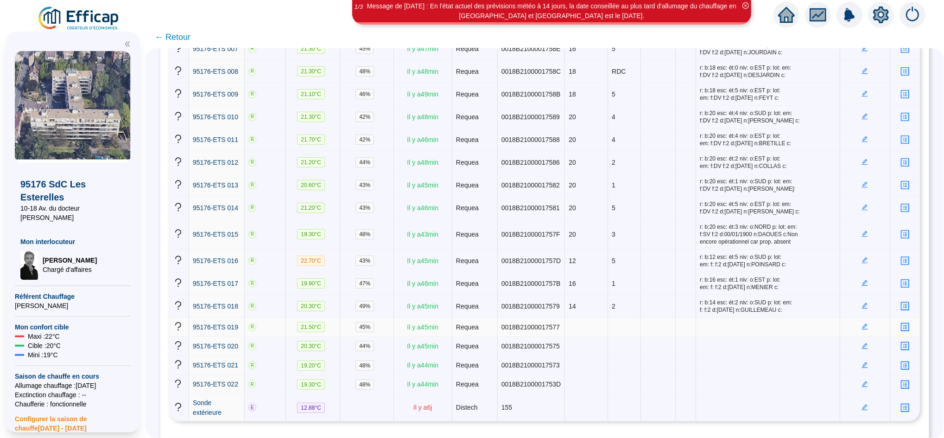
click at [862, 328] on icon "edit" at bounding box center [865, 327] width 6 height 6
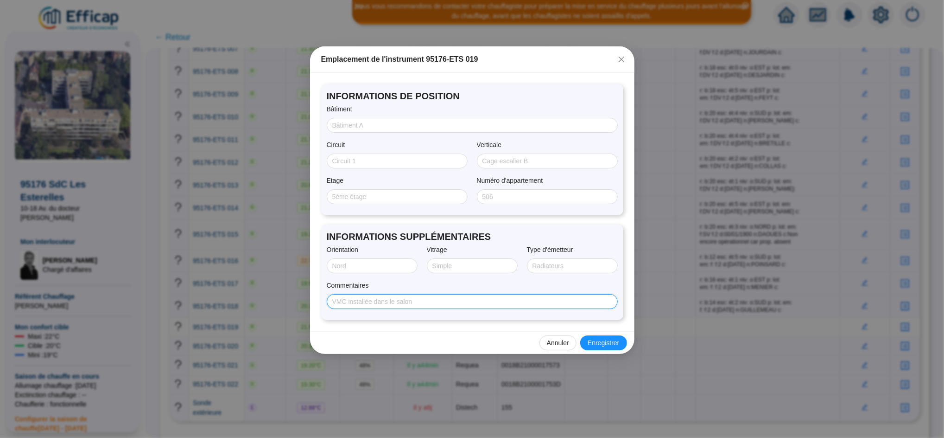
click at [551, 305] on input "Commentaires" at bounding box center [471, 302] width 278 height 10
paste input "r: b:16 esc: ét:3 niv: o:EST p: lot: em: f: f:2 d:[DATE] n:PAVY c:"
type input "r: b:16 esc: ét:3 niv: o:EST p: lot: em: f: f:2 d:[DATE] n:PAVY c:"
click at [412, 129] on input "Bâtiment" at bounding box center [471, 126] width 278 height 10
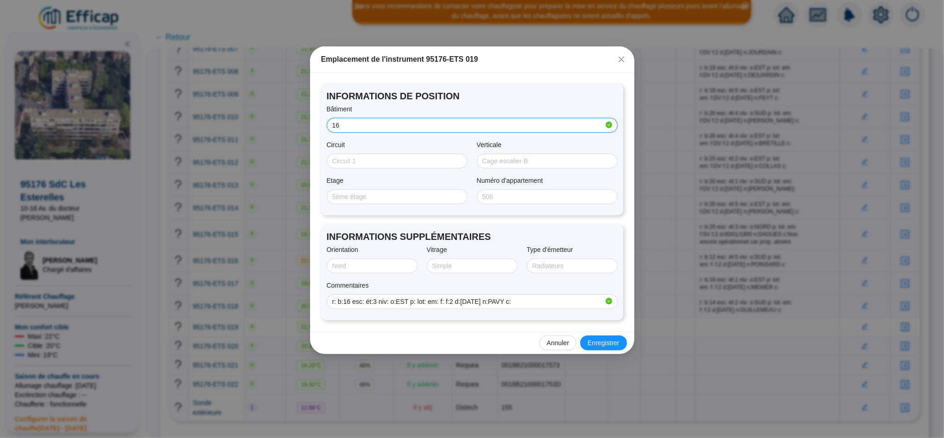
type input "16"
type input "3"
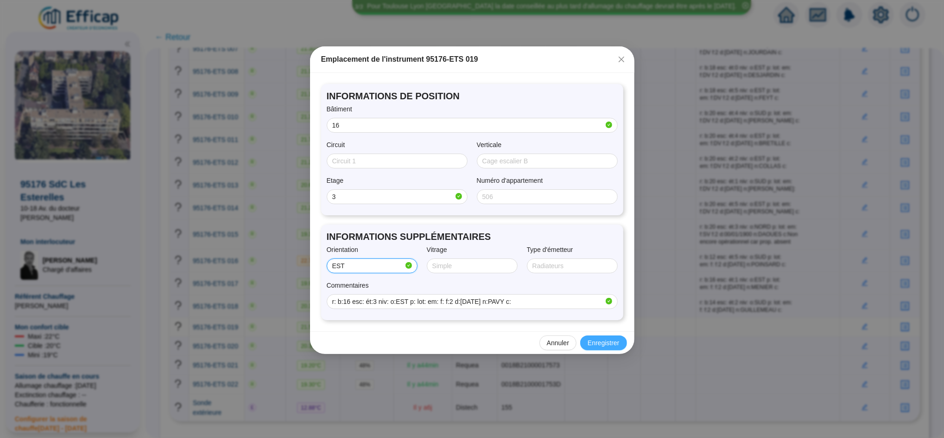
type input "EST"
click at [595, 343] on span "Enregistrer" at bounding box center [604, 343] width 32 height 10
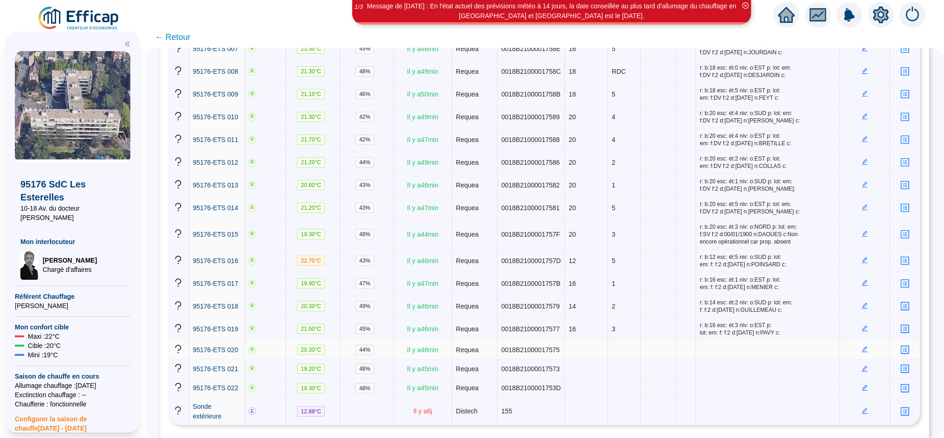
click at [862, 351] on icon "edit" at bounding box center [865, 349] width 6 height 6
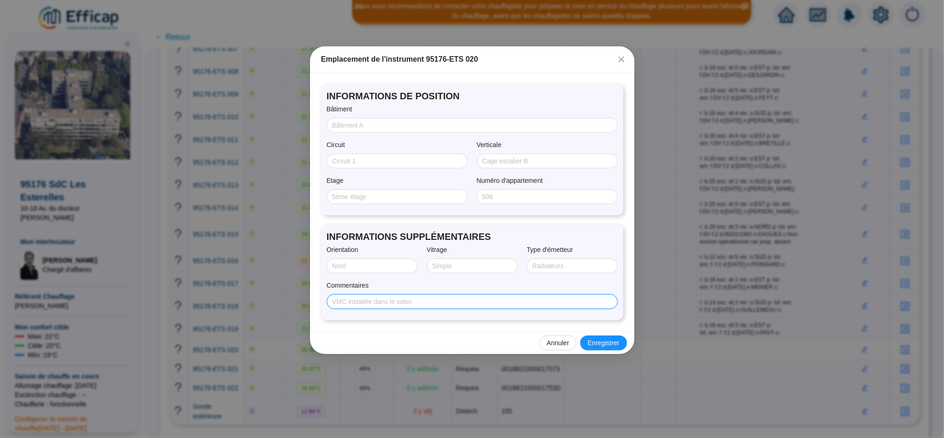
click at [531, 301] on input "Commentaires" at bounding box center [471, 302] width 278 height 10
paste input "r: b:12 esc: ét:1 niv: o:SUD p: lot: em: f: f:2 d:[DATE] n:BRETING c:"
type input "r: b:12 esc: ét:1 niv: o:SUD p: lot: em: f: f:2 d:[DATE] n:BRETING c:"
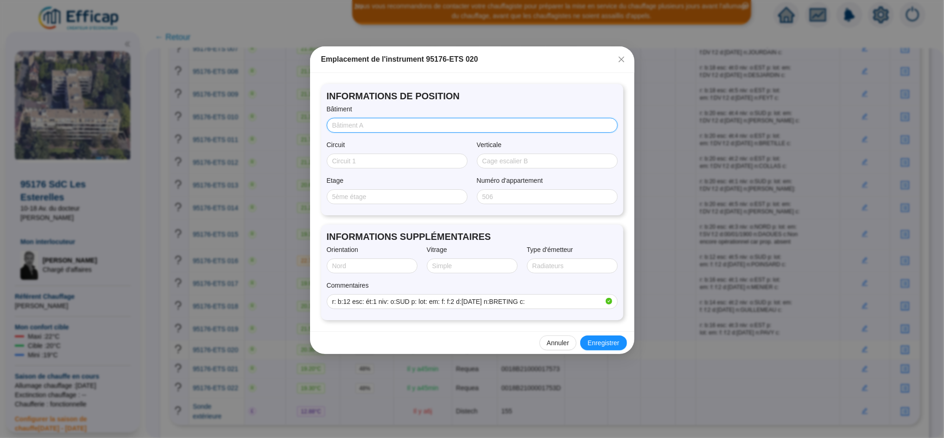
click at [365, 122] on input "Bâtiment" at bounding box center [471, 126] width 278 height 10
type input "12"
type input "1"
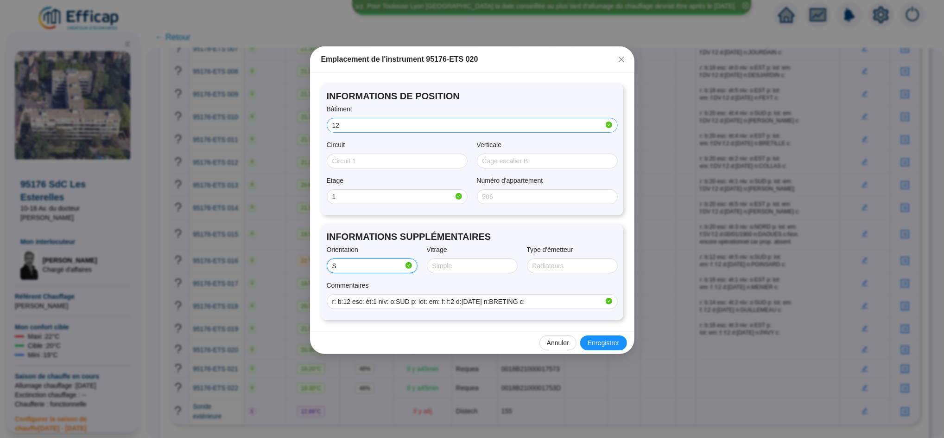
type input "SUD"
click at [604, 340] on span "Enregistrer" at bounding box center [604, 343] width 32 height 10
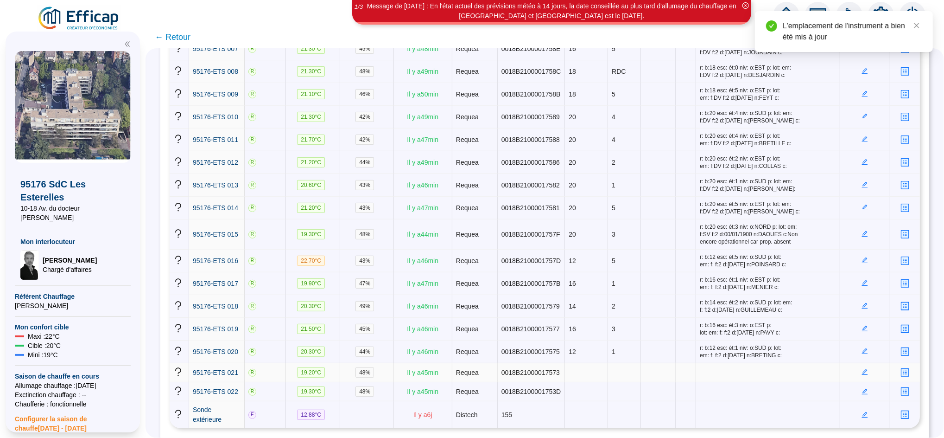
click at [862, 373] on icon "edit" at bounding box center [865, 372] width 6 height 6
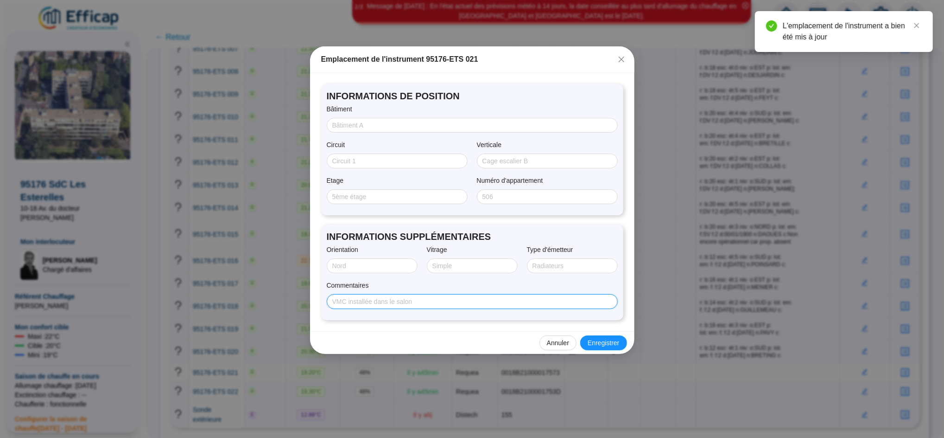
click at [458, 298] on input "Commentaires" at bounding box center [471, 302] width 278 height 10
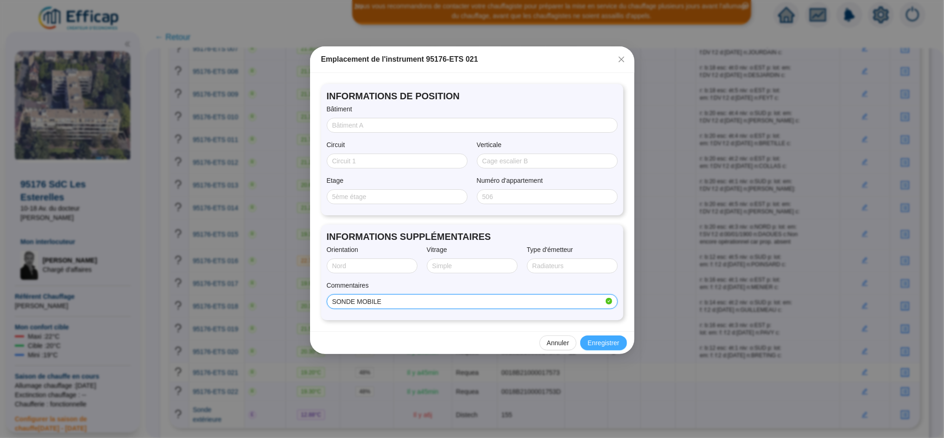
type input "SONDE MOBILE"
click at [613, 340] on span "Enregistrer" at bounding box center [604, 343] width 32 height 10
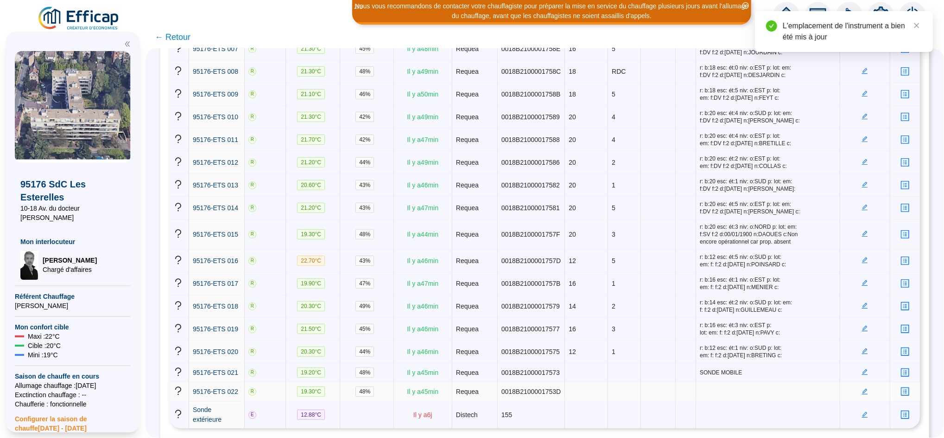
click at [862, 388] on icon "edit" at bounding box center [865, 391] width 6 height 6
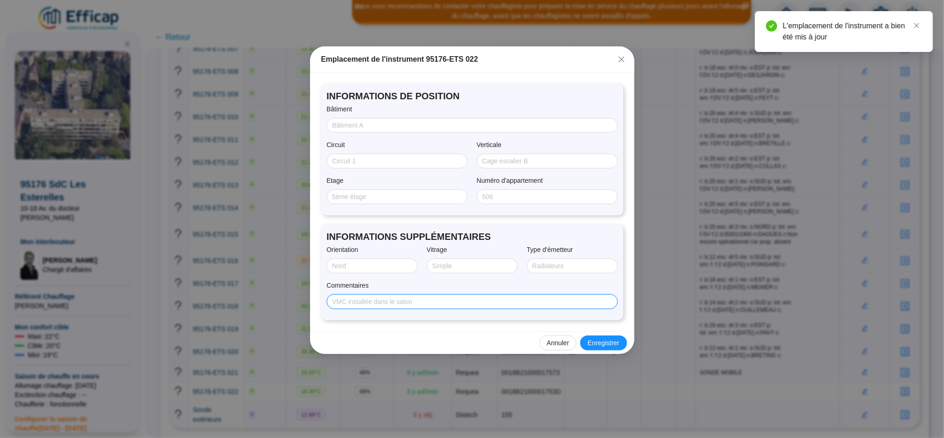
click at [532, 299] on input "Commentaires" at bounding box center [471, 302] width 278 height 10
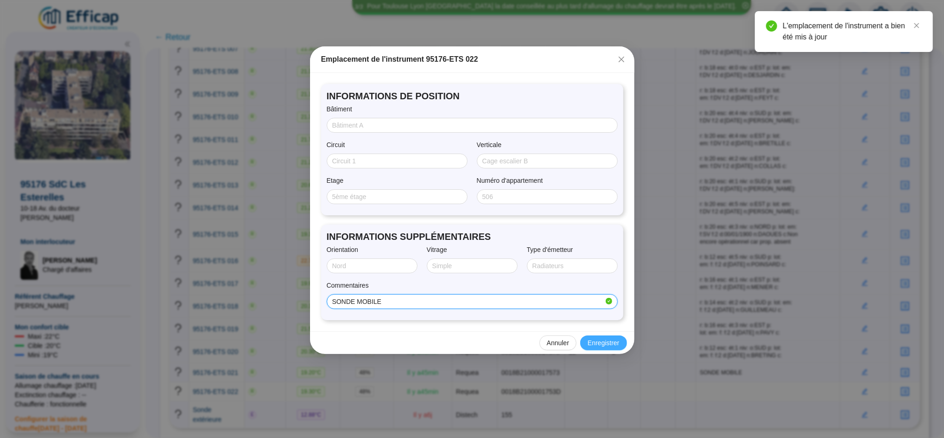
type input "SONDE MOBILE"
click at [598, 343] on span "Enregistrer" at bounding box center [604, 343] width 32 height 10
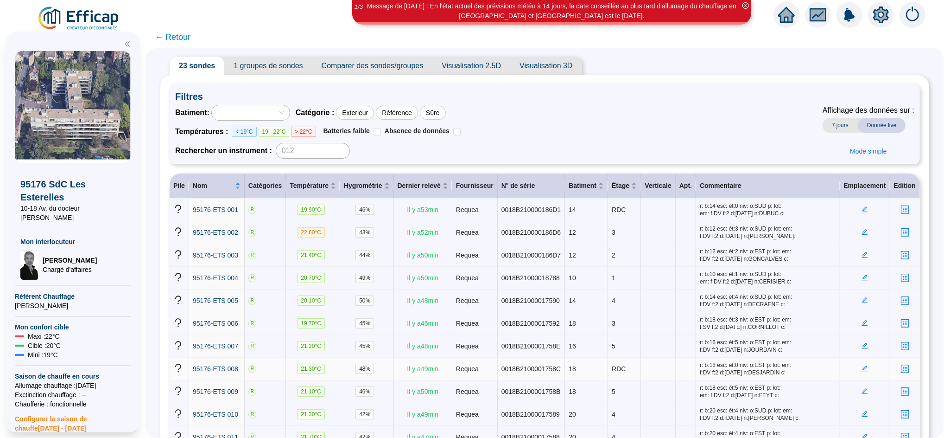
scroll to position [19, 0]
click at [183, 43] on span "← Retour" at bounding box center [173, 37] width 36 height 13
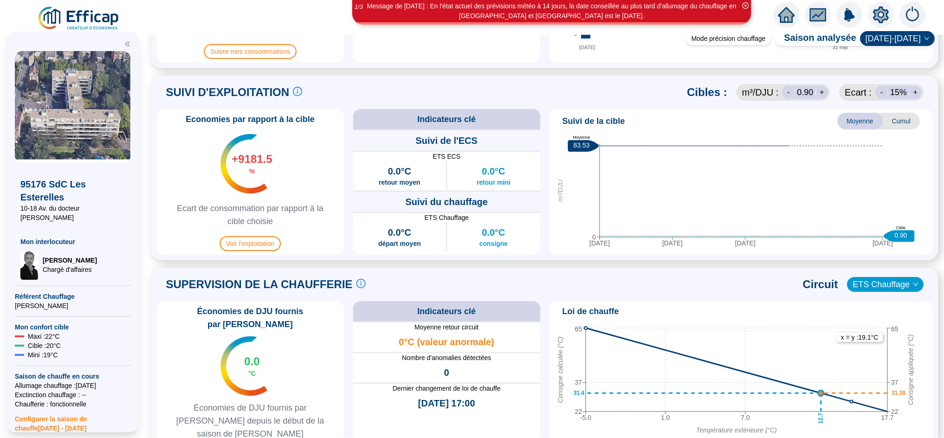
scroll to position [442, 0]
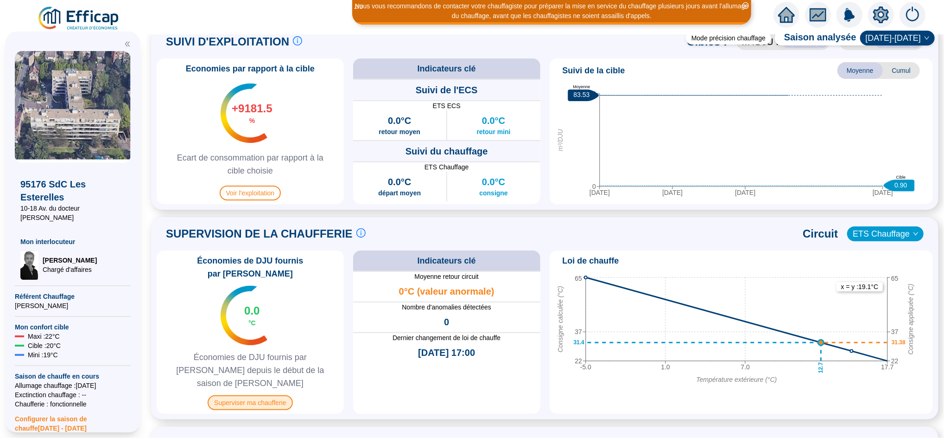
click at [275, 395] on span "Superviser ma chaufferie" at bounding box center [250, 402] width 85 height 15
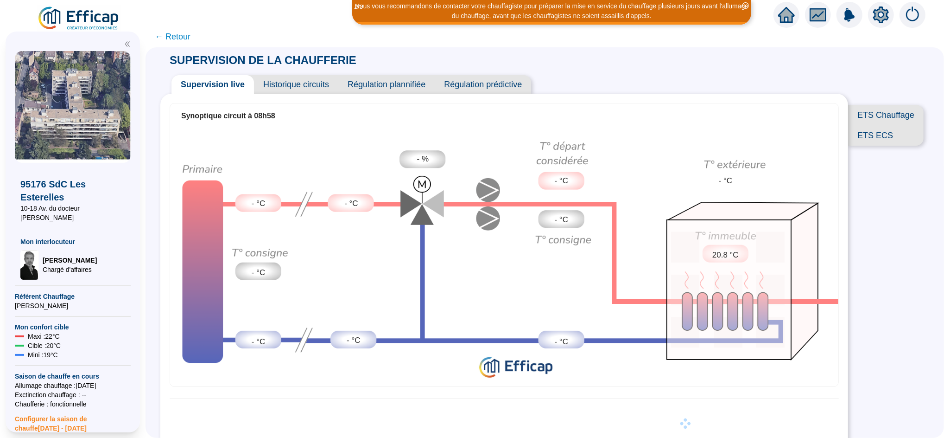
click at [187, 40] on span "← Retour" at bounding box center [173, 36] width 36 height 13
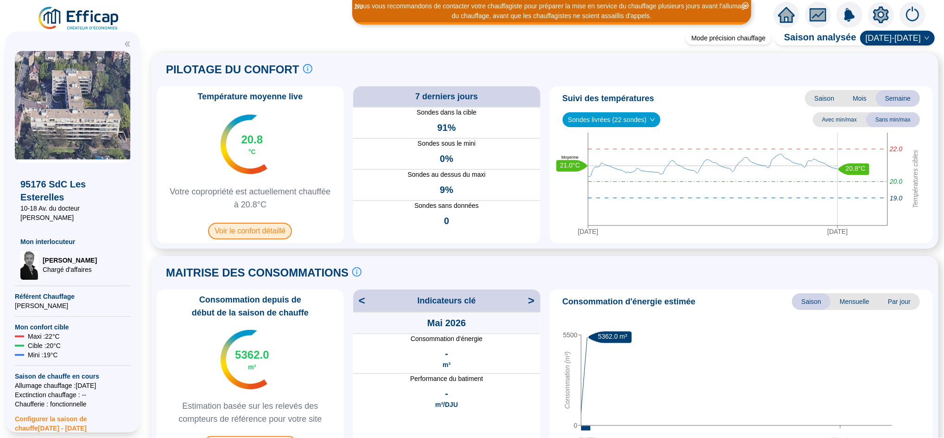
click at [273, 233] on span "Voir le confort détaillé" at bounding box center [250, 230] width 84 height 17
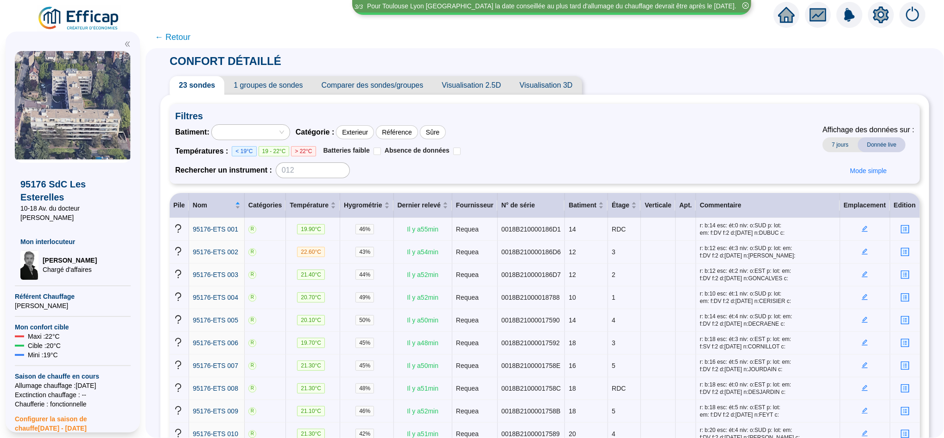
click at [284, 86] on span "1 groupes de sondes" at bounding box center [268, 85] width 88 height 19
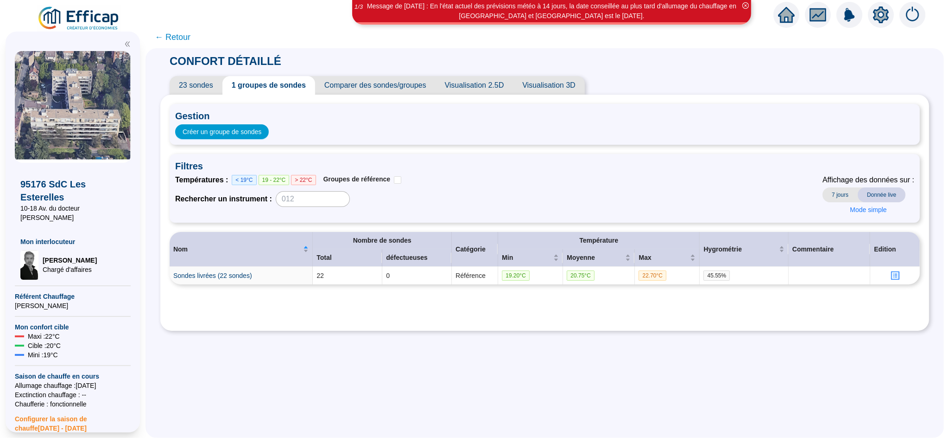
click at [210, 87] on span "23 sondes" at bounding box center [196, 85] width 53 height 19
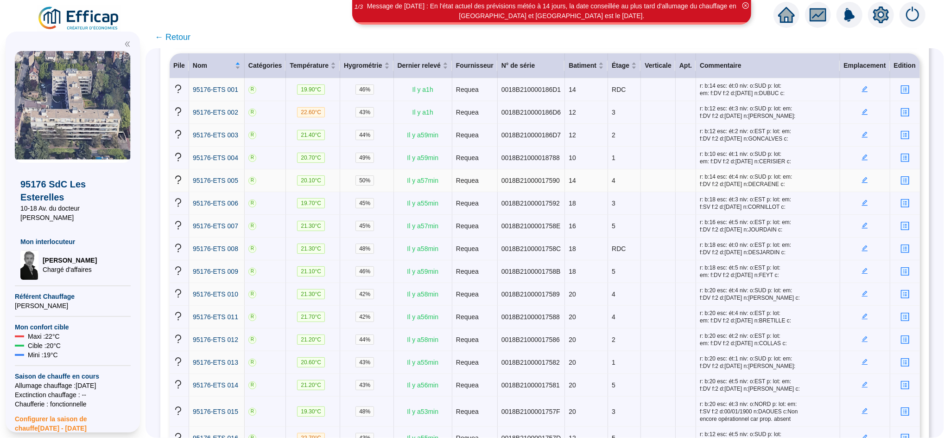
scroll to position [139, 0]
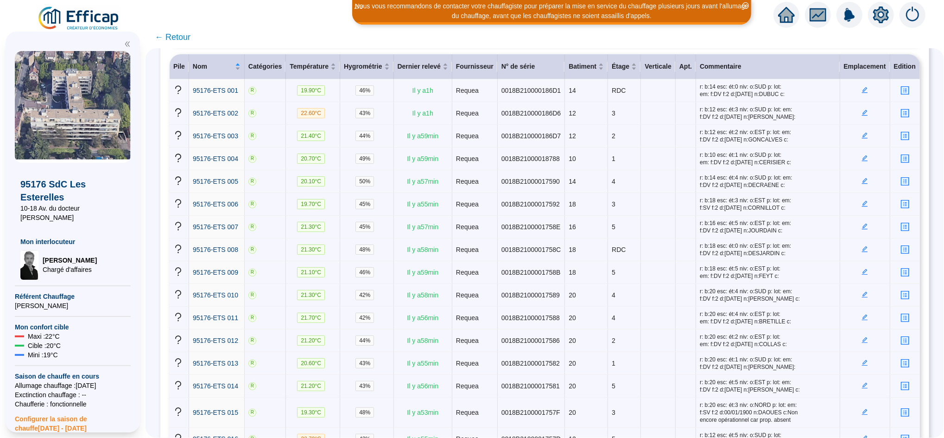
click at [181, 35] on span "← Retour" at bounding box center [173, 37] width 36 height 13
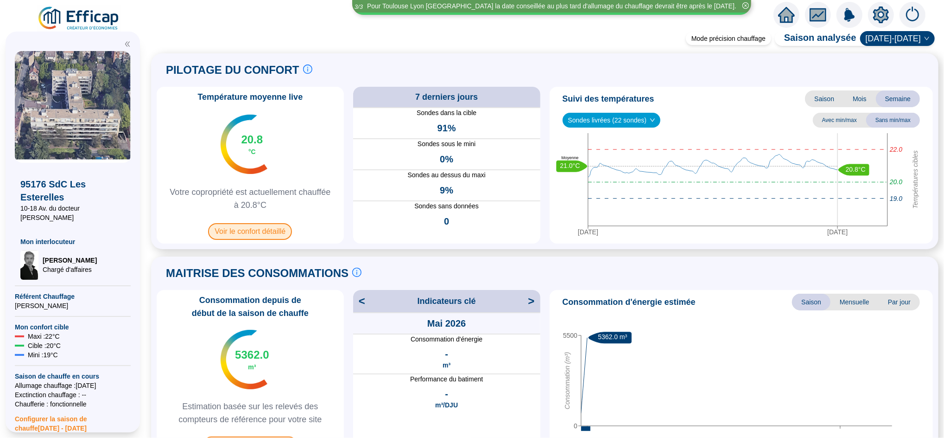
click at [276, 231] on span "Voir le confort détaillé" at bounding box center [250, 231] width 84 height 17
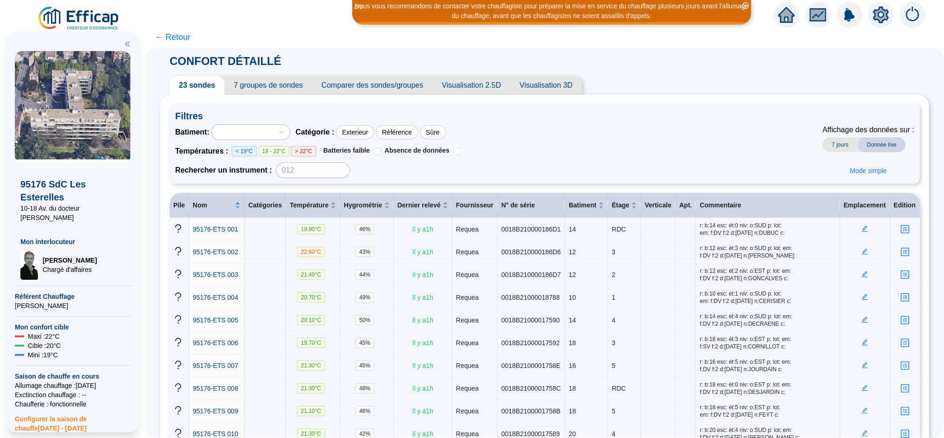
click at [190, 43] on span "← Retour" at bounding box center [173, 37] width 36 height 13
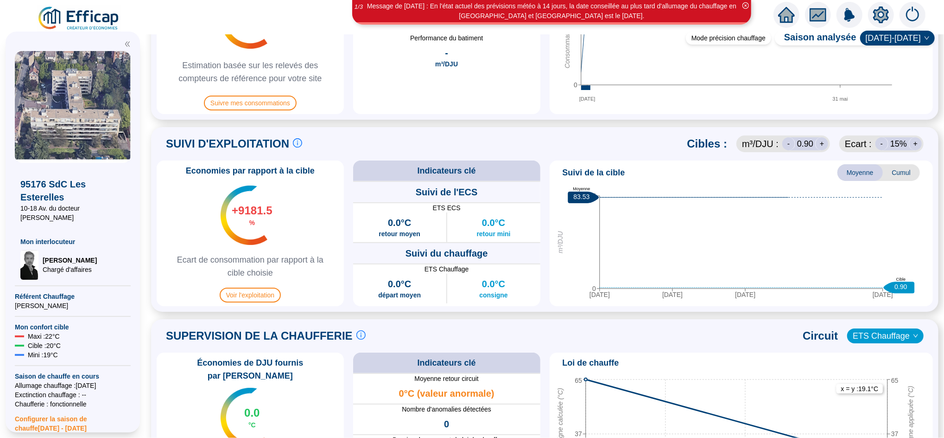
scroll to position [424, 0]
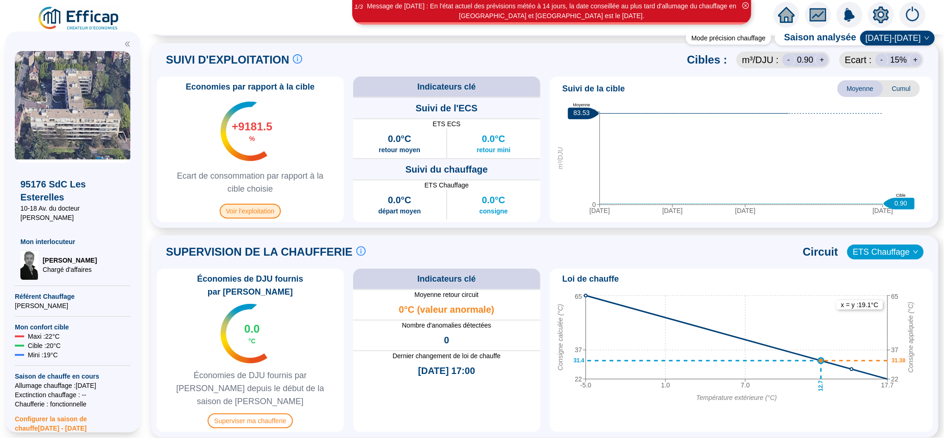
click at [269, 210] on span "Voir l'exploitation" at bounding box center [251, 210] width 62 height 15
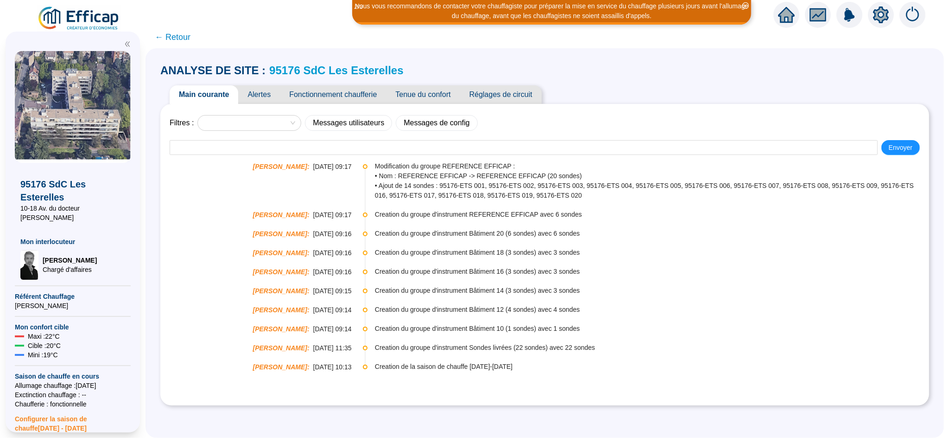
click at [188, 39] on span "← Retour" at bounding box center [173, 37] width 36 height 13
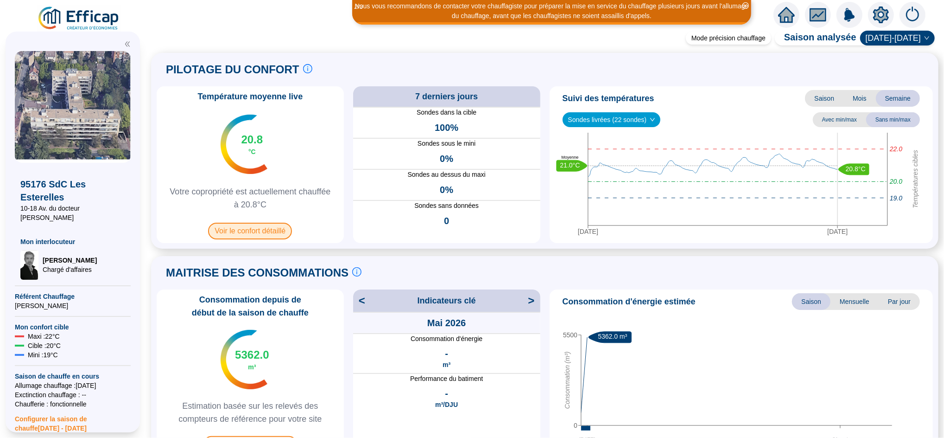
click at [242, 235] on span "Voir le confort détaillé" at bounding box center [250, 230] width 84 height 17
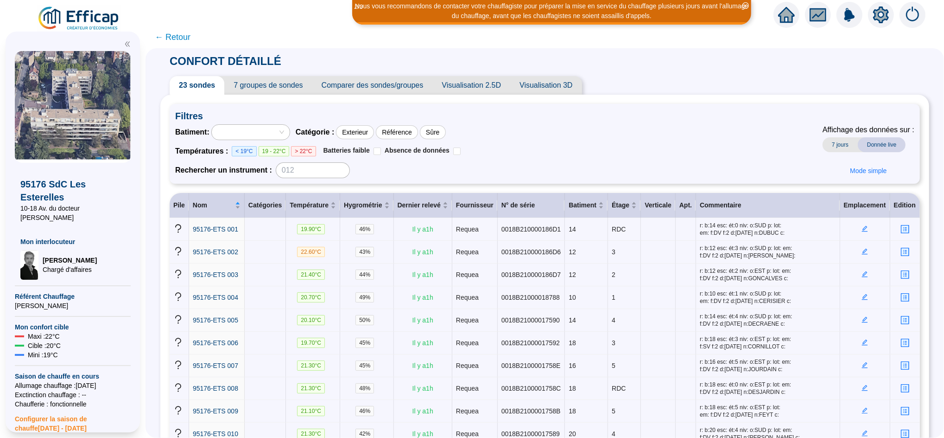
click at [284, 88] on span "7 groupes de sondes" at bounding box center [268, 85] width 88 height 19
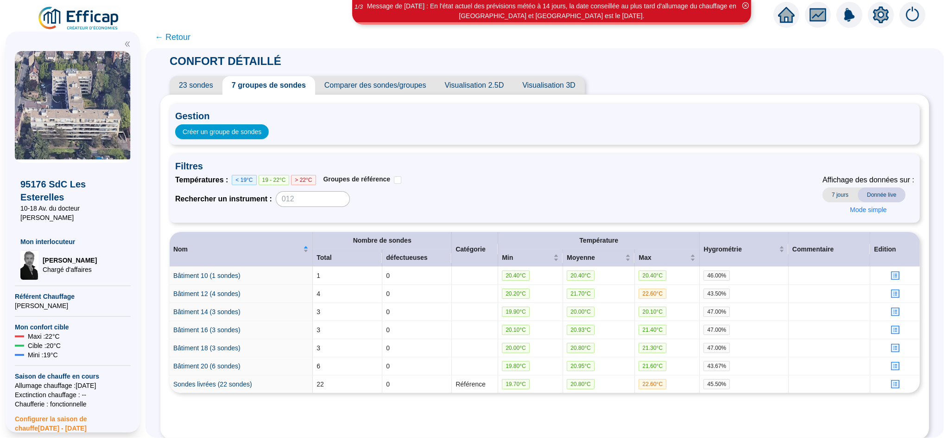
click at [382, 91] on span "Comparer des sondes/groupes" at bounding box center [375, 85] width 121 height 19
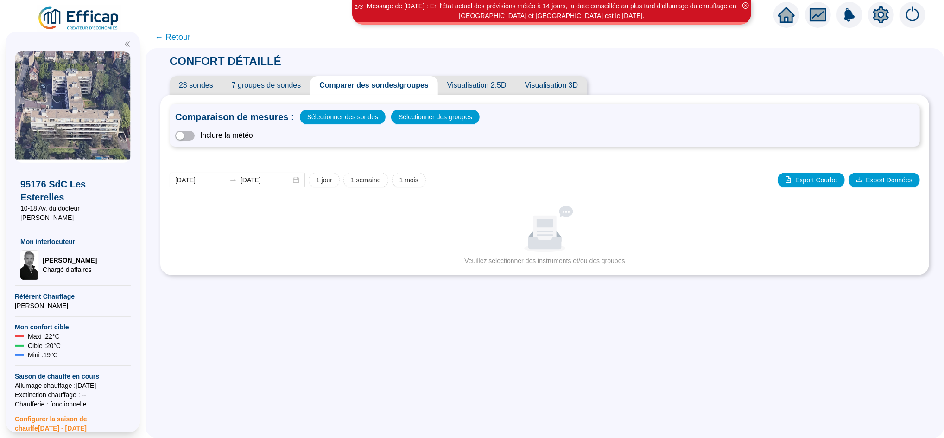
click at [286, 83] on span "7 groupes de sondes" at bounding box center [266, 85] width 88 height 19
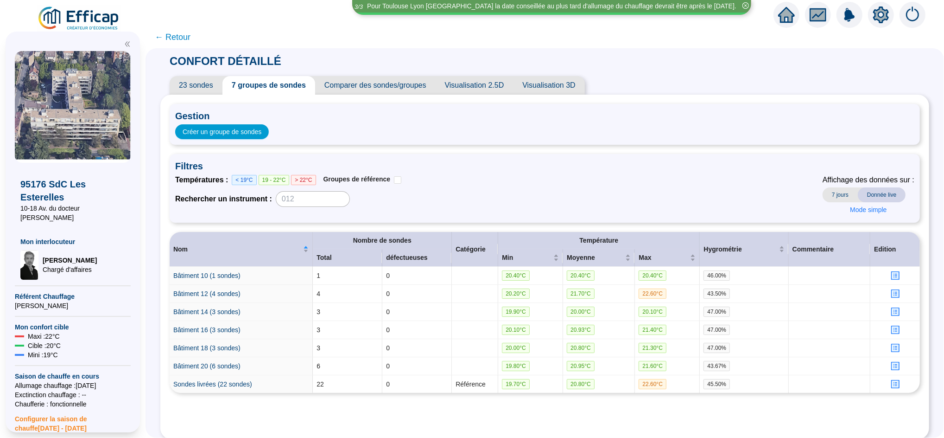
click at [198, 80] on span "23 sondes" at bounding box center [196, 85] width 53 height 19
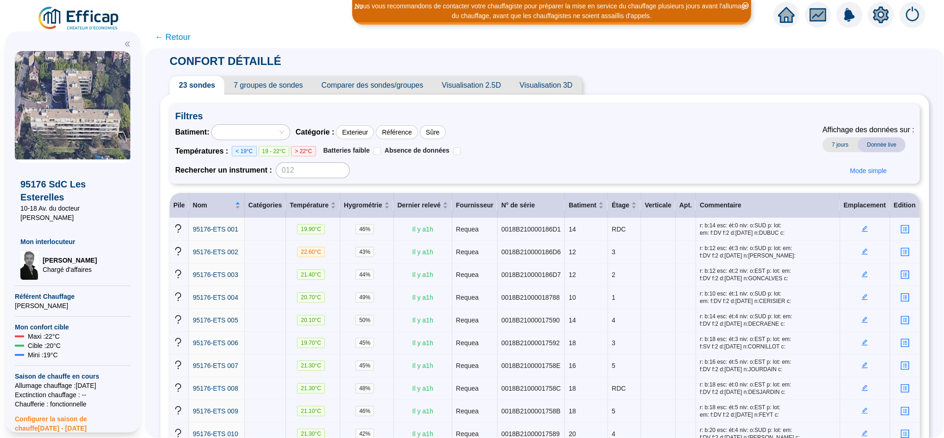
click at [188, 38] on span "← Retour" at bounding box center [173, 37] width 36 height 13
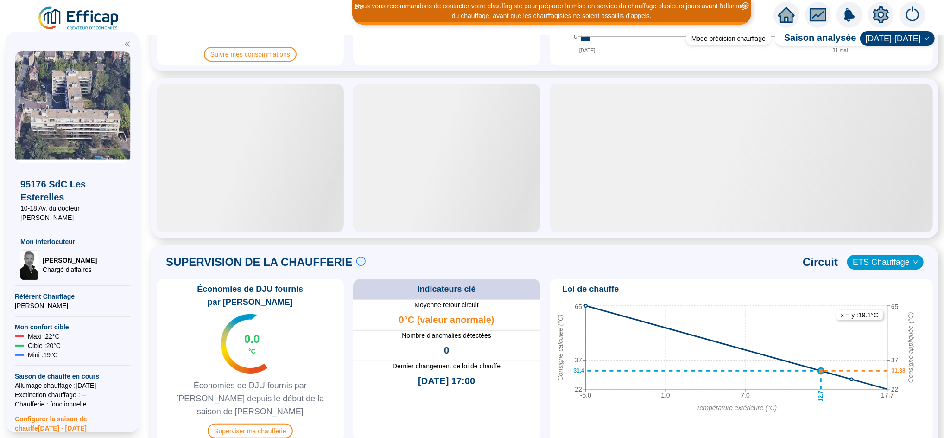
scroll to position [390, 0]
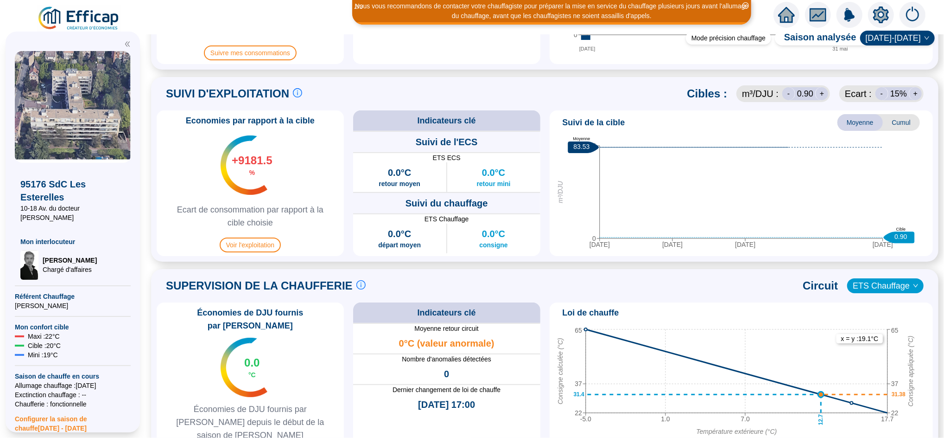
click at [268, 402] on span "Économies de DJU fournis par [PERSON_NAME] depuis le début de la saison de [PER…" at bounding box center [250, 421] width 180 height 39
